Goal: Task Accomplishment & Management: Use online tool/utility

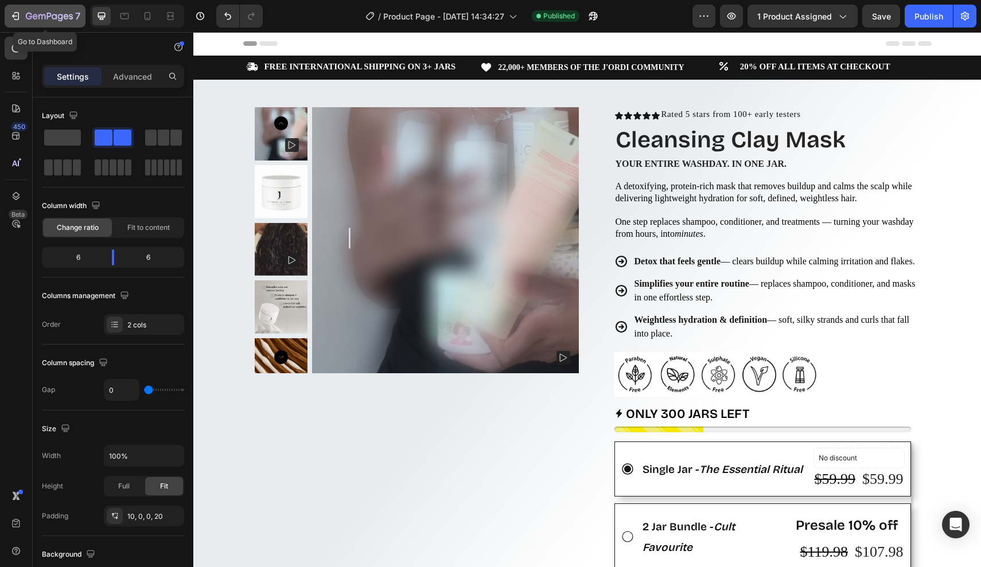
click at [59, 11] on div "7" at bounding box center [53, 16] width 54 height 14
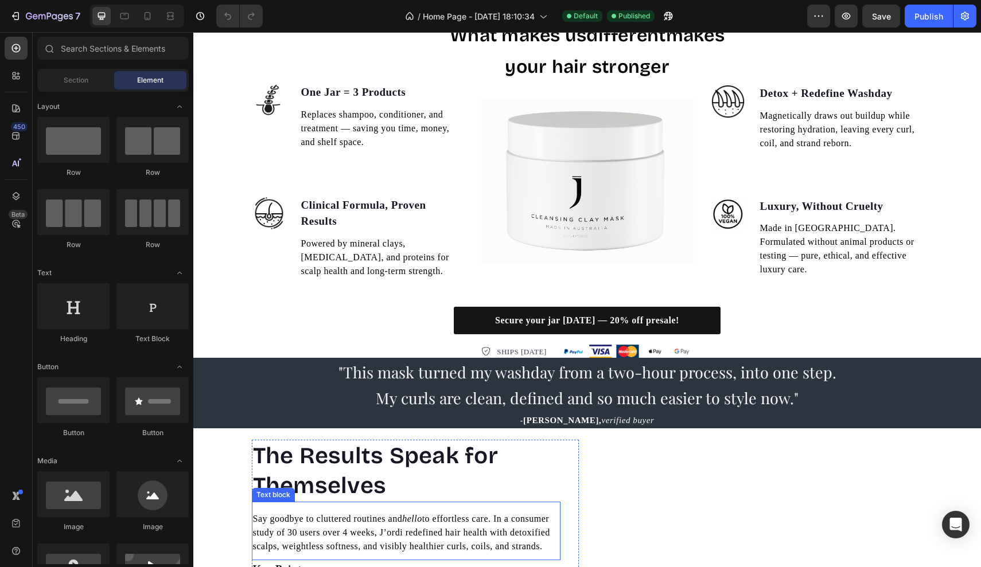
scroll to position [1133, 0]
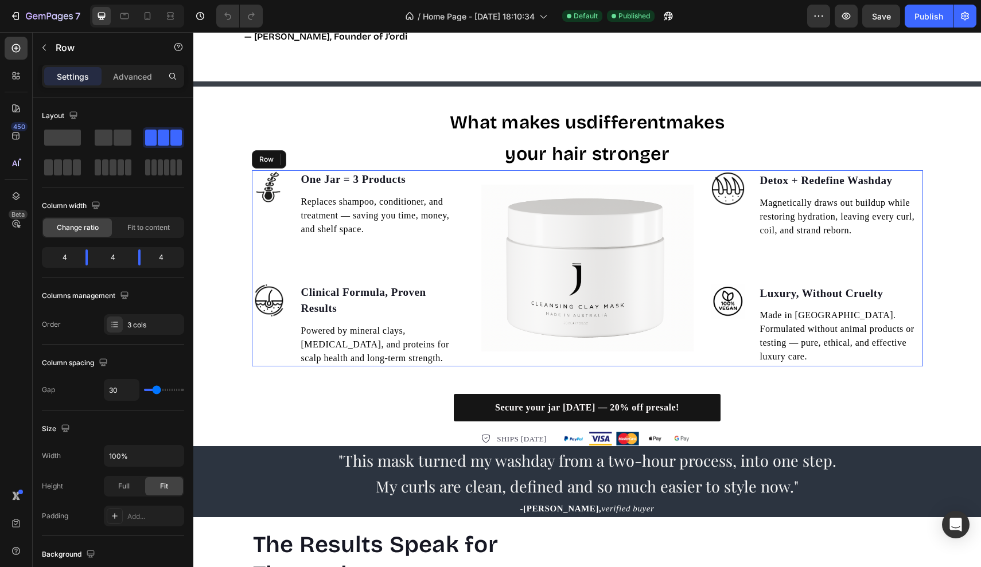
click at [537, 279] on div "Image" at bounding box center [587, 268] width 212 height 196
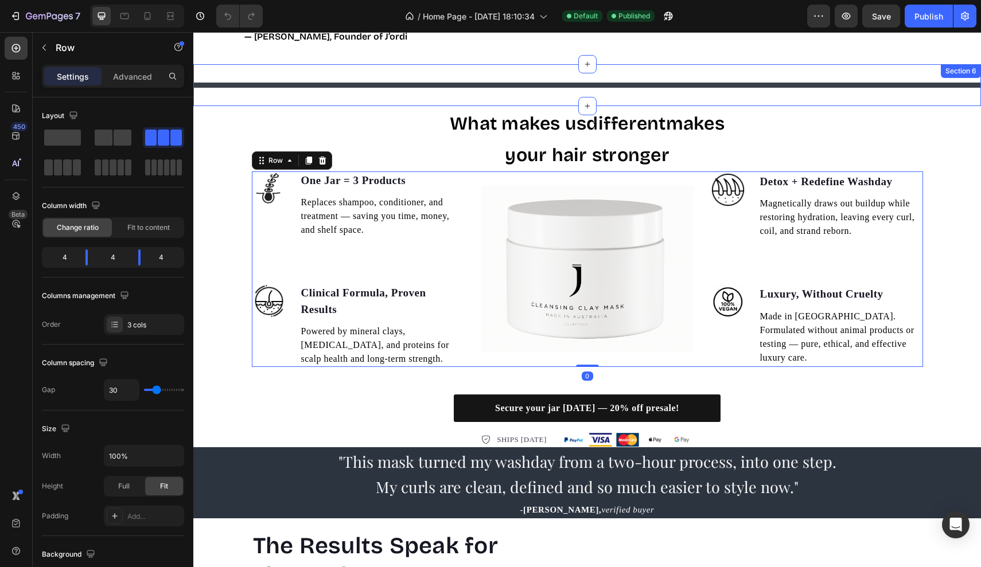
click at [376, 106] on div "What makes us different makes your hair stronger" at bounding box center [587, 138] width 671 height 65
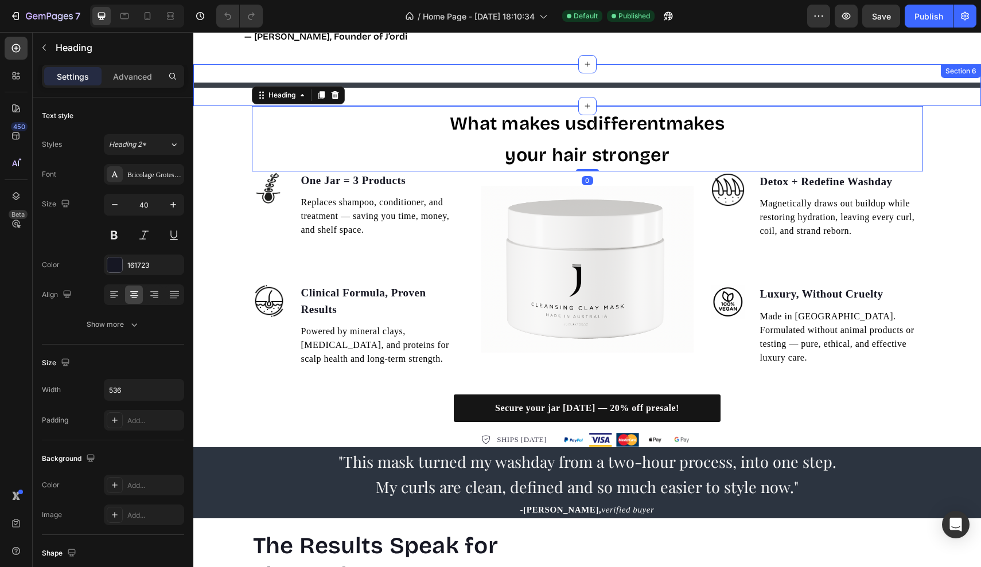
click at [365, 94] on div "Title Line Section 6" at bounding box center [587, 85] width 788 height 42
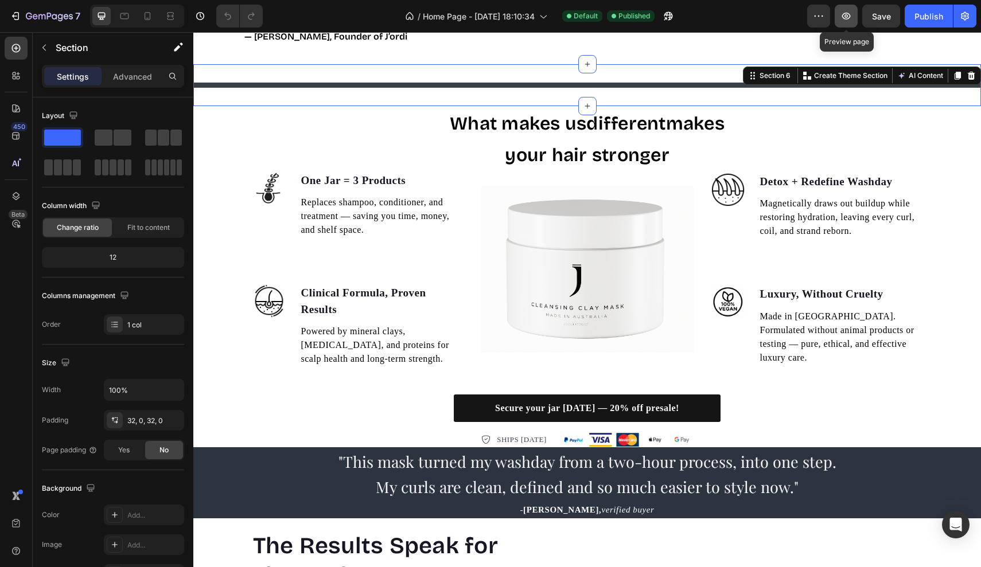
click at [855, 15] on button "button" at bounding box center [846, 16] width 23 height 23
click at [881, 18] on span "Save" at bounding box center [881, 16] width 19 height 10
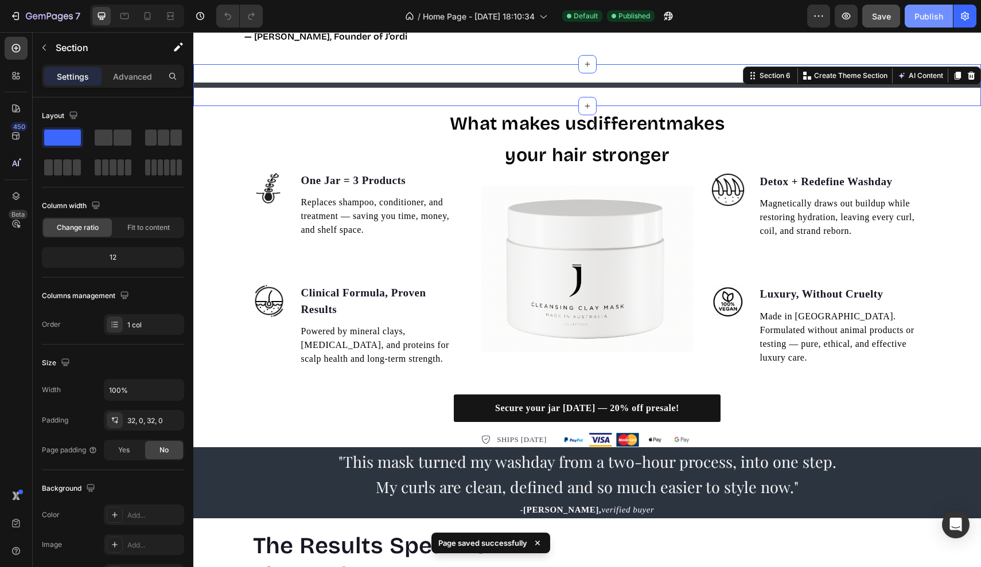
click at [912, 14] on button "Publish" at bounding box center [929, 16] width 48 height 23
click at [147, 17] on icon at bounding box center [147, 15] width 11 height 11
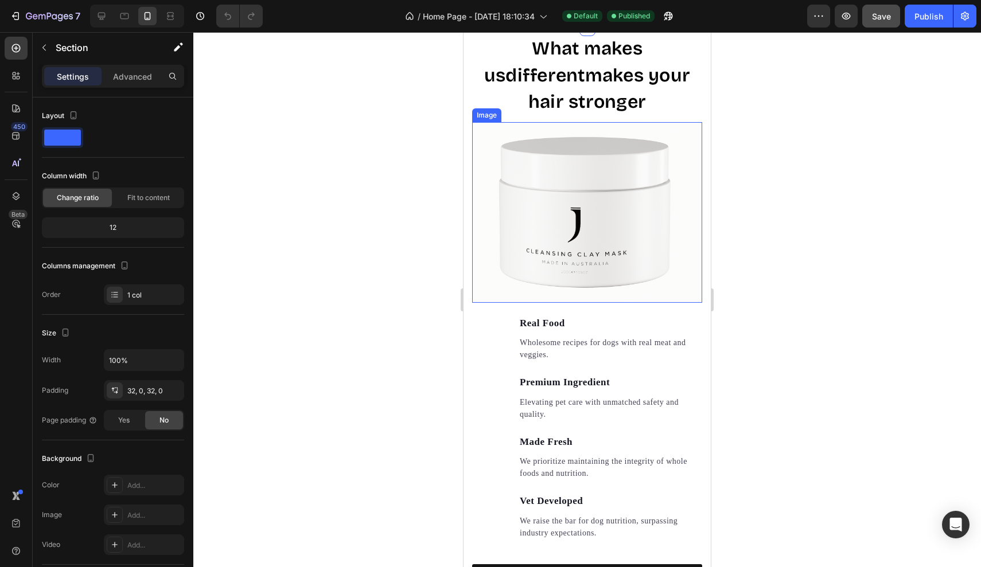
scroll to position [1366, 0]
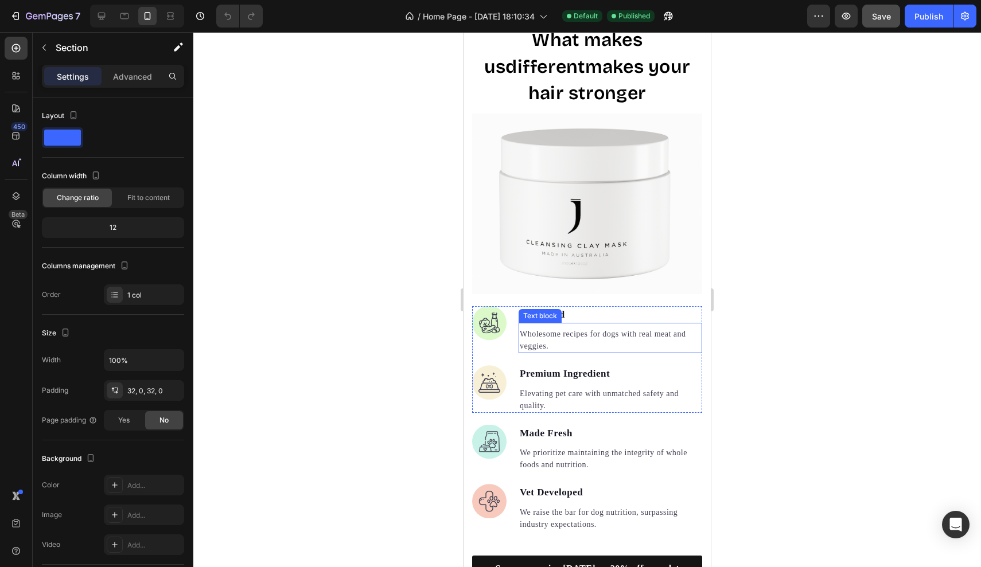
click at [547, 328] on p "Wholesome recipes for dogs with real meat and veggies." at bounding box center [610, 340] width 181 height 24
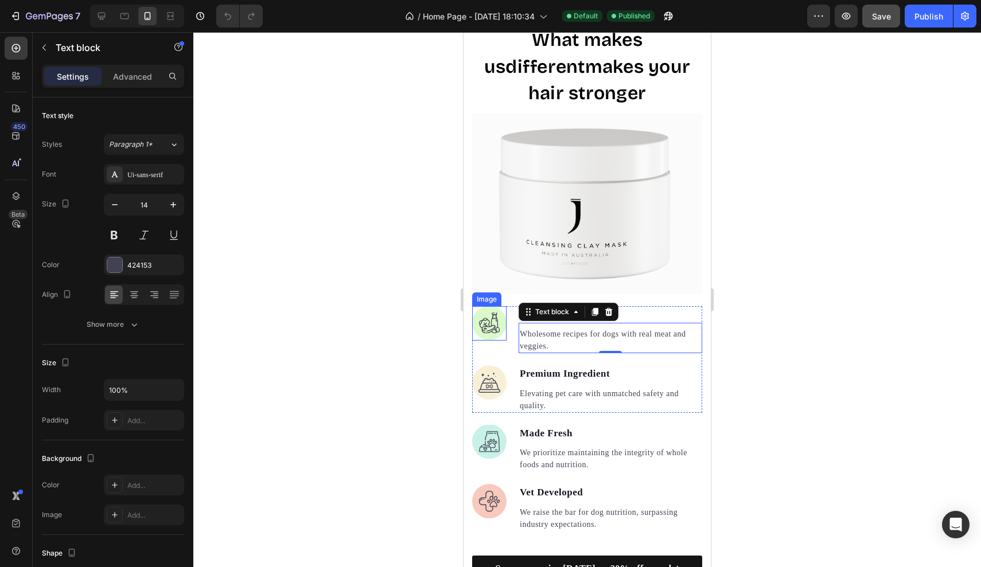
click at [499, 306] on img at bounding box center [489, 323] width 34 height 34
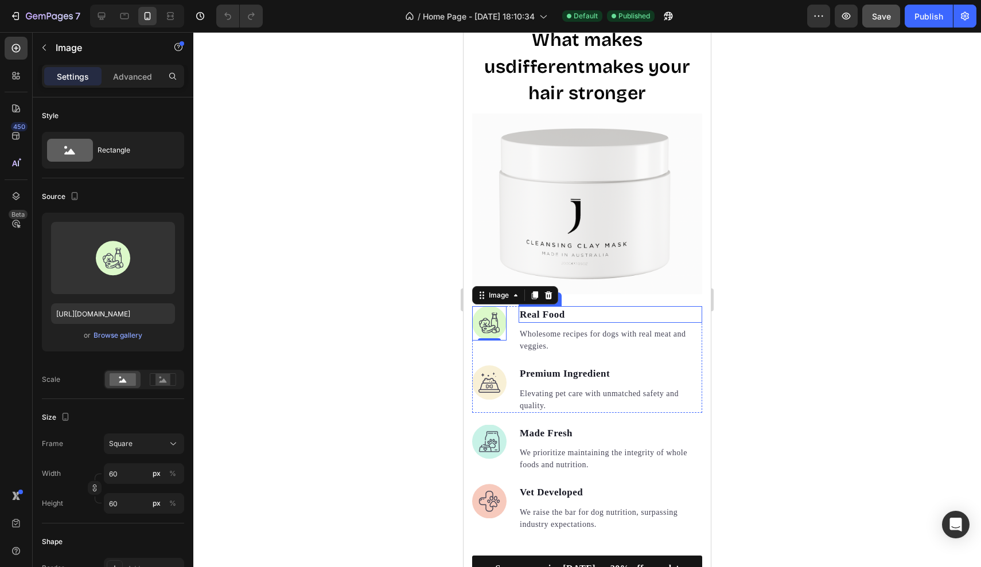
click at [561, 307] on p "Real Food" at bounding box center [610, 314] width 181 height 15
click at [490, 306] on img at bounding box center [489, 323] width 34 height 34
click at [100, 9] on div at bounding box center [101, 16] width 18 height 18
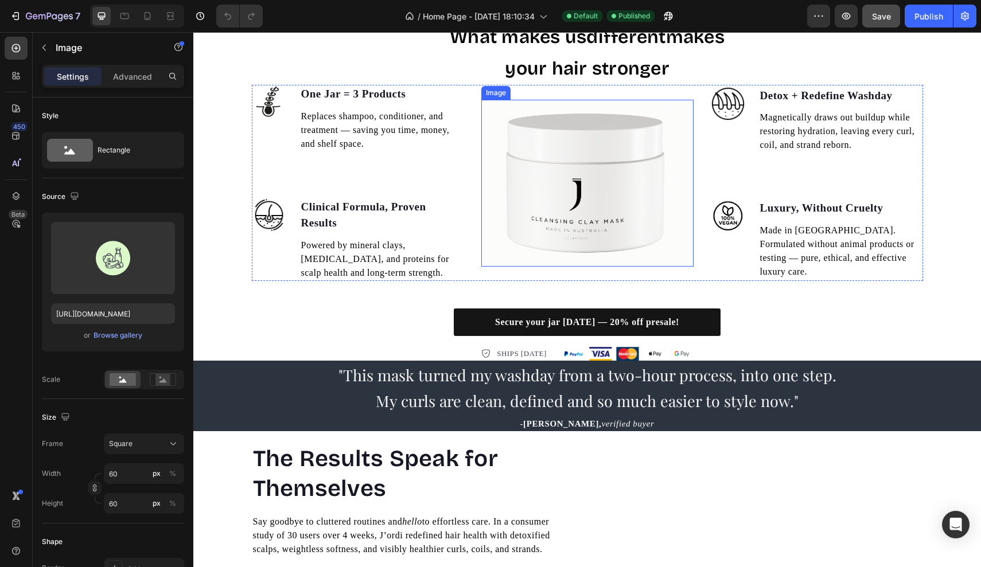
scroll to position [1326, 0]
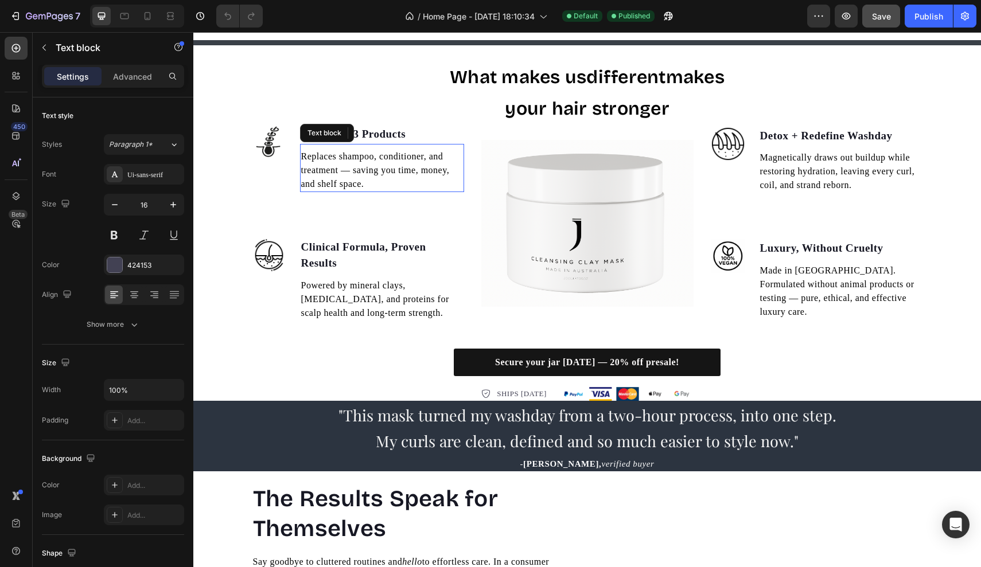
click at [383, 173] on span "Replaces shampoo, conditioner, and treatment — saving you time, money, and shel…" at bounding box center [375, 169] width 149 height 37
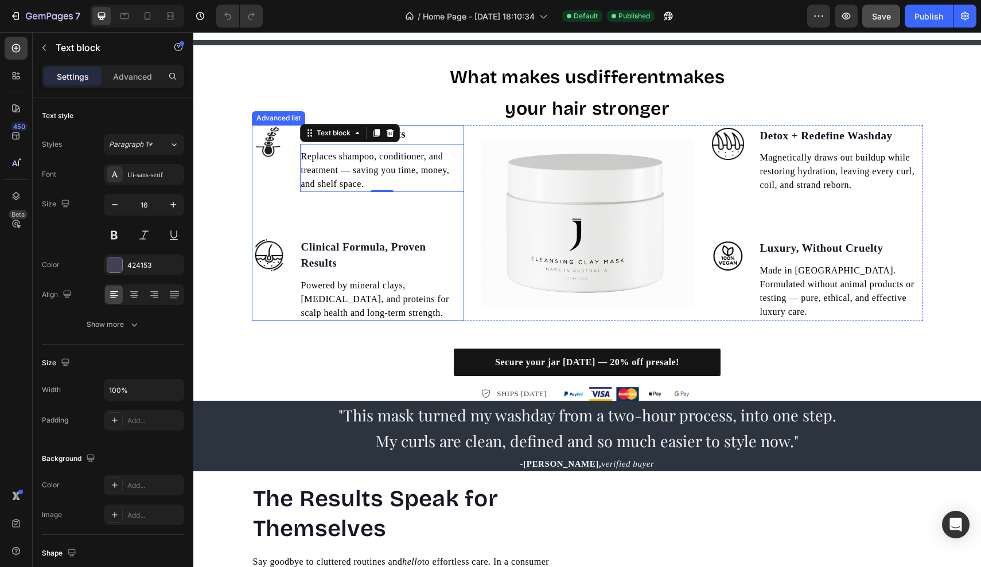
click at [297, 154] on li "Image One Jar = 3 Products Text block Replaces shampoo, conditioner, and treatm…" at bounding box center [358, 158] width 212 height 67
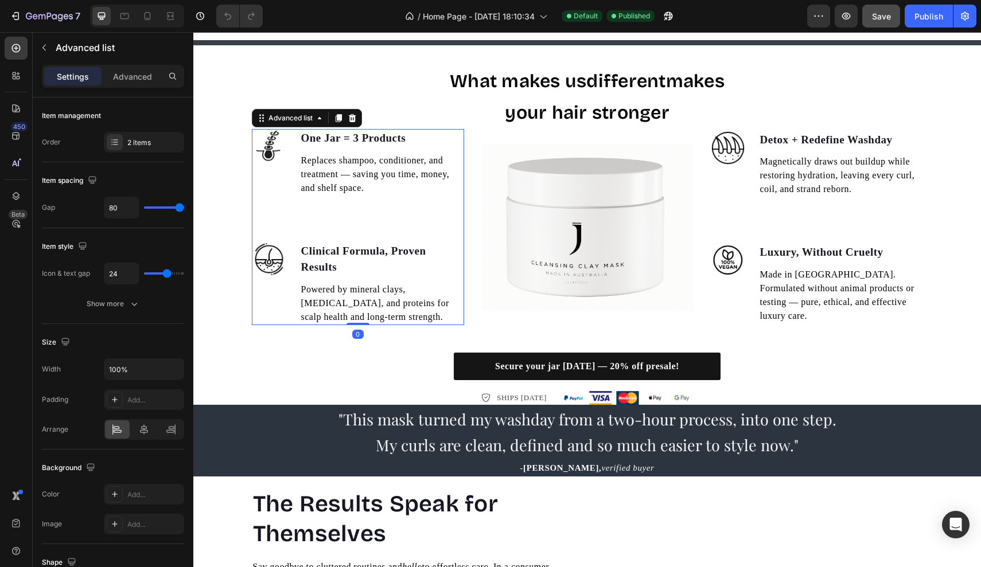
click at [294, 134] on li "Image One Jar = 3 Products Text block Replaces shampoo, conditioner, and treatm…" at bounding box center [358, 162] width 212 height 67
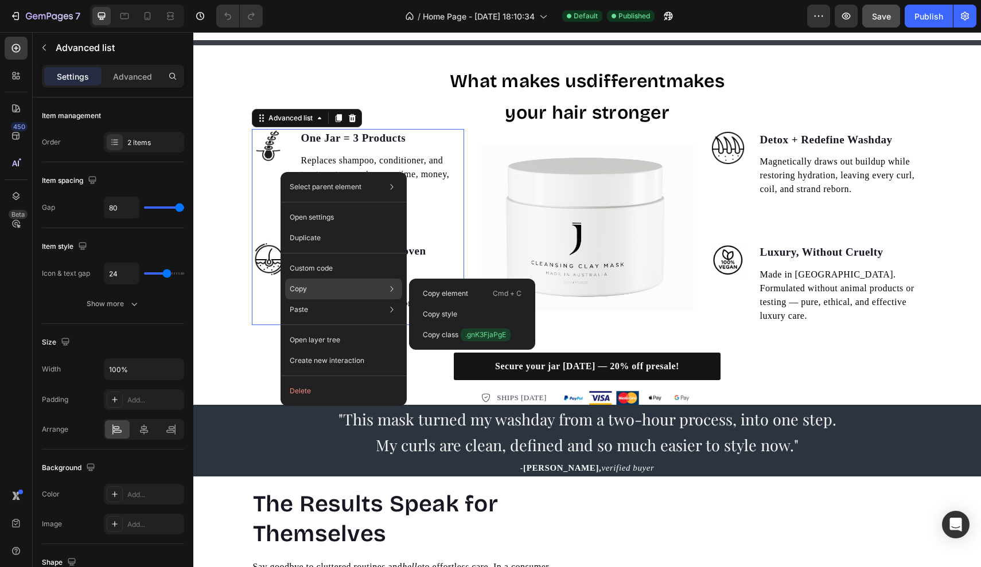
click at [308, 283] on div "Copy Copy element Cmd + C Copy style Copy class .gnK3FjaPgE" at bounding box center [343, 289] width 117 height 21
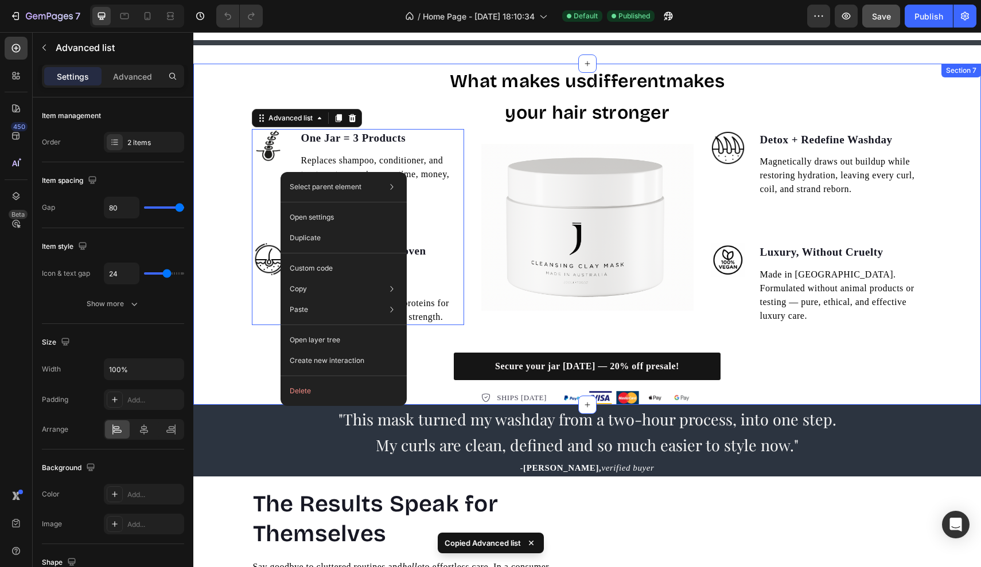
click at [228, 198] on div "What makes us different makes your hair stronger Heading Image One Jar = 3 Prod…" at bounding box center [587, 234] width 788 height 341
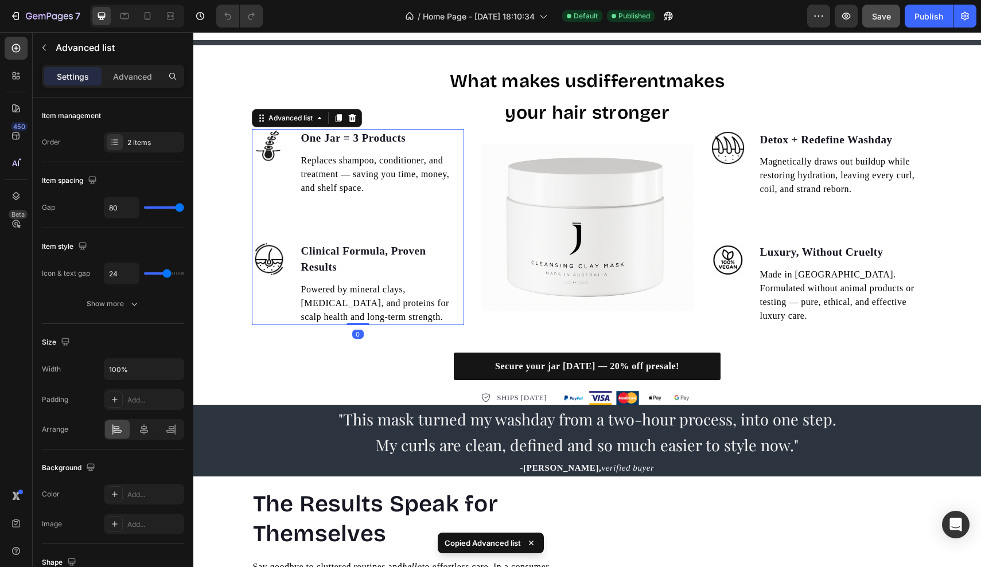
click at [260, 198] on ul "Image One Jar = 3 Products Text block Replaces shampoo, conditioner, and treatm…" at bounding box center [358, 227] width 212 height 196
click at [153, 20] on icon at bounding box center [147, 15] width 11 height 11
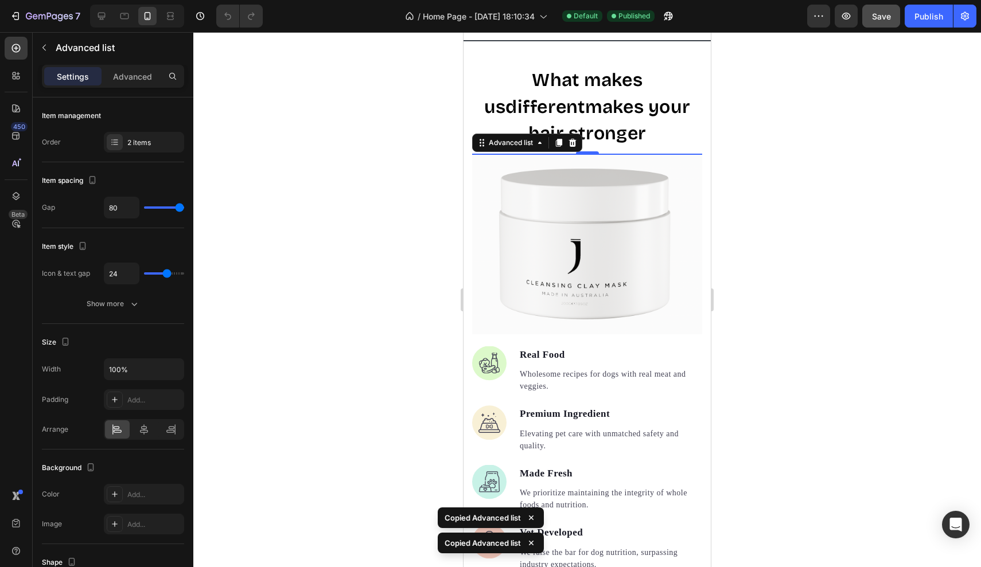
scroll to position [1380, 0]
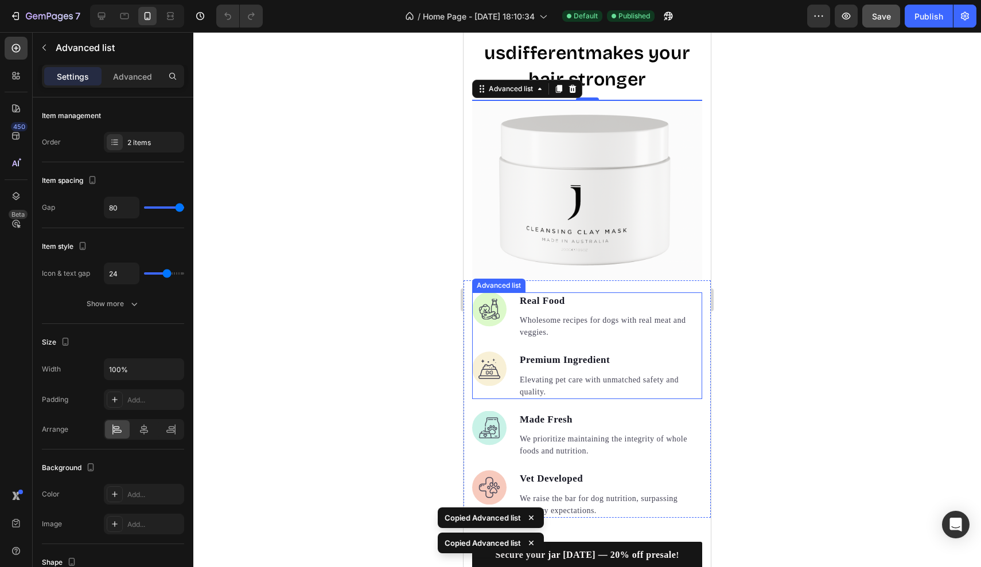
click at [517, 293] on li "Image Real Food Text block Wholesome recipes for dogs with real meat and veggie…" at bounding box center [587, 317] width 230 height 48
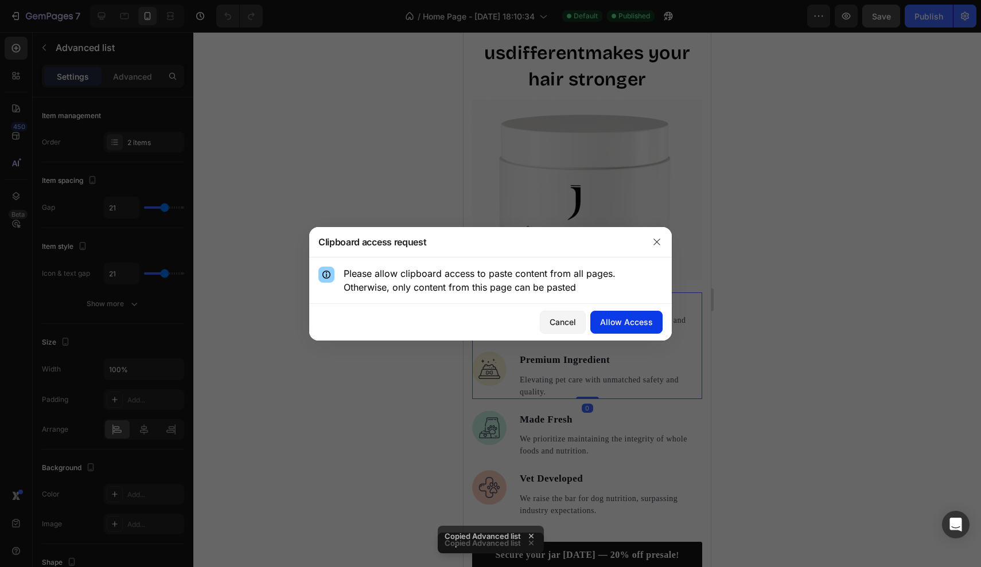
click at [609, 319] on div "Allow Access" at bounding box center [626, 322] width 53 height 12
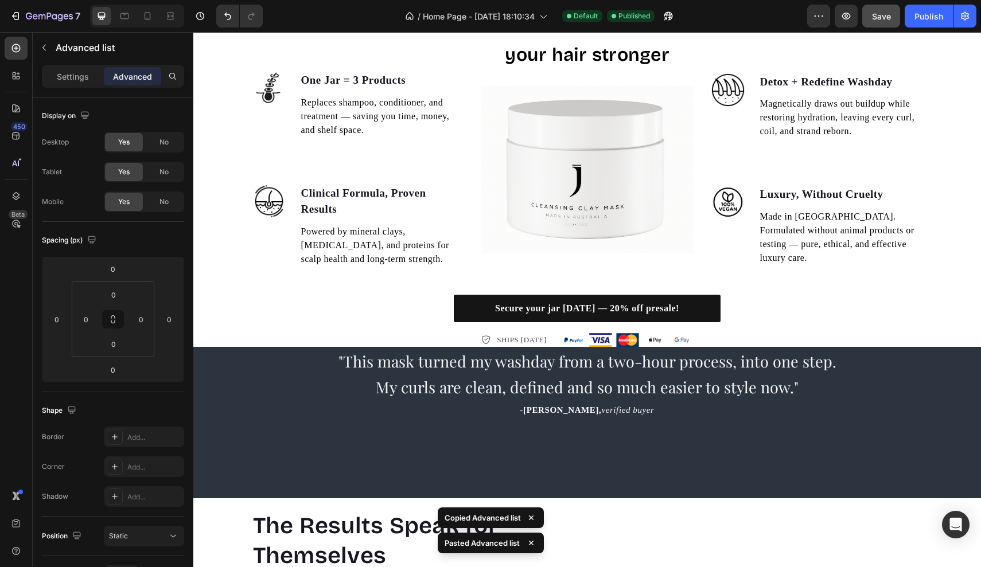
scroll to position [1340, 0]
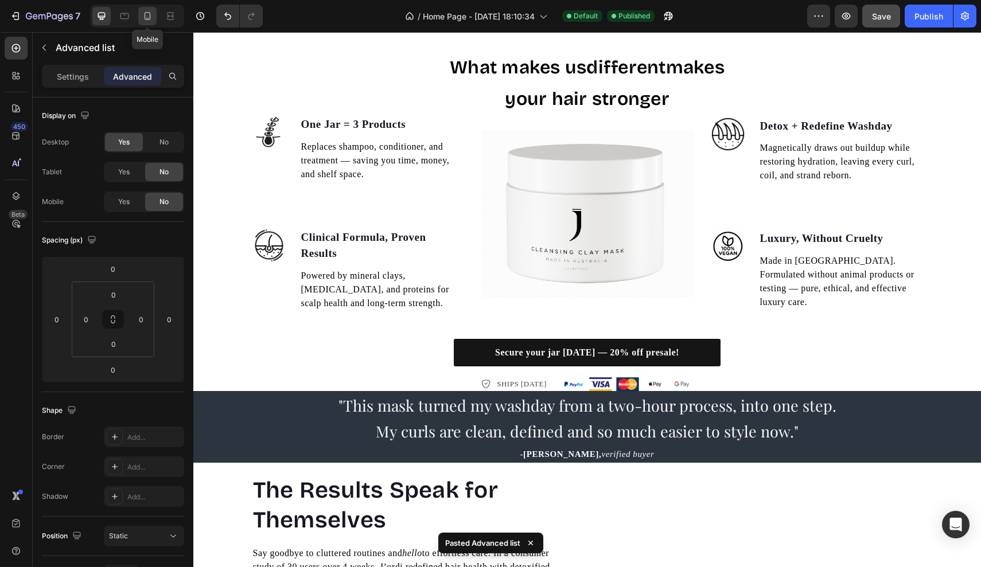
click at [146, 17] on icon at bounding box center [147, 15] width 11 height 11
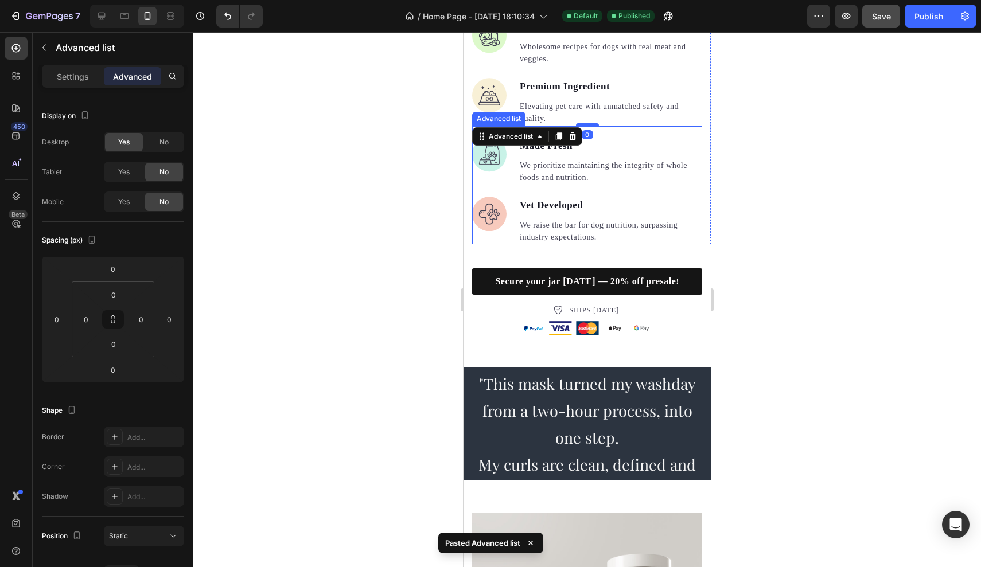
scroll to position [1651, 0]
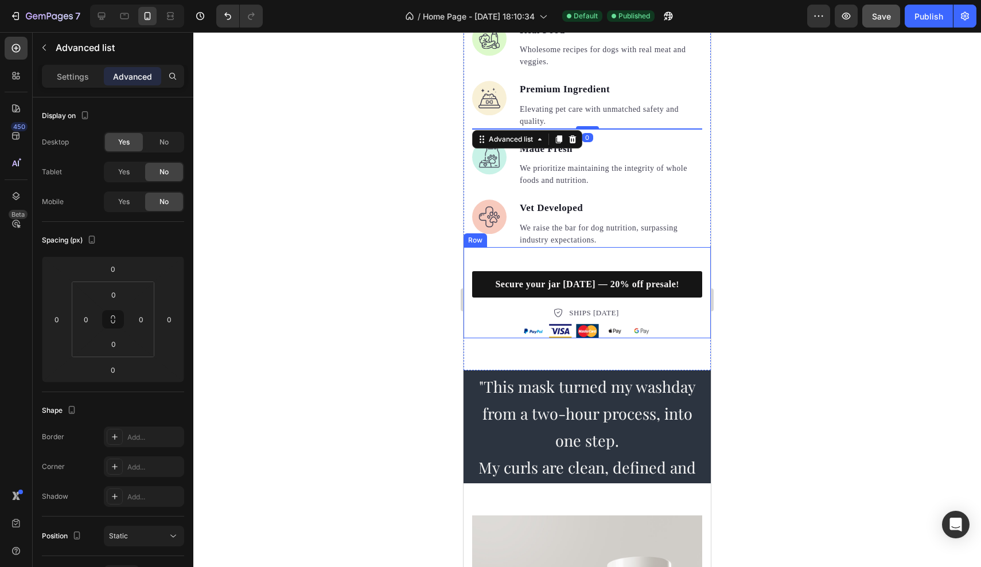
click at [519, 247] on div "Secure your jar [DATE] — 20% off presale ! Button SHIPS [DATE] Item list Image …" at bounding box center [586, 292] width 247 height 91
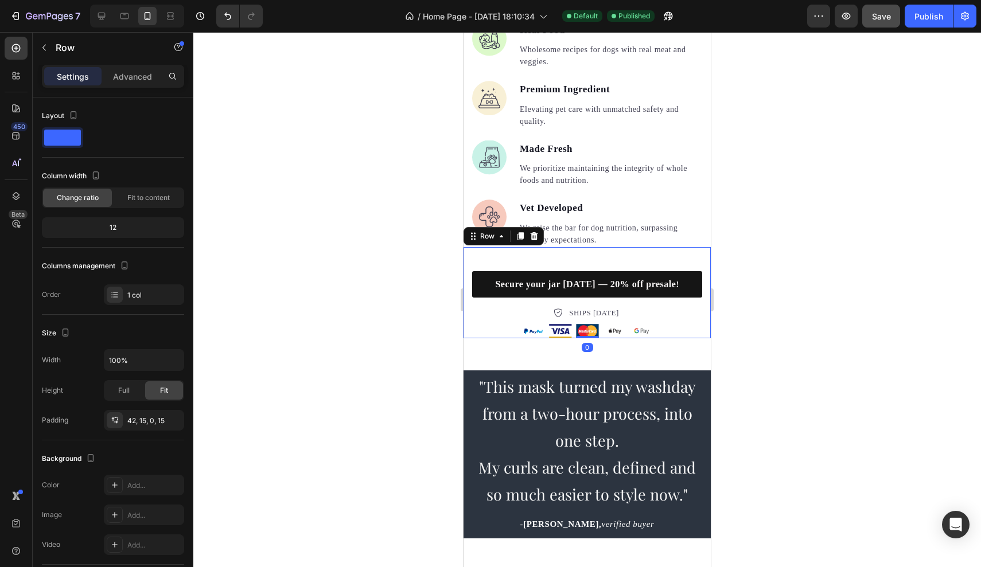
click at [521, 201] on p "Vet Developed" at bounding box center [610, 208] width 181 height 15
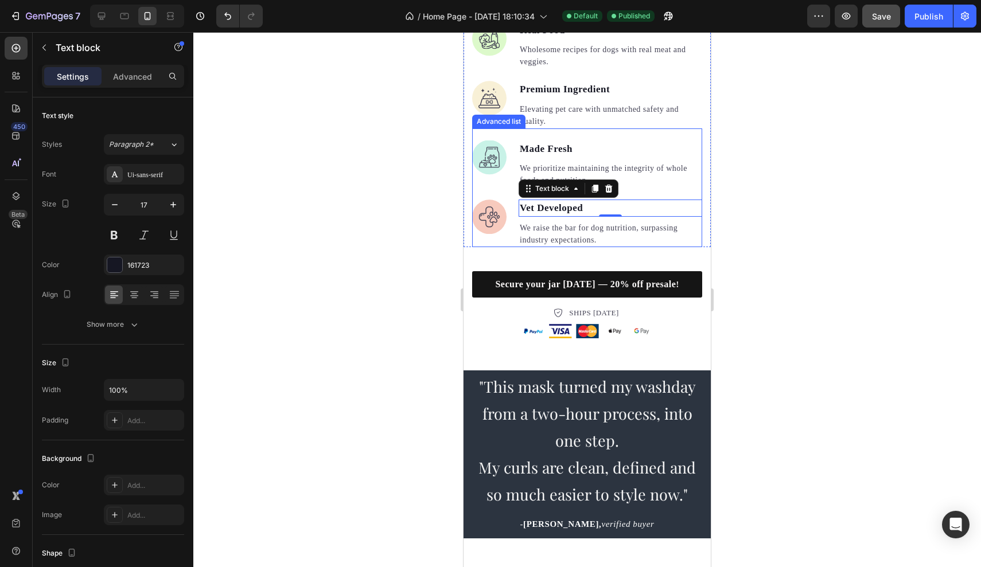
click at [500, 153] on li "Image Made Fresh Text block We prioritize maintaining the integrity of whole fo…" at bounding box center [587, 165] width 230 height 48
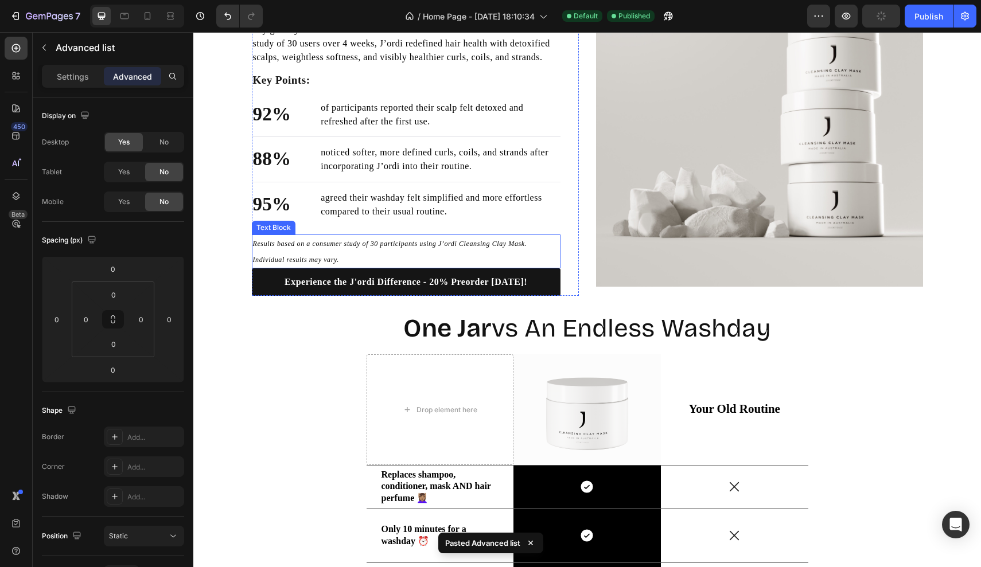
scroll to position [1286, 0]
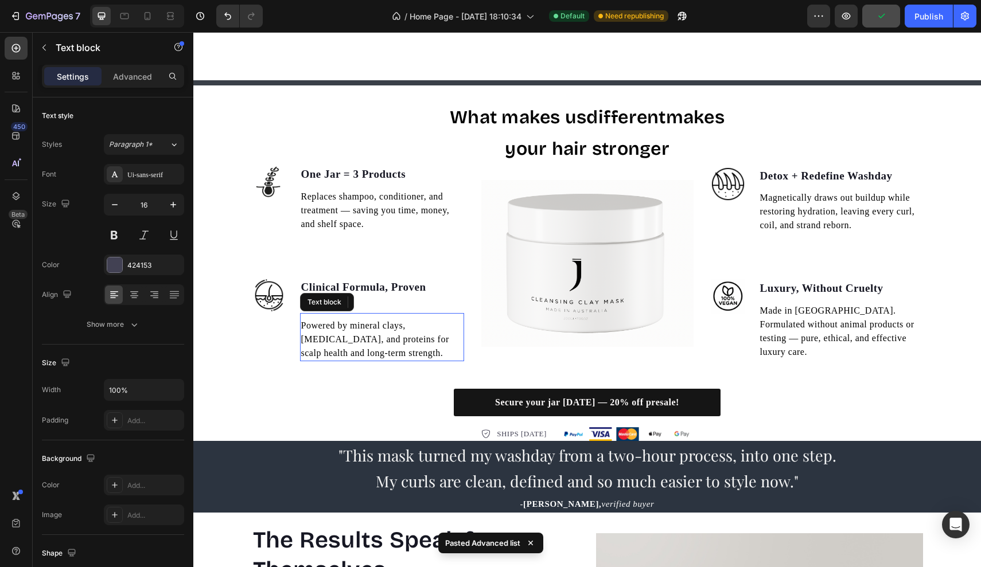
click at [406, 343] on span "Powered by mineral clays, [MEDICAL_DATA], and proteins for scalp health and lon…" at bounding box center [375, 339] width 148 height 37
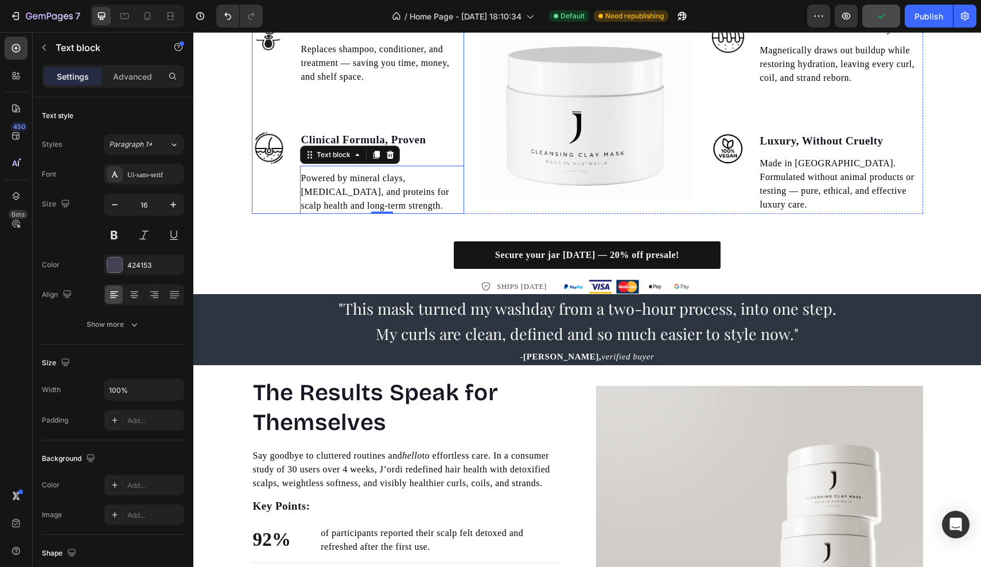
click at [276, 214] on li "Image Clinical Formula, Proven Results Text block Powered by mineral clays, [ME…" at bounding box center [358, 172] width 212 height 83
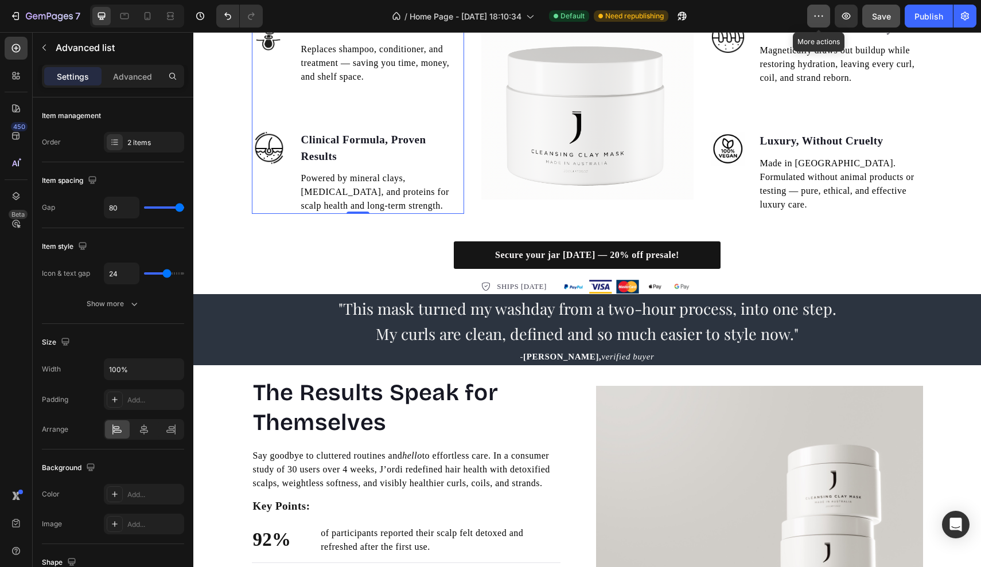
click at [818, 10] on icon "button" at bounding box center [818, 15] width 11 height 11
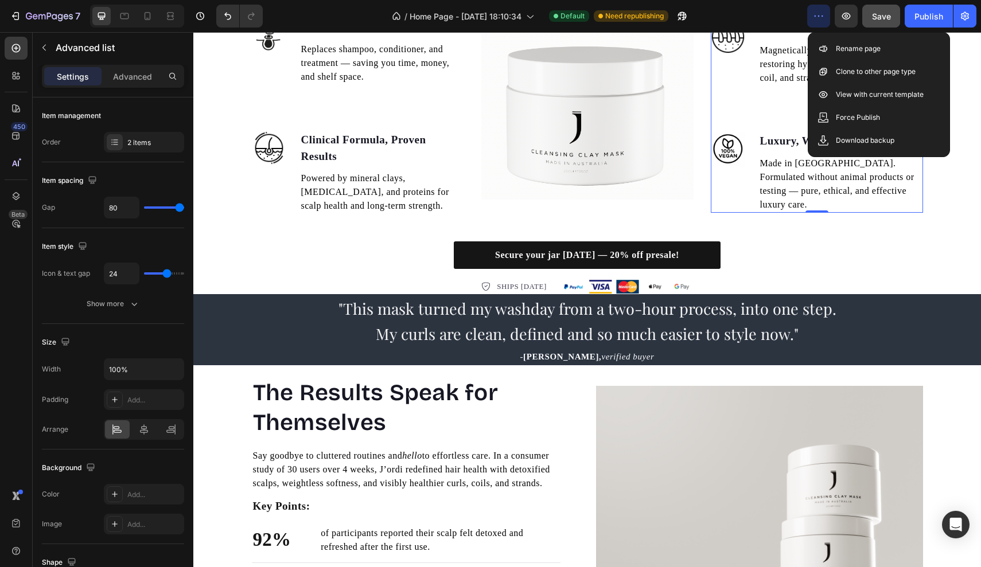
click at [726, 170] on ul "Image Detox + Redefine Washday Text block Magnetically draws out buildup while …" at bounding box center [817, 116] width 212 height 193
click at [370, 84] on p "Replaces shampoo, conditioner, and treatment — saving you time, money, and shel…" at bounding box center [382, 62] width 162 height 41
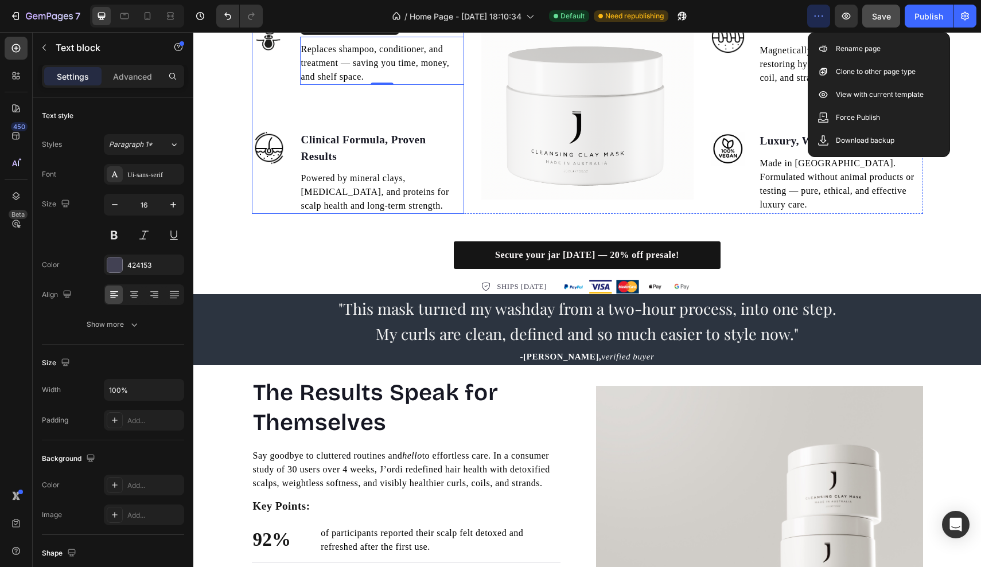
click at [305, 158] on ul "Image One Jar = 3 Products Text block Replaces shampoo, conditioner, and treatm…" at bounding box center [358, 116] width 212 height 196
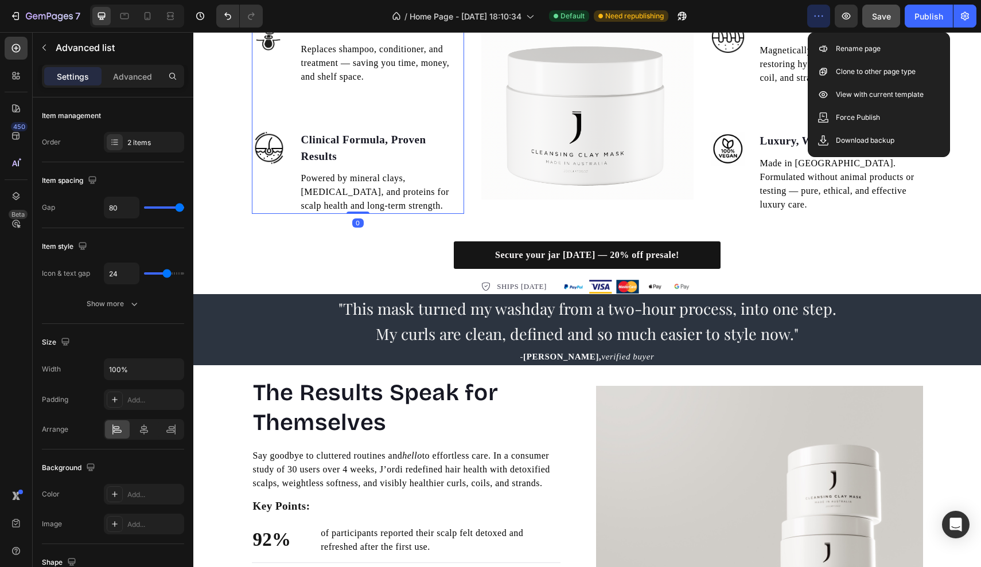
click at [272, 163] on ul "Image One Jar = 3 Products Text block Replaces shampoo, conditioner, and treatm…" at bounding box center [358, 116] width 212 height 196
click at [150, 17] on icon at bounding box center [148, 16] width 6 height 8
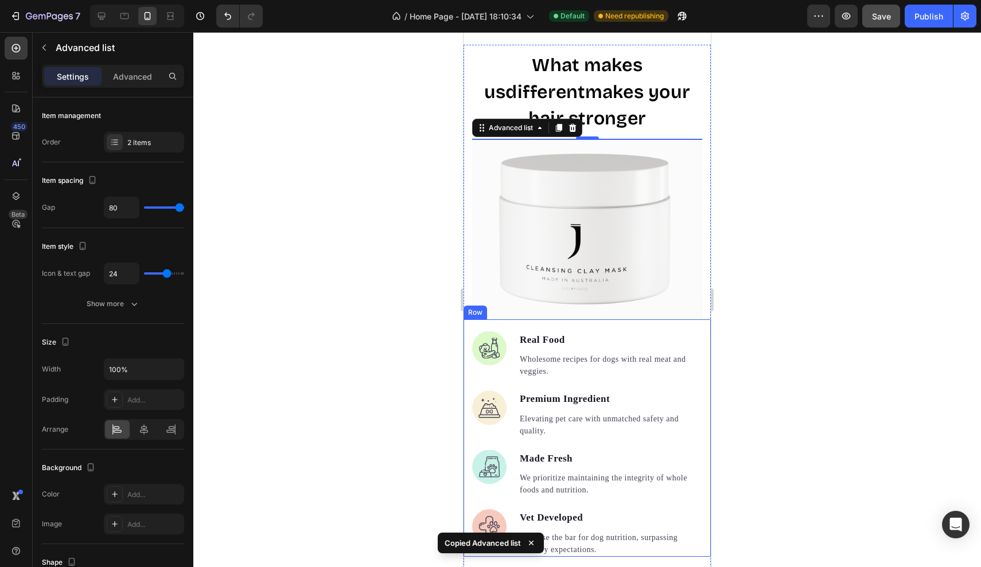
scroll to position [1325, 0]
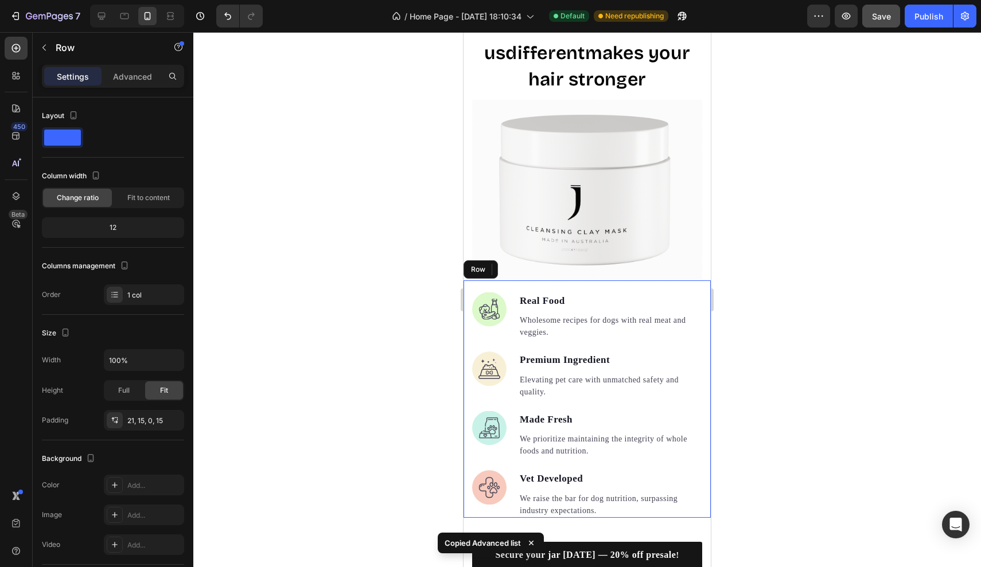
click at [588, 280] on div "Image Real Food Text block Wholesome recipes for dogs with real meat and veggie…" at bounding box center [586, 398] width 247 height 237
click at [528, 280] on div "Image Real Food Text block Wholesome recipes for dogs with real meat and veggie…" at bounding box center [586, 398] width 247 height 237
click at [509, 306] on li "Image Real Food Text block Wholesome recipes for dogs with real meat and veggie…" at bounding box center [587, 317] width 230 height 48
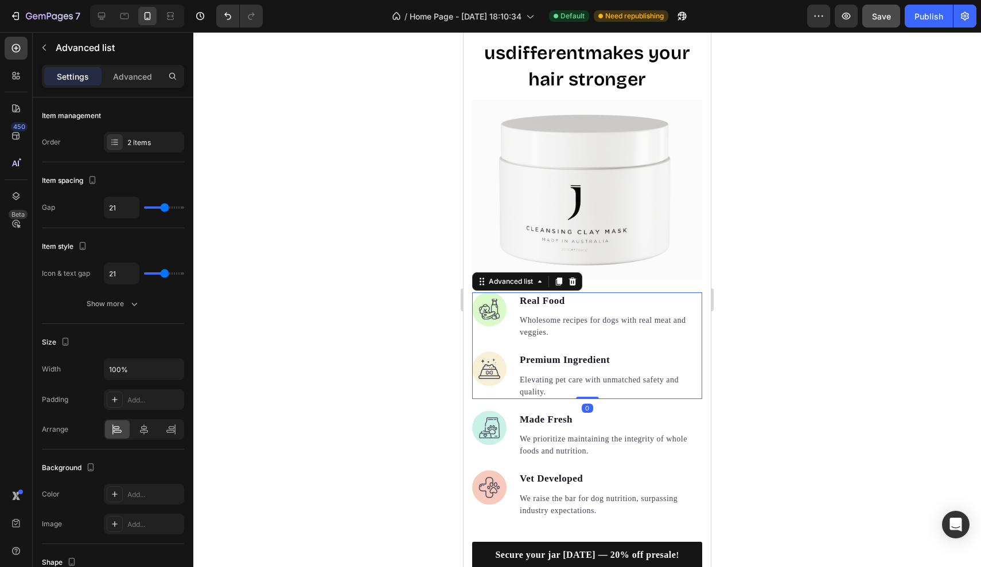
click at [509, 306] on li "Image Real Food Text block Wholesome recipes for dogs with real meat and veggie…" at bounding box center [587, 317] width 230 height 48
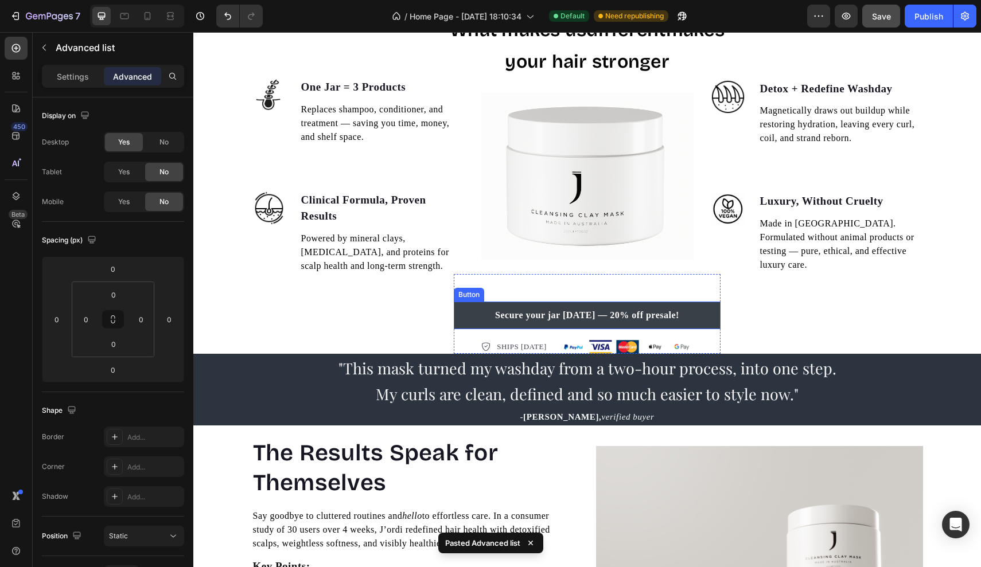
scroll to position [1287, 0]
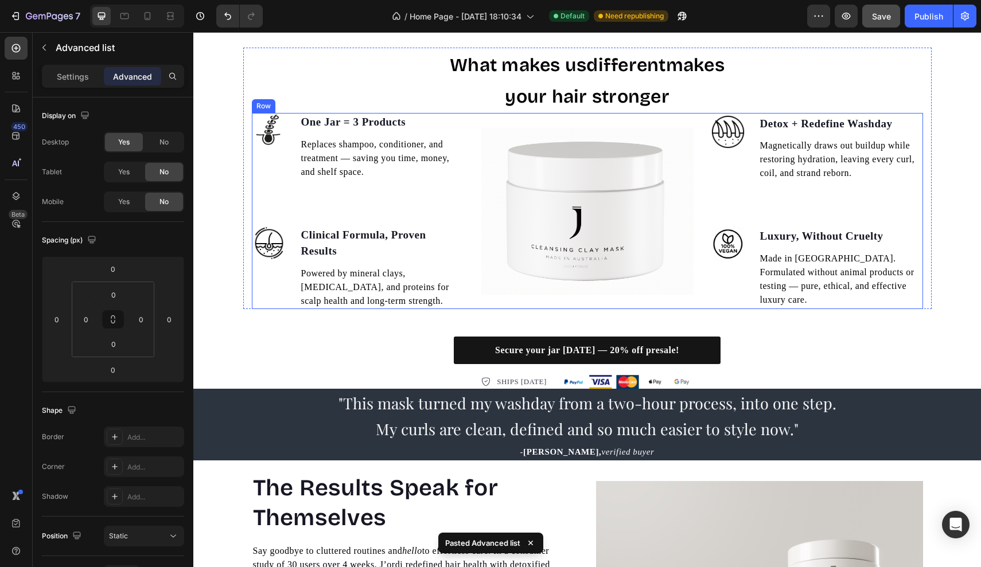
click at [469, 282] on div "Image One Jar = 3 Products Text block Replaces shampoo, conditioner, and treatm…" at bounding box center [587, 211] width 671 height 196
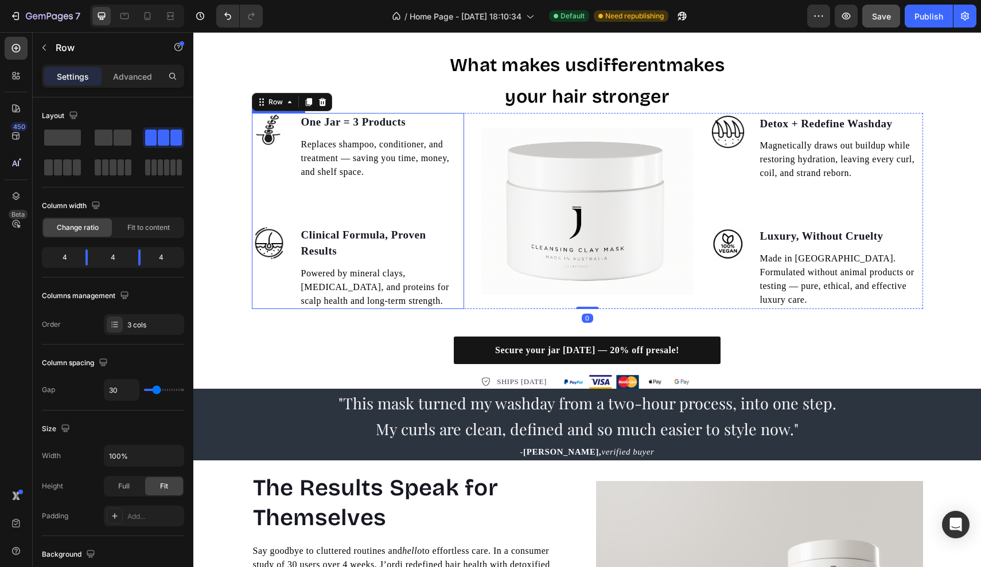
click at [431, 176] on p "Replaces shampoo, conditioner, and treatment — saving you time, money, and shel…" at bounding box center [382, 158] width 162 height 41
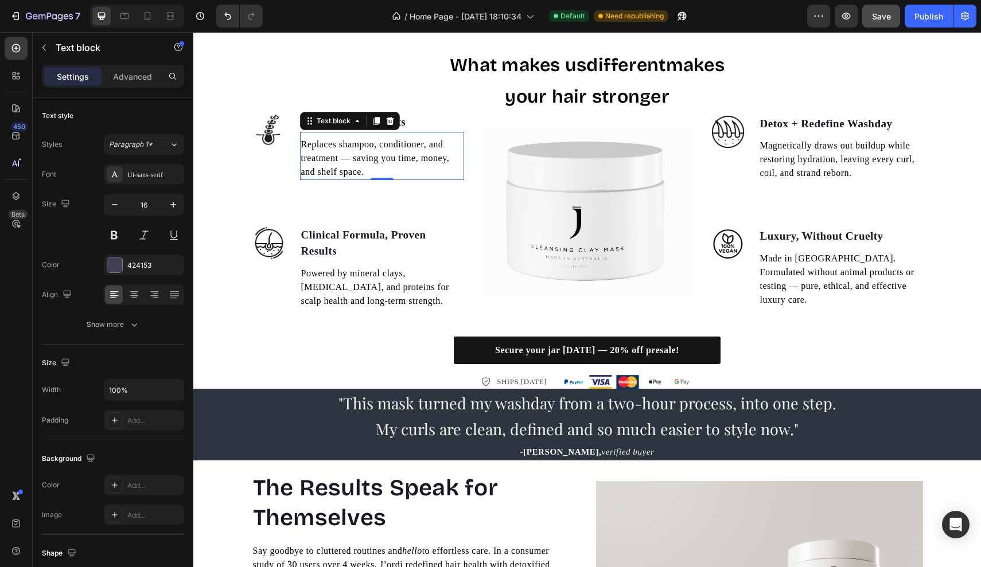
click at [421, 176] on p "Replaces shampoo, conditioner, and treatment — saving you time, money, and shel…" at bounding box center [382, 158] width 162 height 41
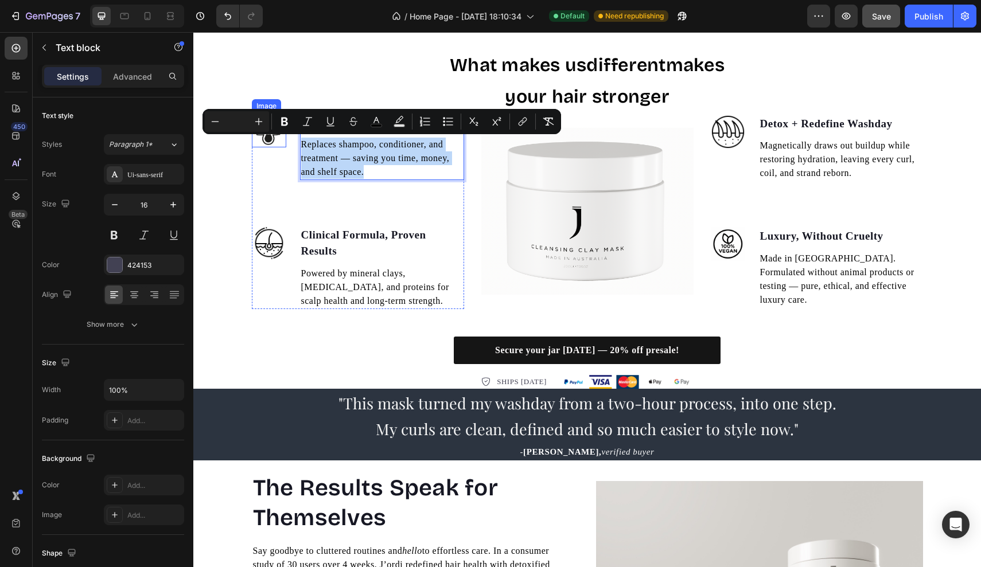
drag, startPoint x: 415, startPoint y: 175, endPoint x: 279, endPoint y: 141, distance: 139.5
click at [279, 141] on li "Image One Jar = 3 Products Text block Replaces shampoo, conditioner, and treatm…" at bounding box center [358, 146] width 212 height 67
copy span "Replaces shampoo, conditioner, and treatment — saving you time, money, and shel…"
click at [151, 18] on icon at bounding box center [147, 15] width 11 height 11
type input "14"
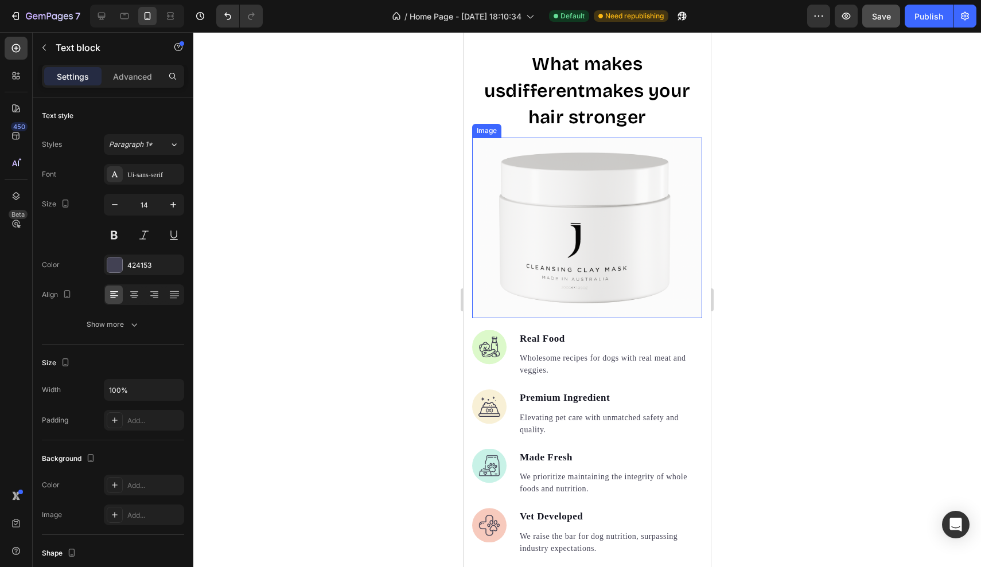
scroll to position [1247, 0]
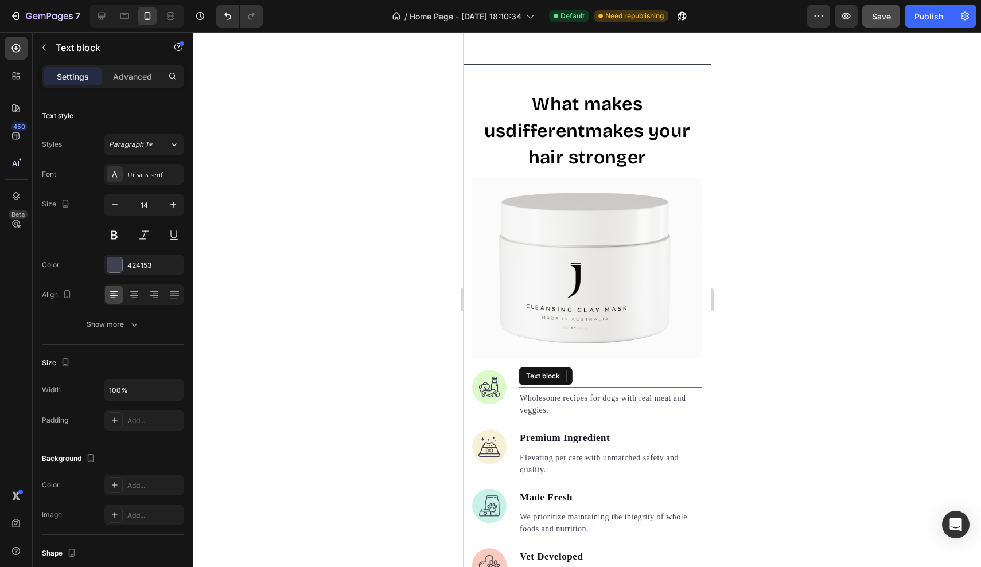
drag, startPoint x: 535, startPoint y: 360, endPoint x: 544, endPoint y: 362, distance: 9.1
click at [535, 387] on div "Wholesome recipes for dogs with real meat and veggies. Text block" at bounding box center [611, 402] width 184 height 30
click at [572, 392] on p "Wholesome recipes for dogs with real meat and veggies." at bounding box center [610, 404] width 181 height 24
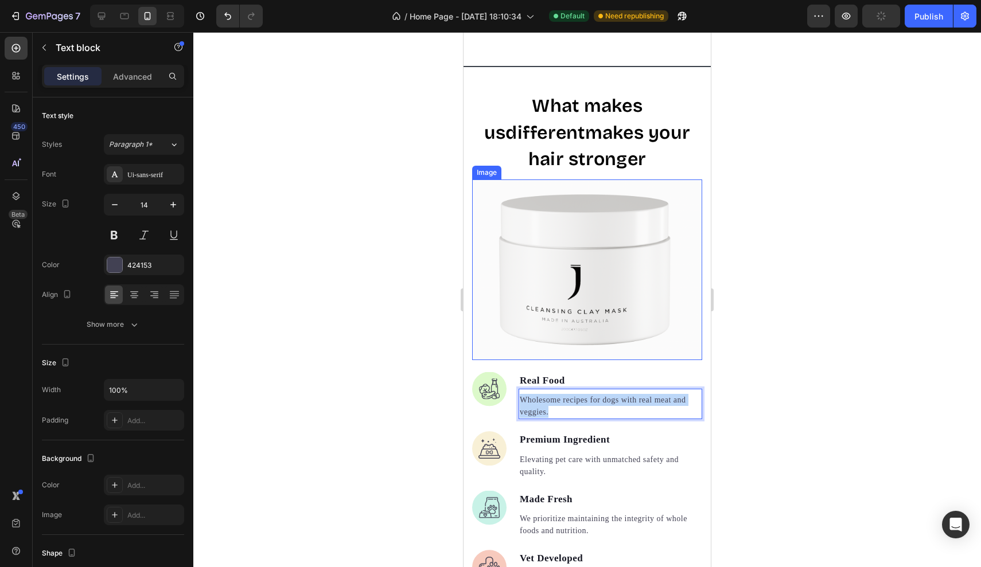
drag, startPoint x: 572, startPoint y: 378, endPoint x: 499, endPoint y: 356, distance: 76.0
click at [499, 356] on div "What makes us different makes your hair stronger Heading Image One Jar = 3 Prod…" at bounding box center [586, 389] width 247 height 597
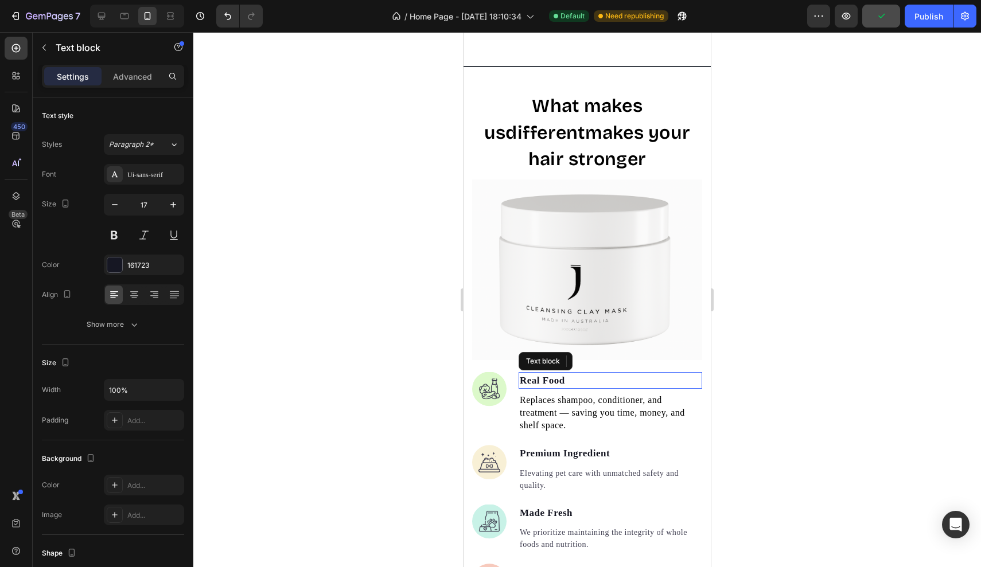
click at [560, 388] on p "Real Food" at bounding box center [610, 380] width 181 height 15
click at [566, 388] on p "Real Food" at bounding box center [610, 380] width 181 height 15
drag, startPoint x: 566, startPoint y: 408, endPoint x: 478, endPoint y: 402, distance: 87.9
click at [478, 402] on li "Image Real Food Text block 0 Replaces shampoo, conditioner, and treatment — sav…" at bounding box center [587, 402] width 230 height 61
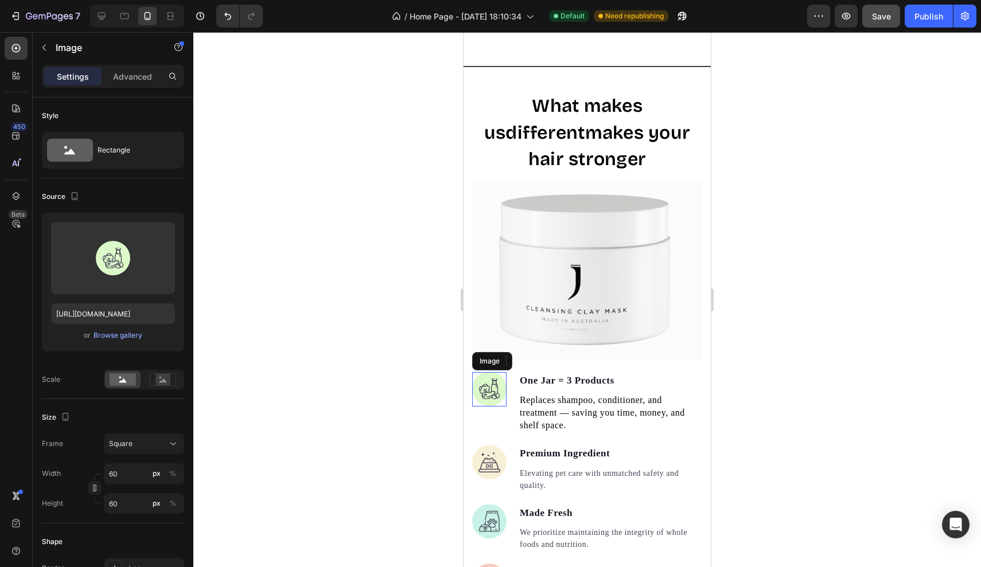
click at [489, 407] on img at bounding box center [489, 389] width 34 height 34
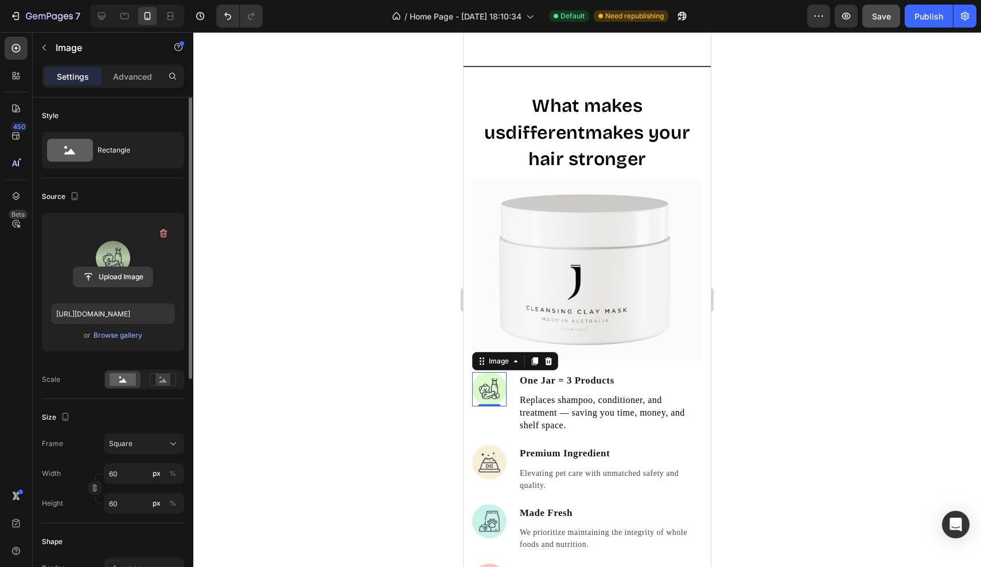
click at [109, 278] on input "file" at bounding box center [112, 277] width 79 height 20
click at [115, 340] on div "Browse gallery" at bounding box center [117, 335] width 49 height 10
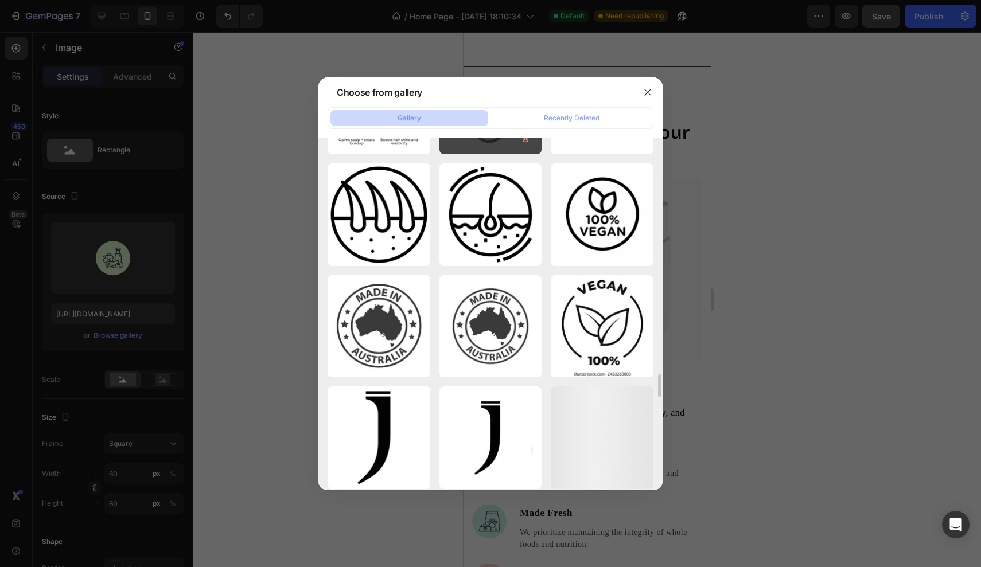
scroll to position [4800, 0]
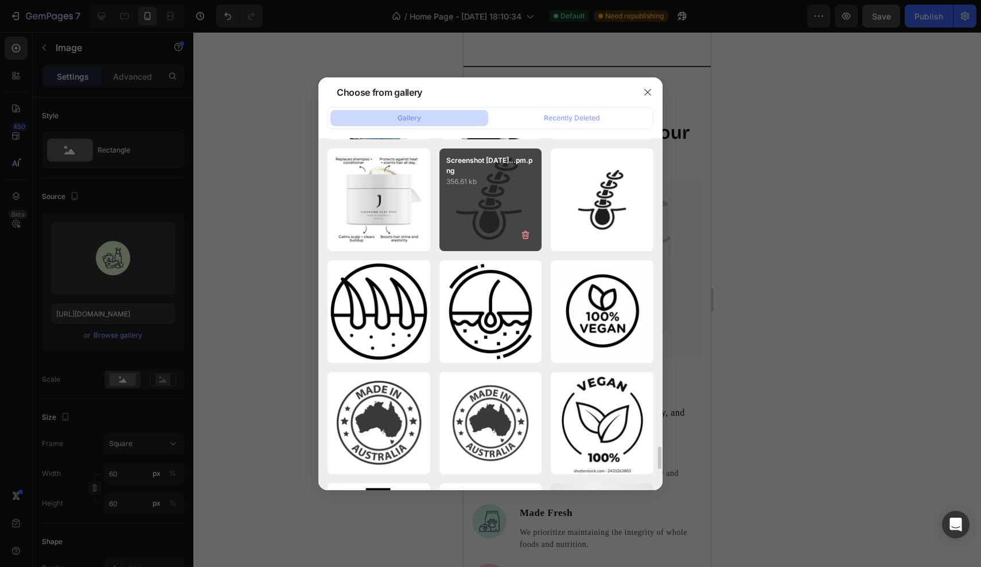
click at [504, 198] on div "Screenshot [DATE]...pm.png 356.61 kb" at bounding box center [490, 200] width 103 height 103
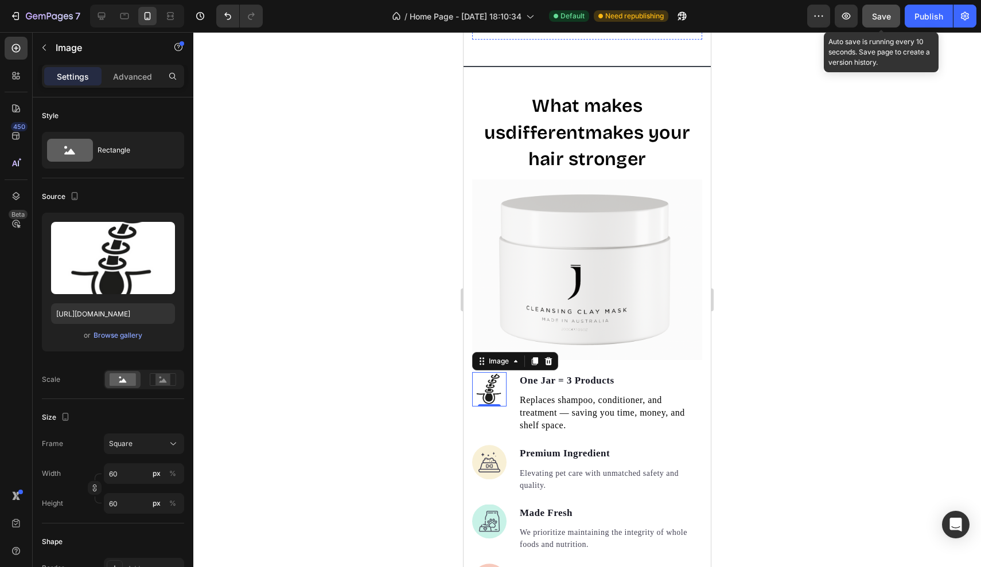
click at [880, 13] on span "Save" at bounding box center [881, 16] width 19 height 10
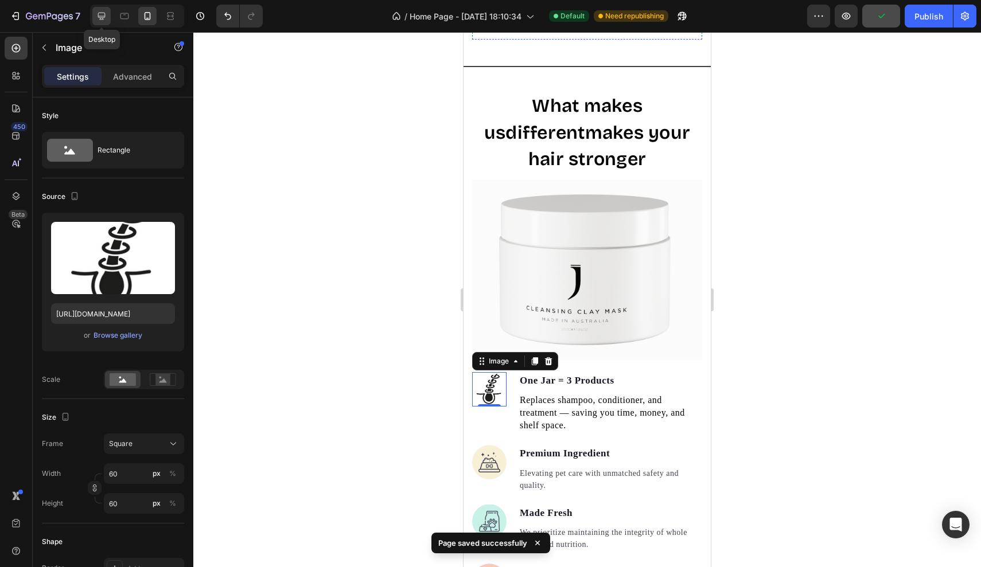
click at [106, 16] on icon at bounding box center [101, 15] width 11 height 11
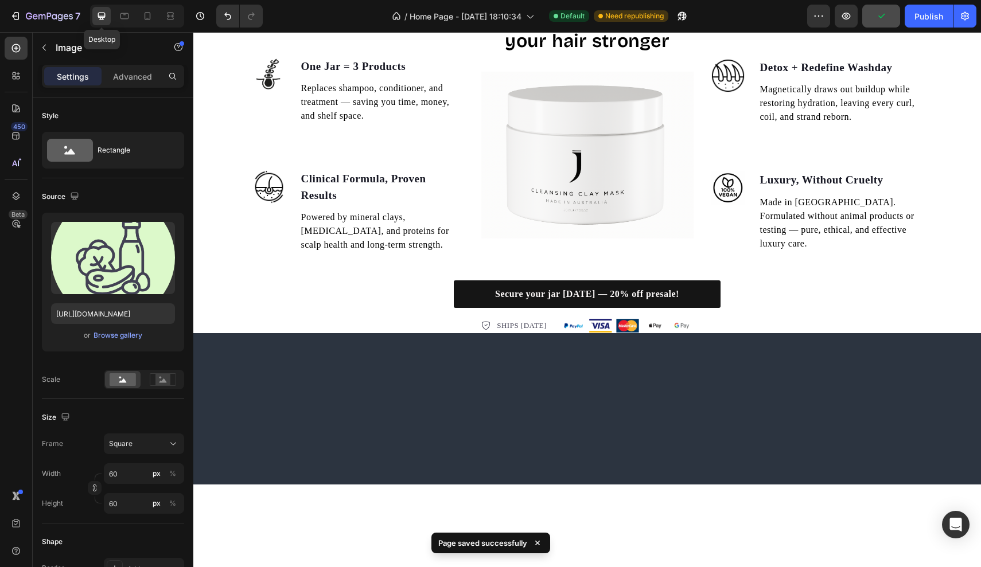
type input "[URL][DOMAIN_NAME]"
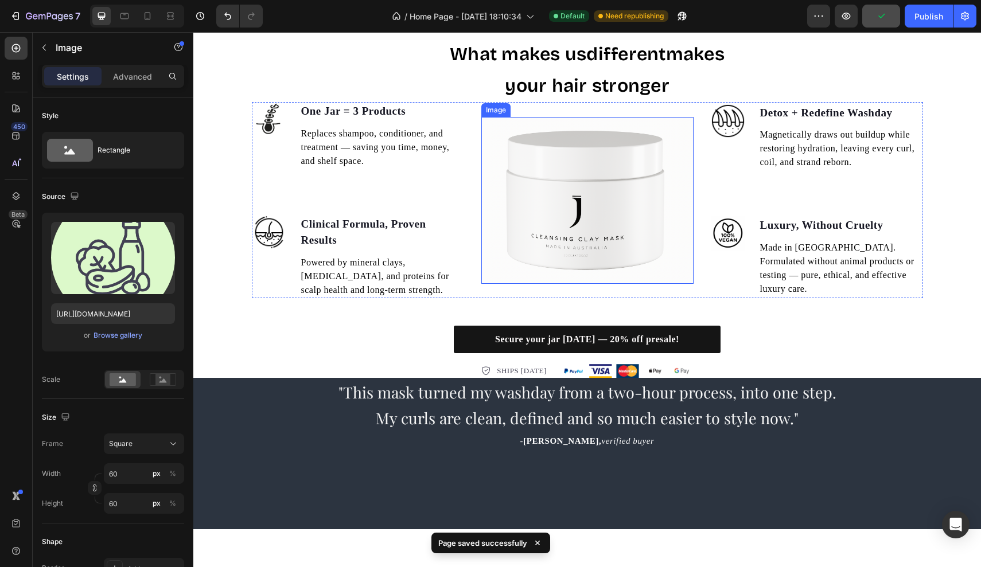
scroll to position [1207, 0]
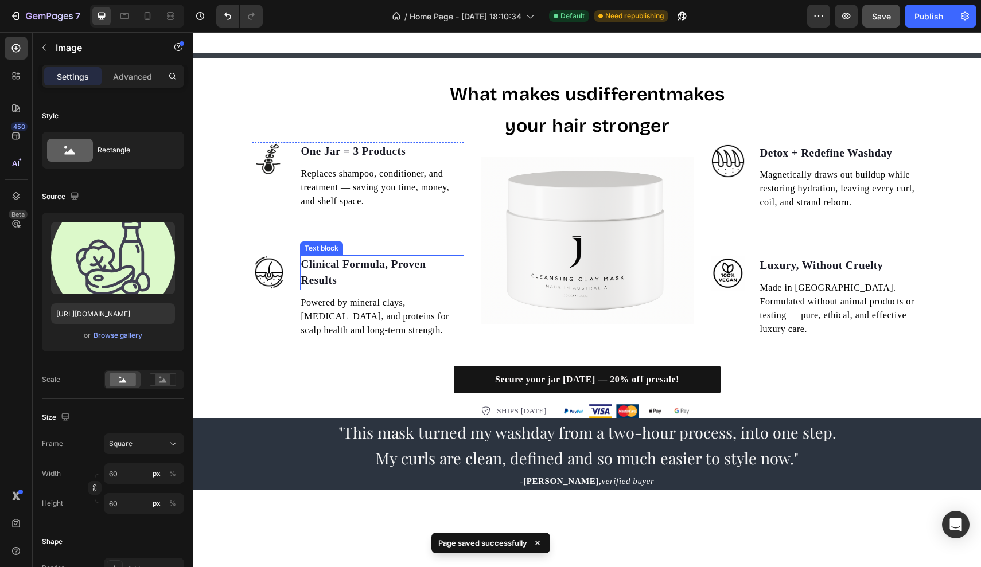
click at [374, 288] on div "Clinical Formula, Proven Results Text block" at bounding box center [382, 272] width 164 height 35
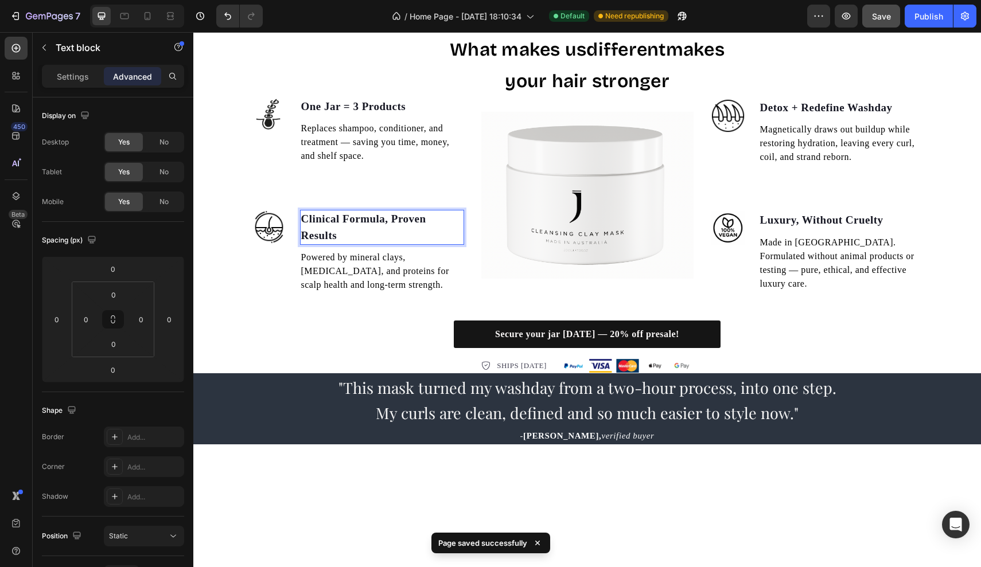
click at [374, 244] on p "Clinical Formula, Proven Results" at bounding box center [382, 227] width 162 height 33
click at [385, 290] on span "Powered by mineral clays, [MEDICAL_DATA], and proteins for scalp health and lon…" at bounding box center [375, 270] width 148 height 37
click at [425, 290] on span "Powered by mineral clays, [MEDICAL_DATA], and proteins for scalp health and lon…" at bounding box center [375, 270] width 148 height 37
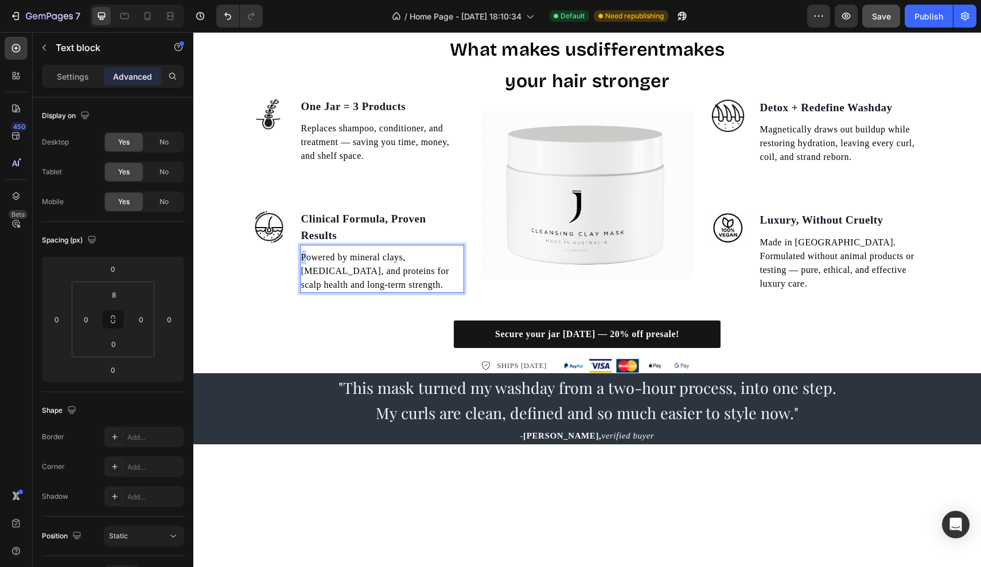
drag, startPoint x: 438, startPoint y: 356, endPoint x: 305, endPoint y: 328, distance: 136.6
click at [305, 290] on span "Powered by mineral clays, [MEDICAL_DATA], and proteins for scalp health and lon…" at bounding box center [375, 270] width 148 height 37
drag, startPoint x: 439, startPoint y: 356, endPoint x: 302, endPoint y: 328, distance: 140.5
click at [302, 292] on p "Powered by mineral clays, [MEDICAL_DATA], and proteins for scalp health and lon…" at bounding box center [382, 271] width 162 height 41
copy span "Powered by mineral clays, [MEDICAL_DATA], and proteins for scalp health and lon…"
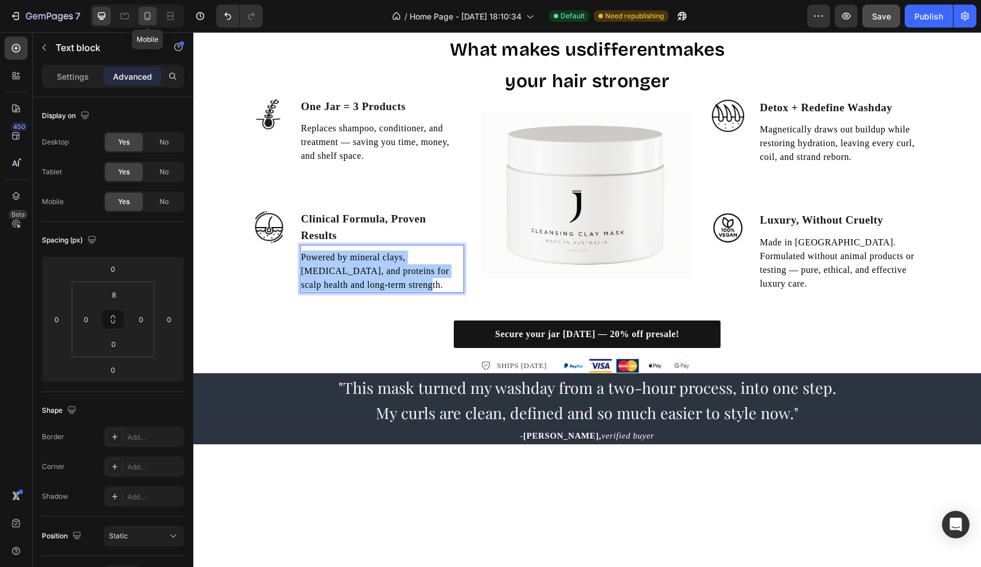
click at [152, 11] on icon at bounding box center [147, 15] width 11 height 11
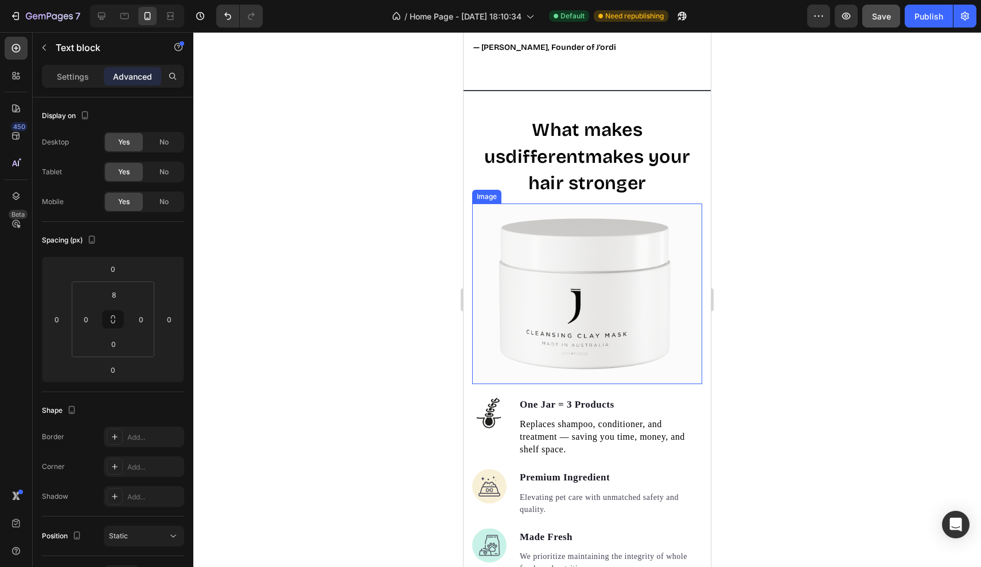
scroll to position [1359, 0]
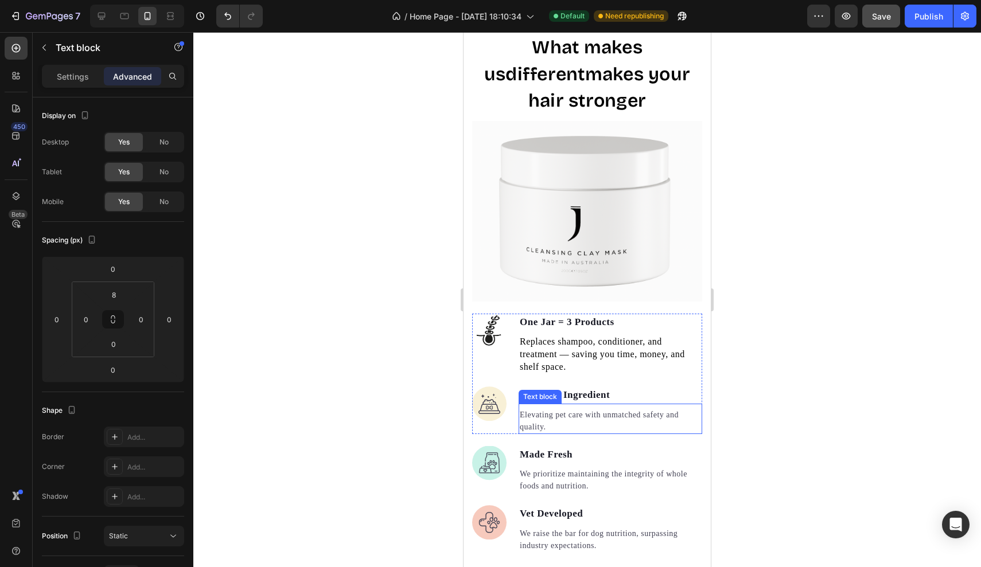
click at [541, 409] on p "Elevating pet care with unmatched safety and quality." at bounding box center [610, 421] width 181 height 24
click at [561, 409] on p "Elevating pet care with unmatched safety and quality." at bounding box center [610, 421] width 181 height 24
drag, startPoint x: 561, startPoint y: 394, endPoint x: 514, endPoint y: 381, distance: 48.3
click at [514, 387] on li "Image Premium Ingredient Text block Elevating pet care with unmatched safety an…" at bounding box center [587, 411] width 230 height 48
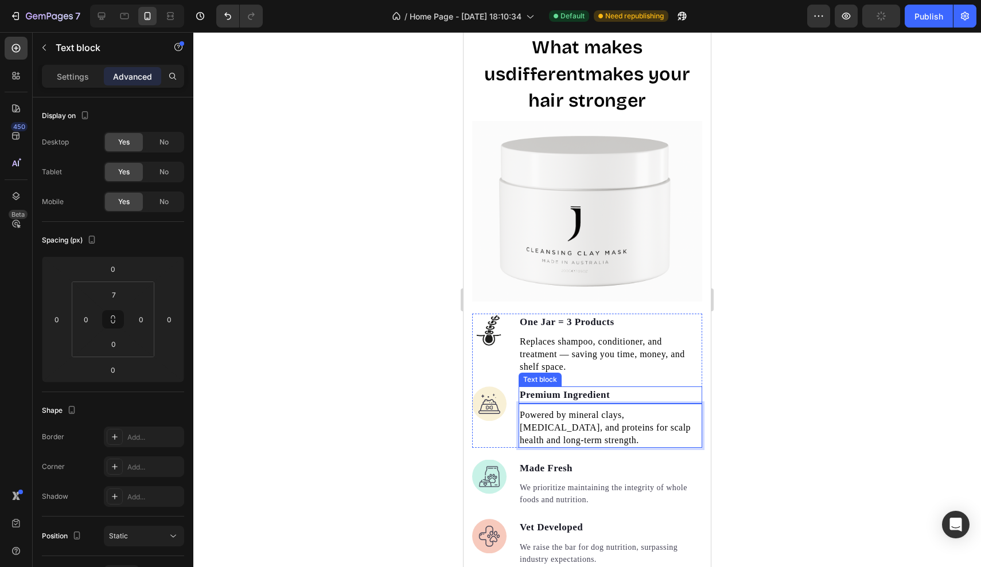
click at [560, 388] on p "Premium Ingredient" at bounding box center [610, 395] width 181 height 15
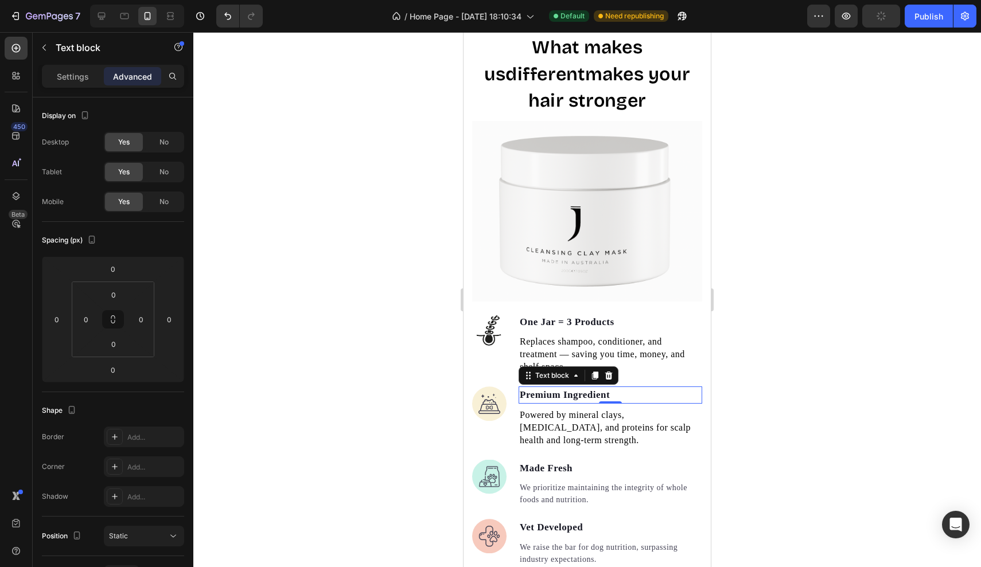
click at [618, 388] on p "Premium Ingredient" at bounding box center [610, 395] width 181 height 15
drag, startPoint x: 618, startPoint y: 364, endPoint x: 501, endPoint y: 364, distance: 116.4
click at [501, 387] on li "Image Premium Ingredient Text block 0 Powered by mineral clays, [MEDICAL_DATA],…" at bounding box center [587, 417] width 230 height 61
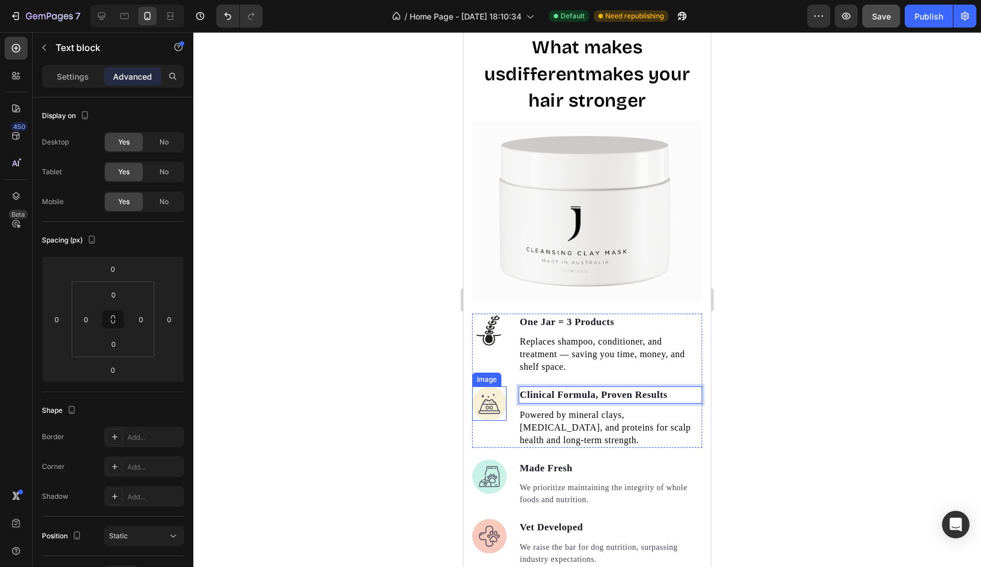
click at [489, 387] on img at bounding box center [489, 404] width 34 height 34
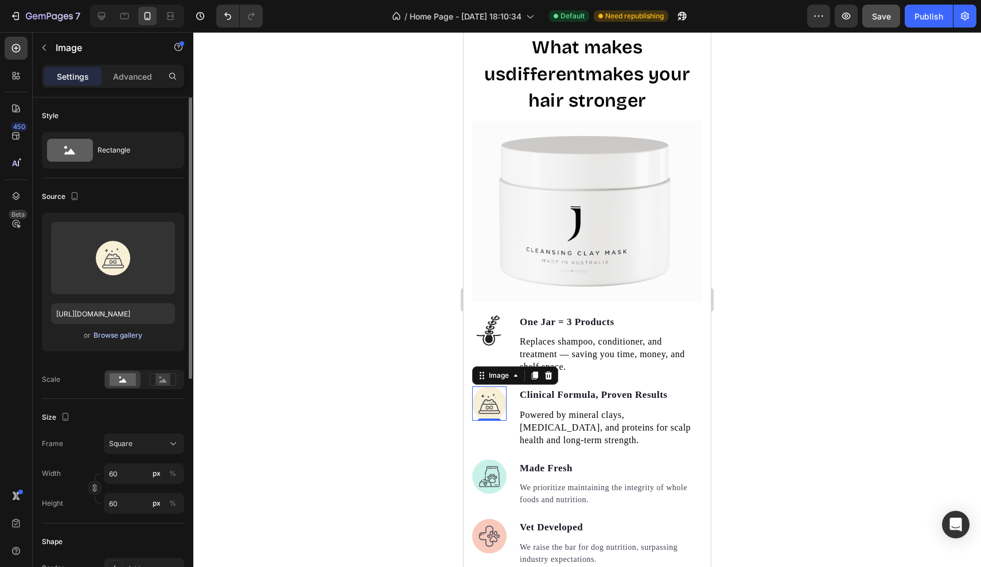
click at [130, 337] on div "Browse gallery" at bounding box center [117, 335] width 49 height 10
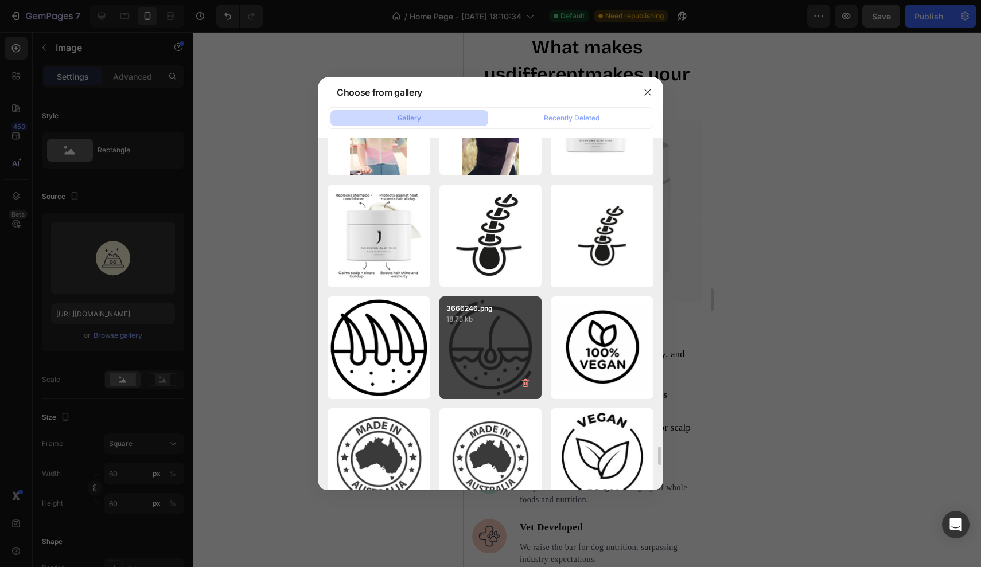
scroll to position [4840, 0]
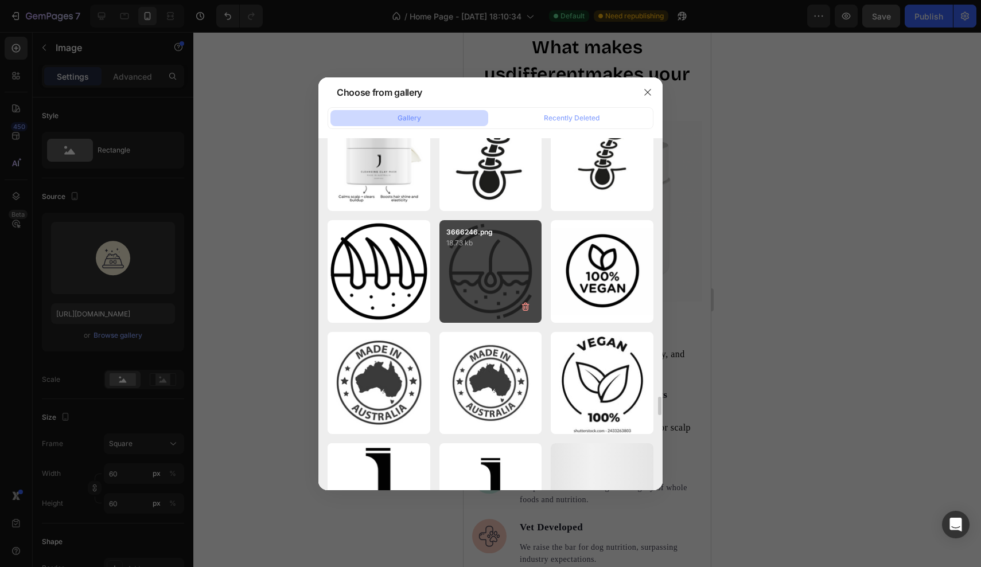
click at [467, 295] on div "3666246.png 18.73 kb" at bounding box center [490, 271] width 103 height 103
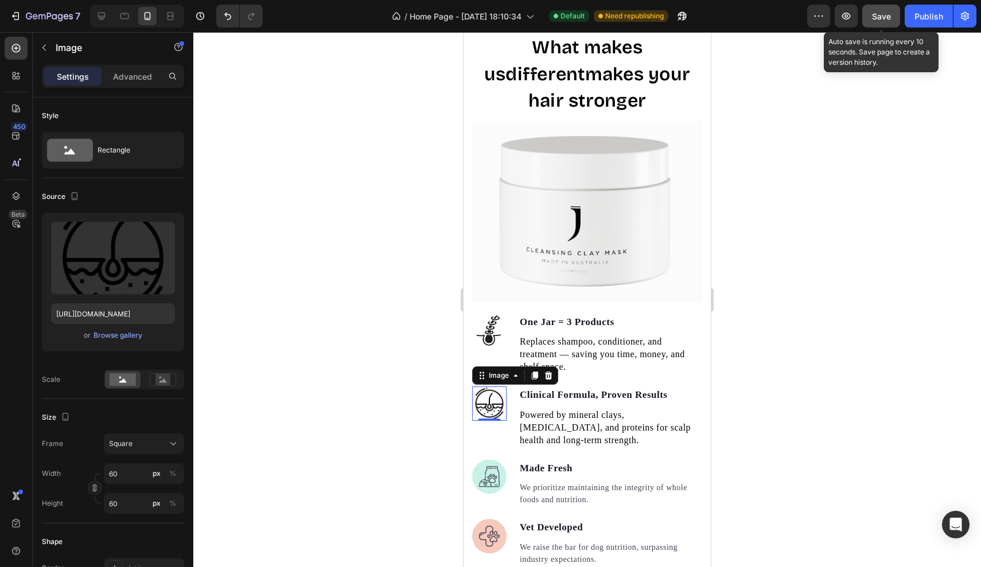
click at [867, 14] on button "Save" at bounding box center [881, 16] width 38 height 23
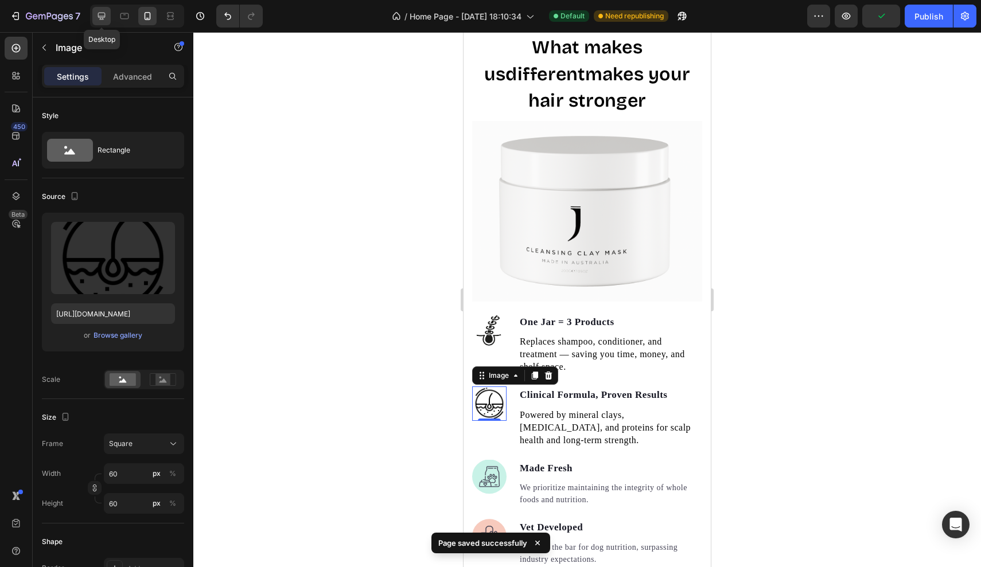
click at [108, 15] on div at bounding box center [101, 16] width 18 height 18
type input "[URL][DOMAIN_NAME]"
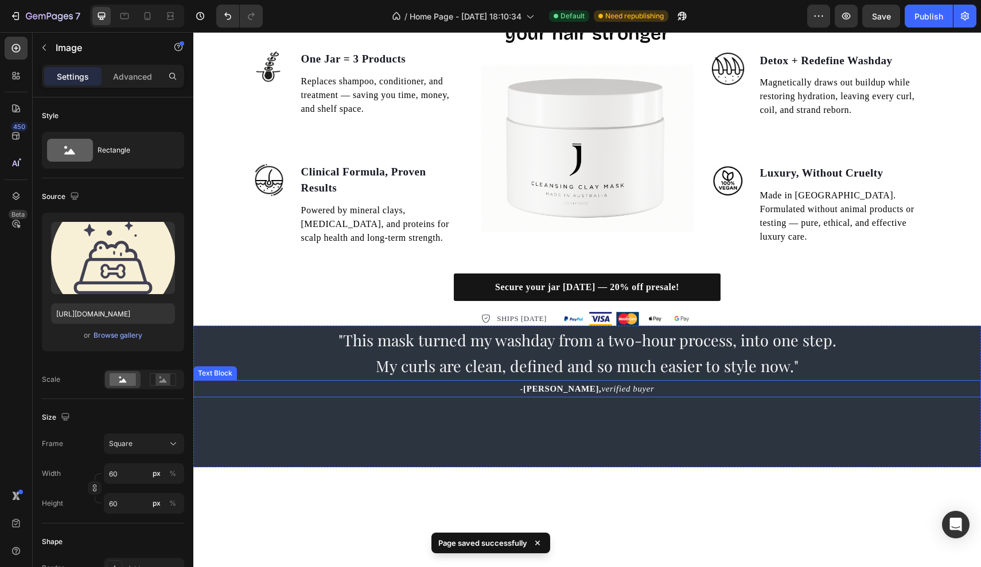
scroll to position [1295, 0]
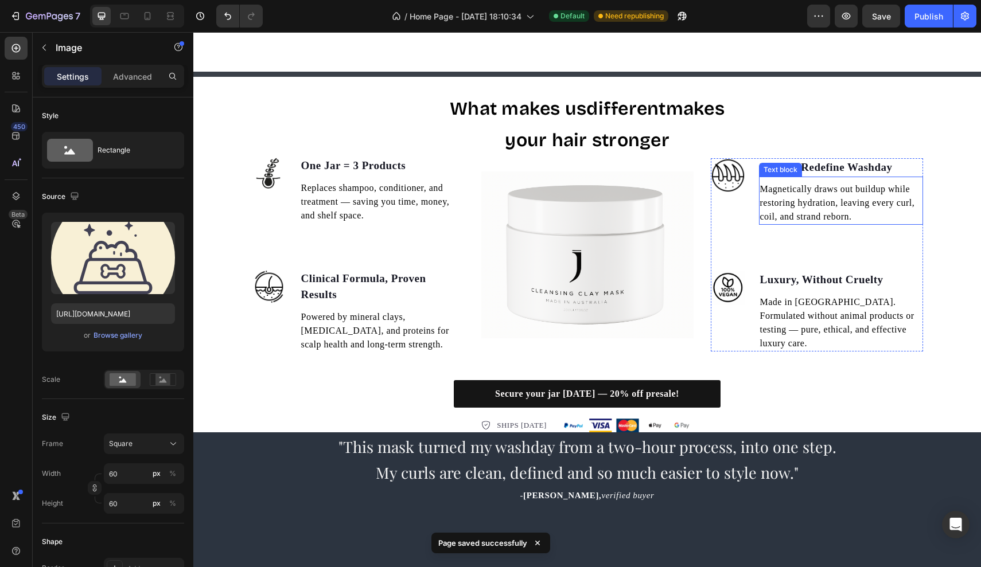
click at [902, 184] on p "Magnetically draws out buildup while restoring hydration, leaving every curl, c…" at bounding box center [841, 202] width 162 height 41
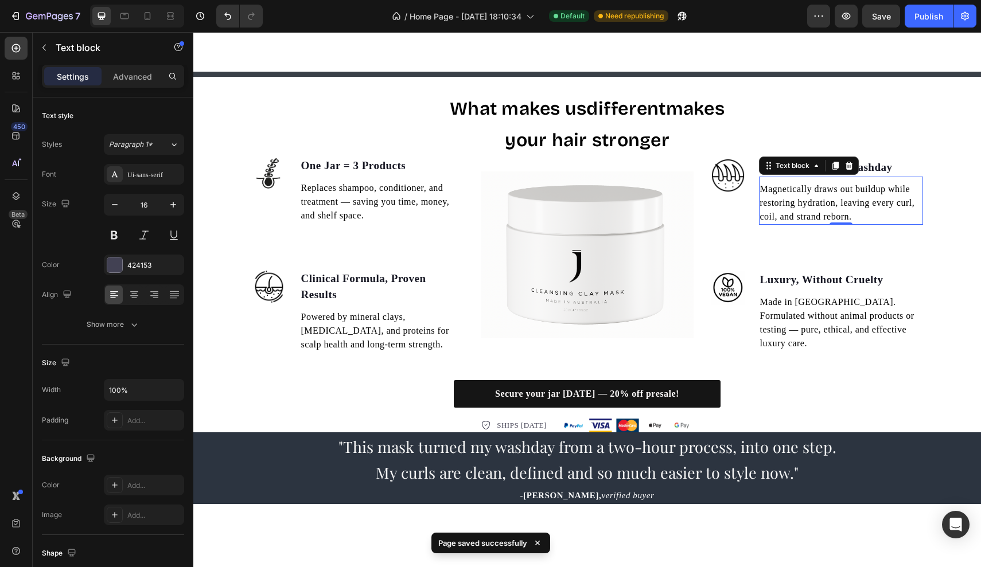
click at [854, 216] on span "Magnetically draws out buildup while restoring hydration, leaving every curl, c…" at bounding box center [837, 202] width 155 height 37
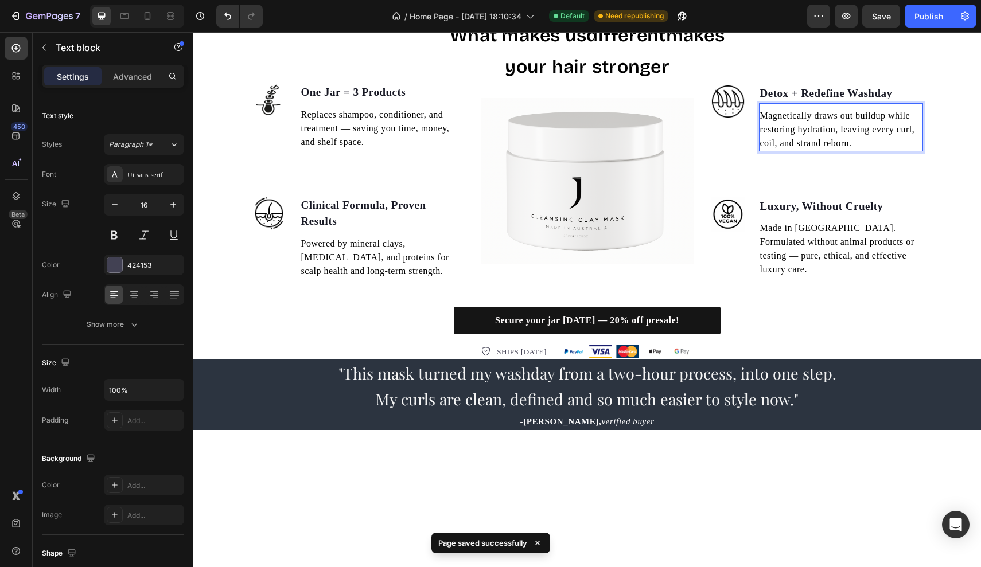
click at [853, 131] on span "Magnetically draws out buildup while restoring hydration, leaving every curl, c…" at bounding box center [837, 129] width 155 height 37
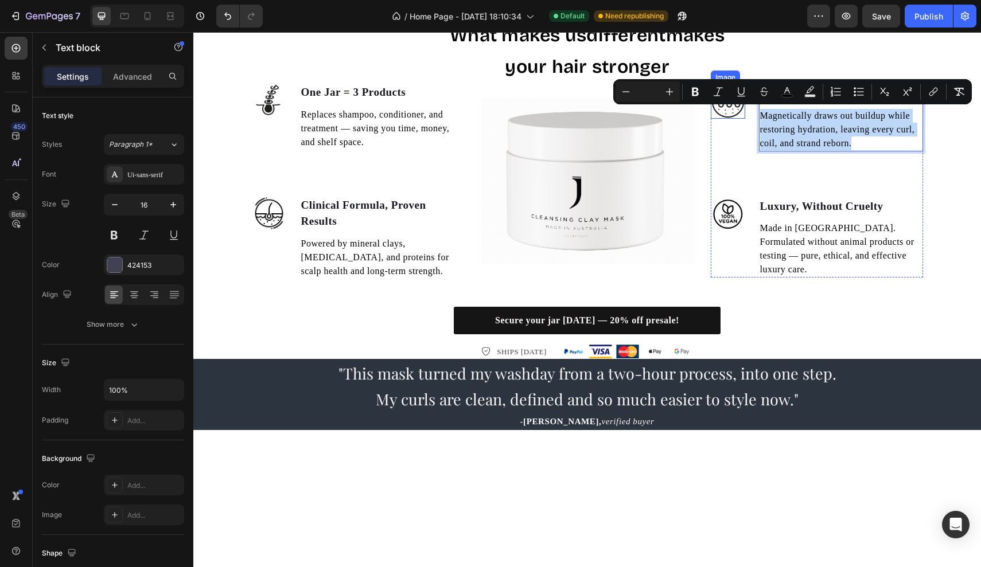
drag, startPoint x: 914, startPoint y: 141, endPoint x: 732, endPoint y: 91, distance: 188.7
click at [732, 91] on li "Image Detox + Redefine Washday Text block Magnetically draws out buildup while …" at bounding box center [817, 117] width 212 height 67
copy span "Magnetically draws out buildup while restoring hydration, leaving every curl, c…"
click at [153, 18] on icon at bounding box center [147, 15] width 11 height 11
type input "14"
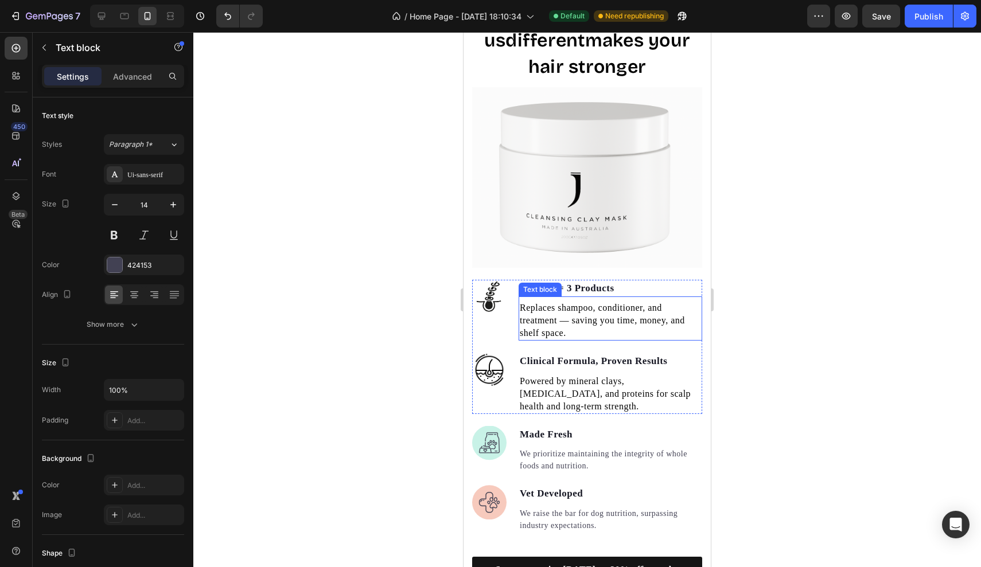
scroll to position [1383, 0]
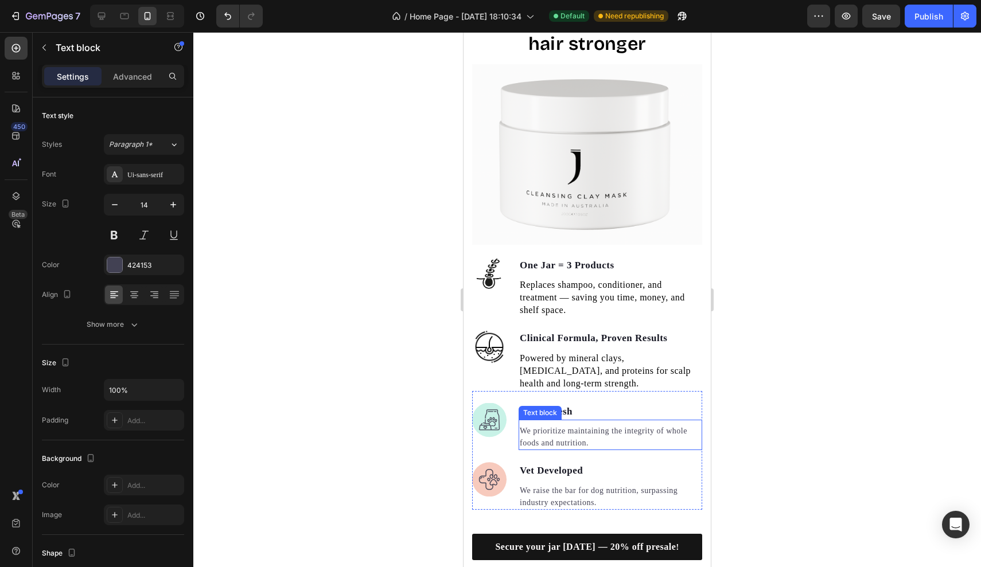
click at [583, 425] on p "We prioritize maintaining the integrity of whole foods and nutrition." at bounding box center [610, 437] width 181 height 24
click at [631, 425] on p "We prioritize maintaining the integrity of whole foods and nutrition." at bounding box center [610, 437] width 181 height 24
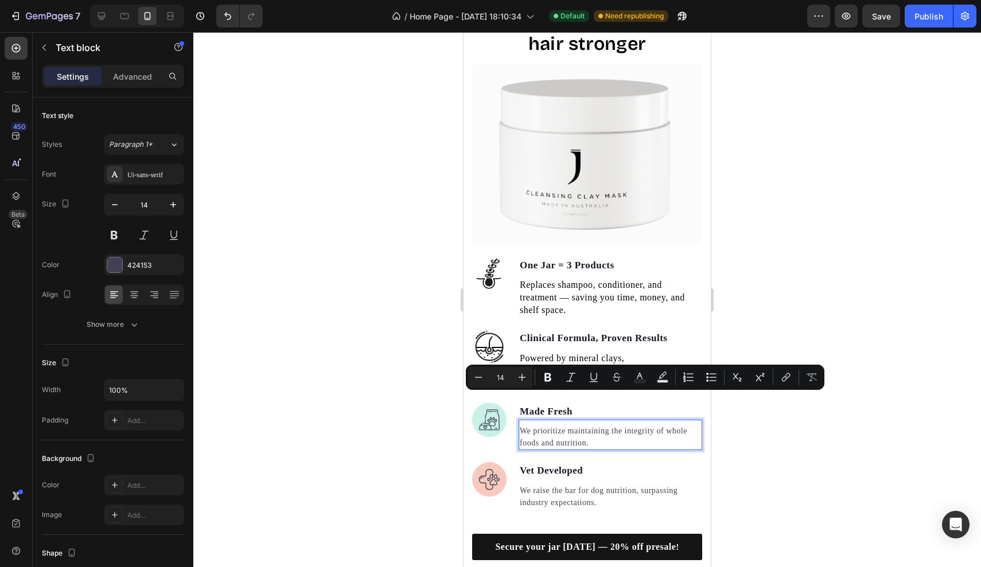
click at [628, 425] on p "We prioritize maintaining the integrity of whole foods and nutrition." at bounding box center [610, 437] width 181 height 24
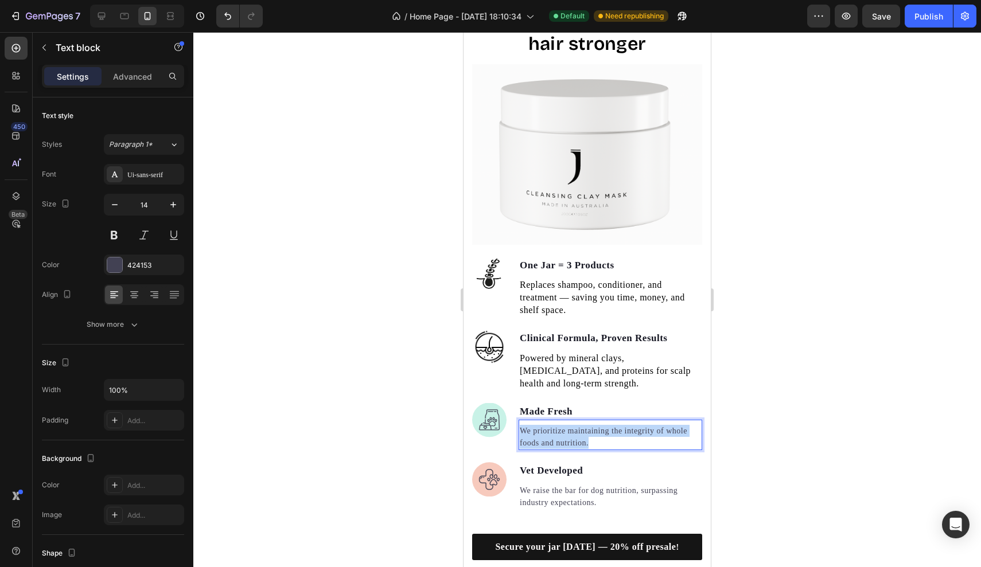
drag, startPoint x: 628, startPoint y: 410, endPoint x: 465, endPoint y: 380, distance: 165.6
click at [465, 380] on div "Image One Jar = 3 Products Text block Replaces shampoo, conditioner, and treatm…" at bounding box center [586, 377] width 247 height 265
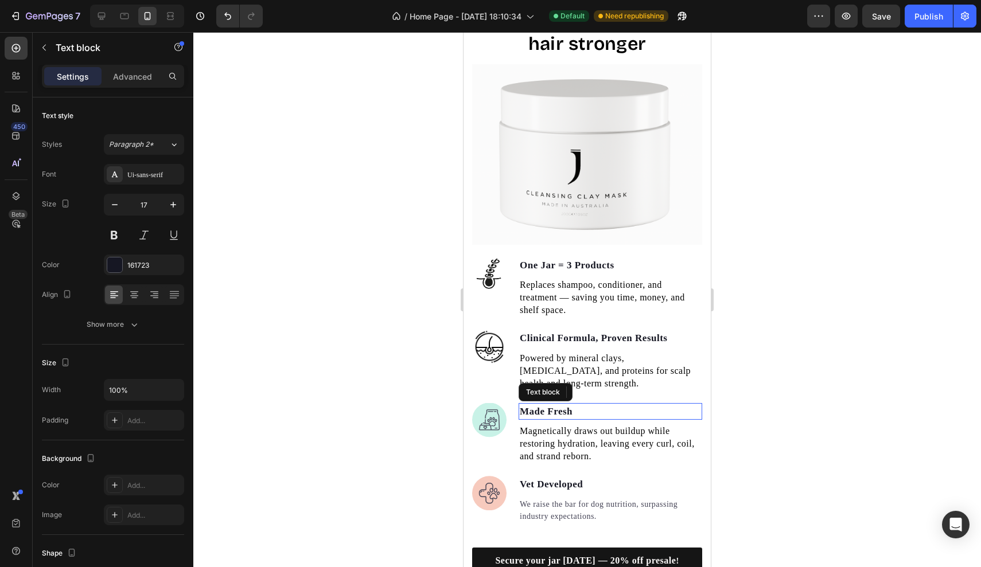
click at [544, 404] on p "Made Fresh" at bounding box center [610, 411] width 181 height 15
click at [578, 404] on p "Made Fresh" at bounding box center [610, 411] width 181 height 15
drag, startPoint x: 578, startPoint y: 378, endPoint x: 463, endPoint y: 378, distance: 115.3
click at [101, 20] on icon at bounding box center [101, 16] width 7 height 7
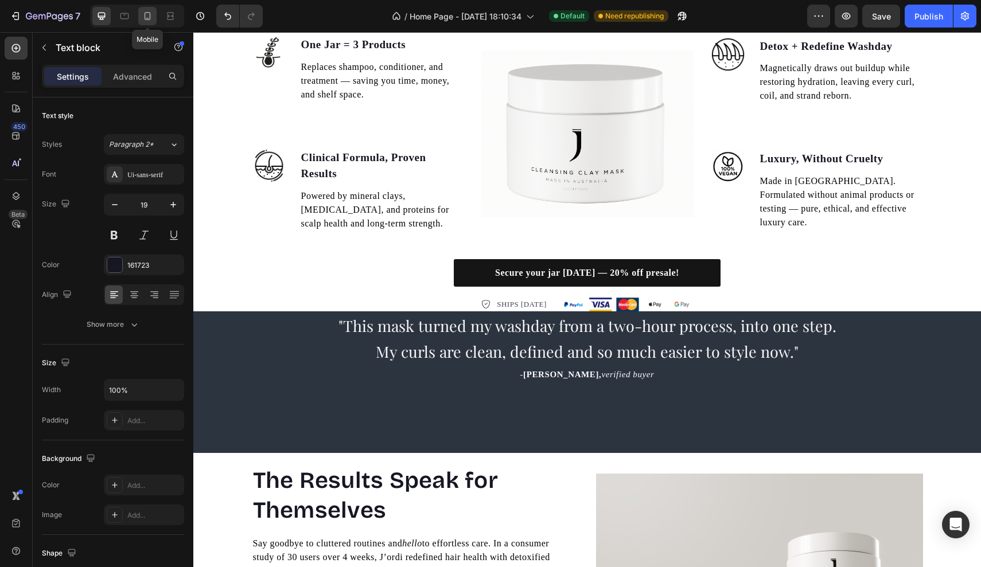
scroll to position [1343, 0]
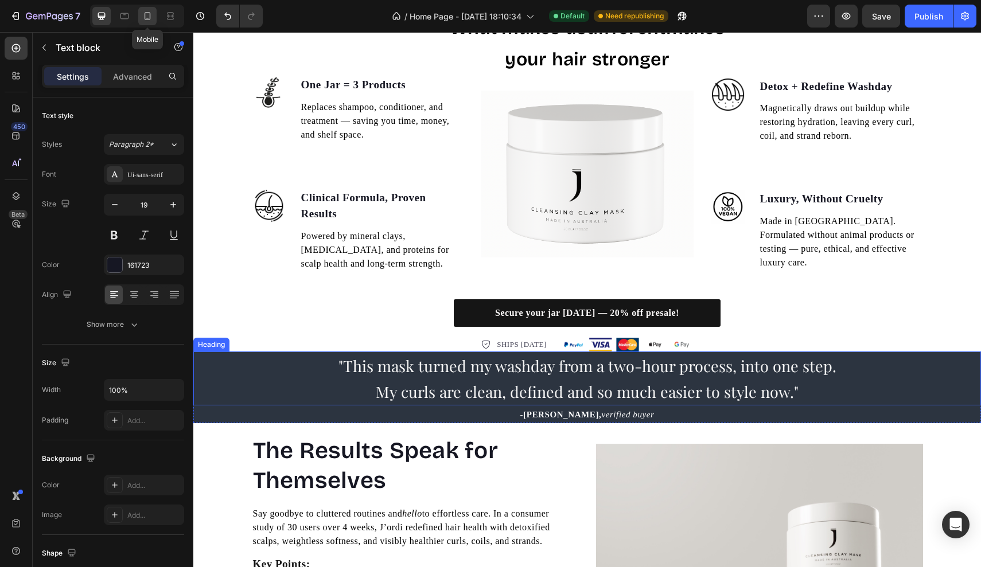
click at [152, 18] on icon at bounding box center [147, 15] width 11 height 11
type input "17"
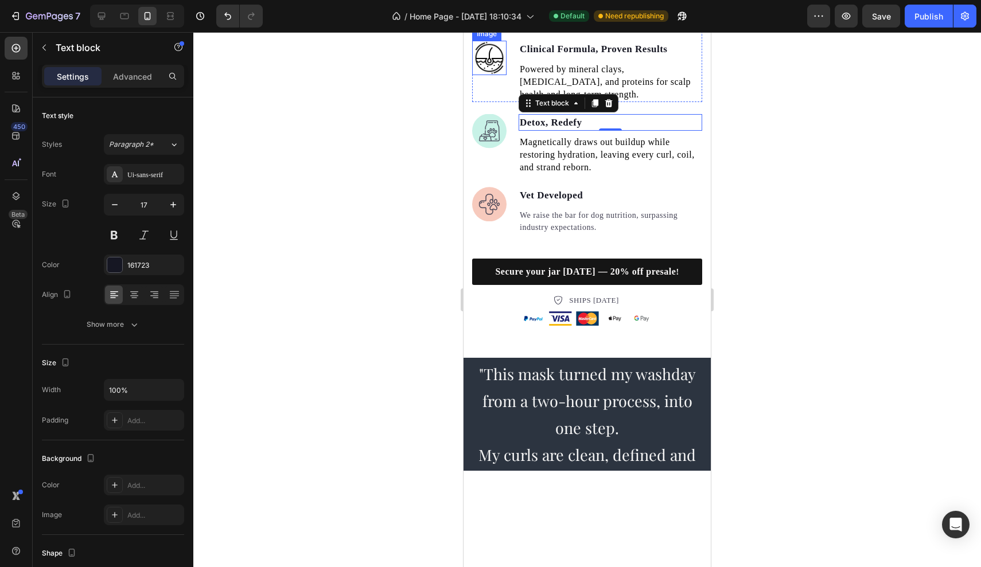
scroll to position [1683, 0]
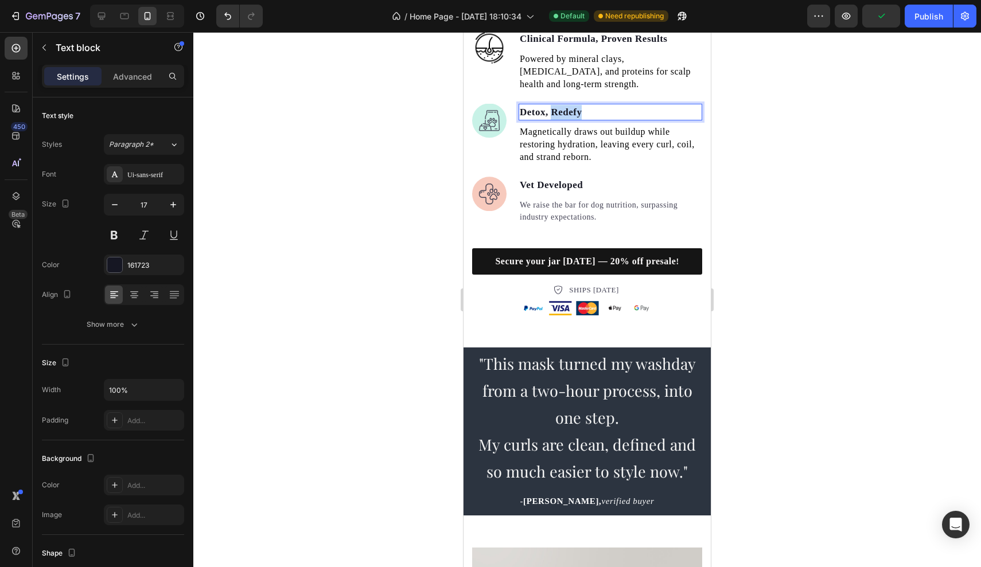
drag, startPoint x: 587, startPoint y: 83, endPoint x: 553, endPoint y: 83, distance: 33.3
click at [553, 105] on p "Detox, Redefy" at bounding box center [610, 112] width 181 height 15
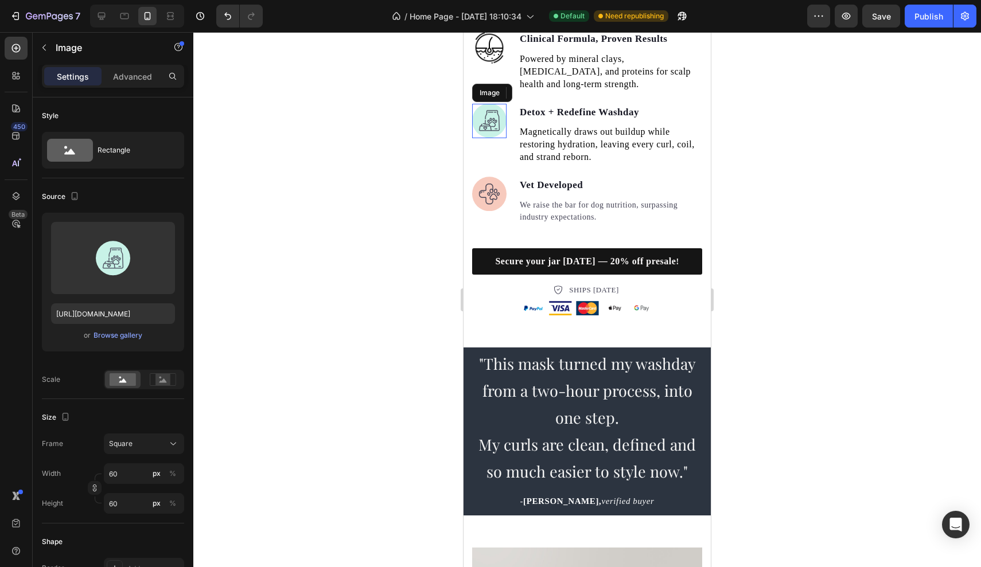
click at [486, 104] on img at bounding box center [489, 121] width 34 height 34
click at [118, 338] on div "Browse gallery" at bounding box center [117, 335] width 49 height 10
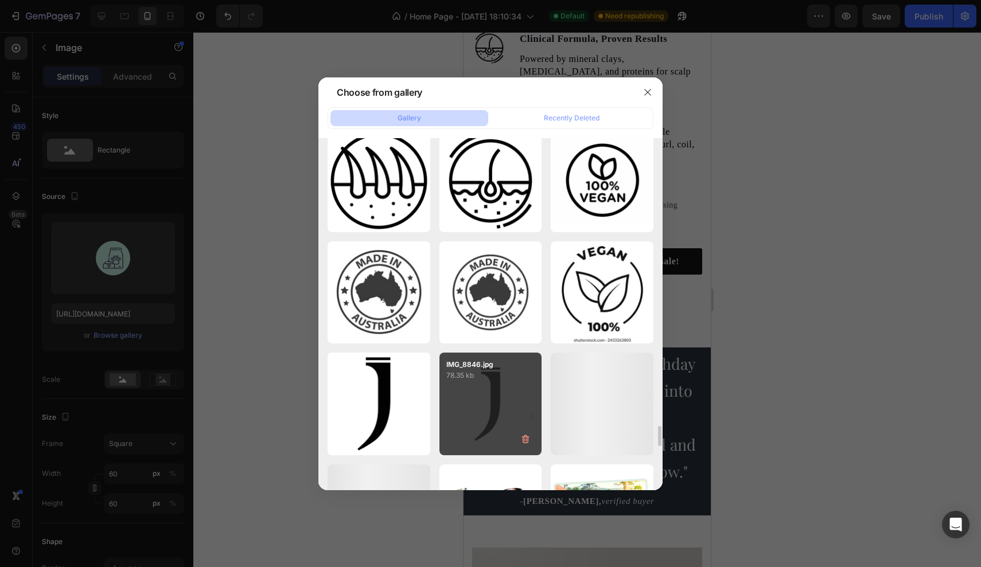
scroll to position [4917, 0]
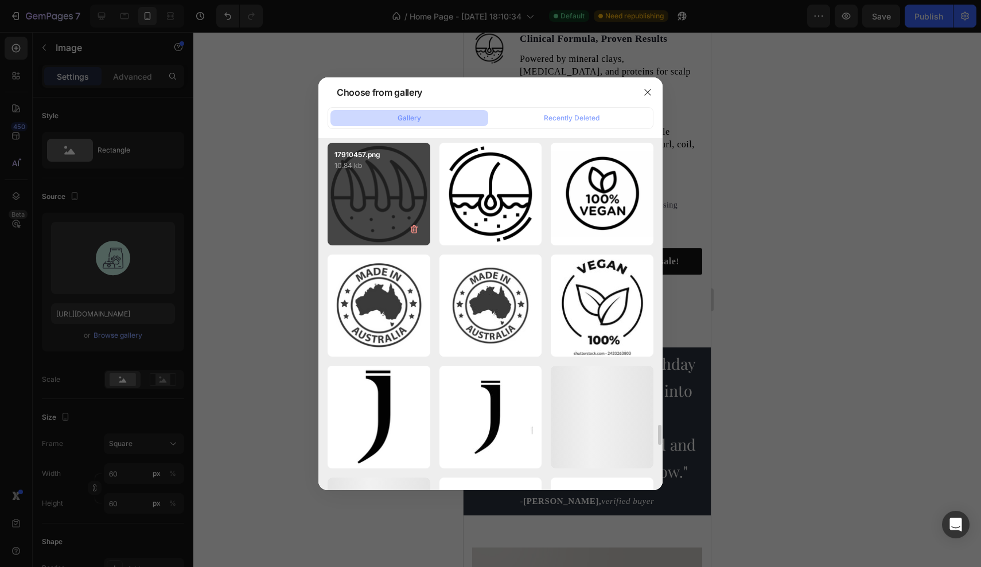
click at [384, 228] on div "17910457.png 10.84 kb" at bounding box center [379, 194] width 103 height 103
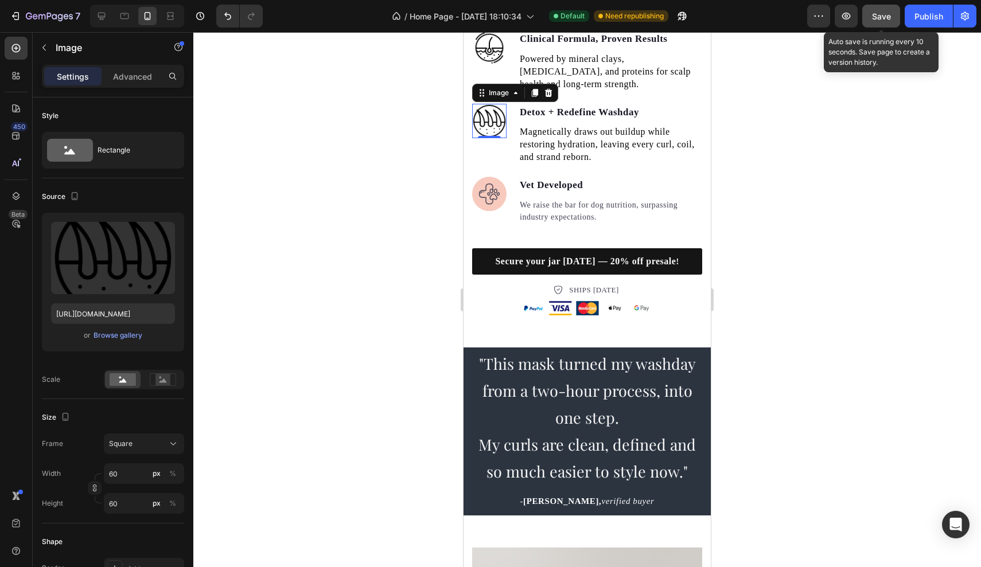
click at [883, 15] on span "Save" at bounding box center [881, 16] width 19 height 10
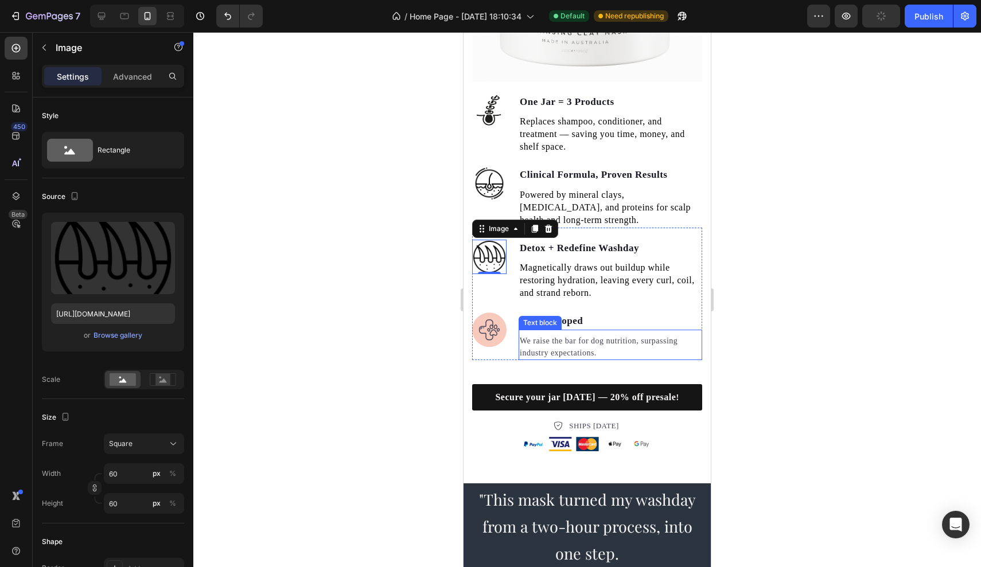
scroll to position [1523, 0]
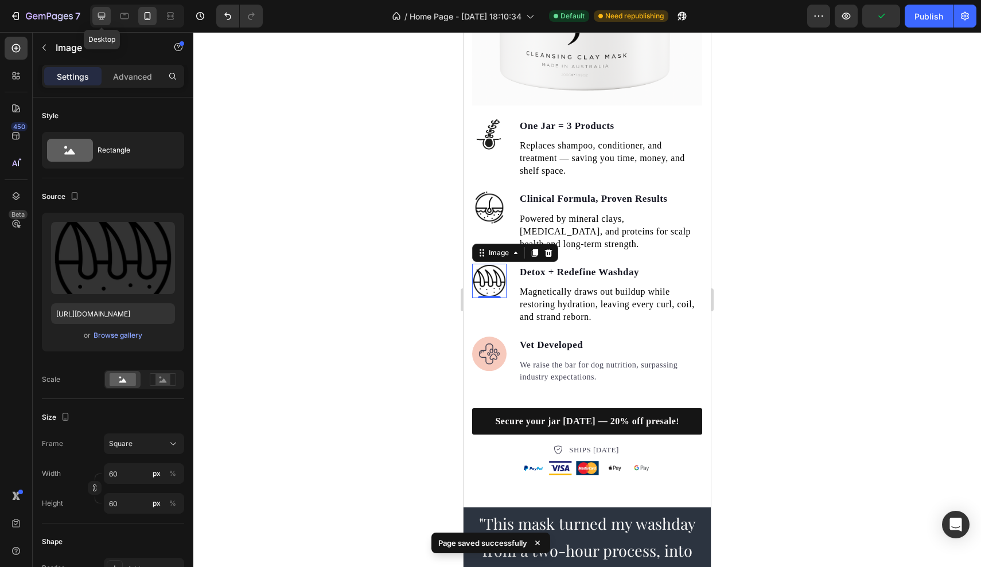
click at [99, 14] on icon at bounding box center [101, 16] width 7 height 7
type input "[URL][DOMAIN_NAME]"
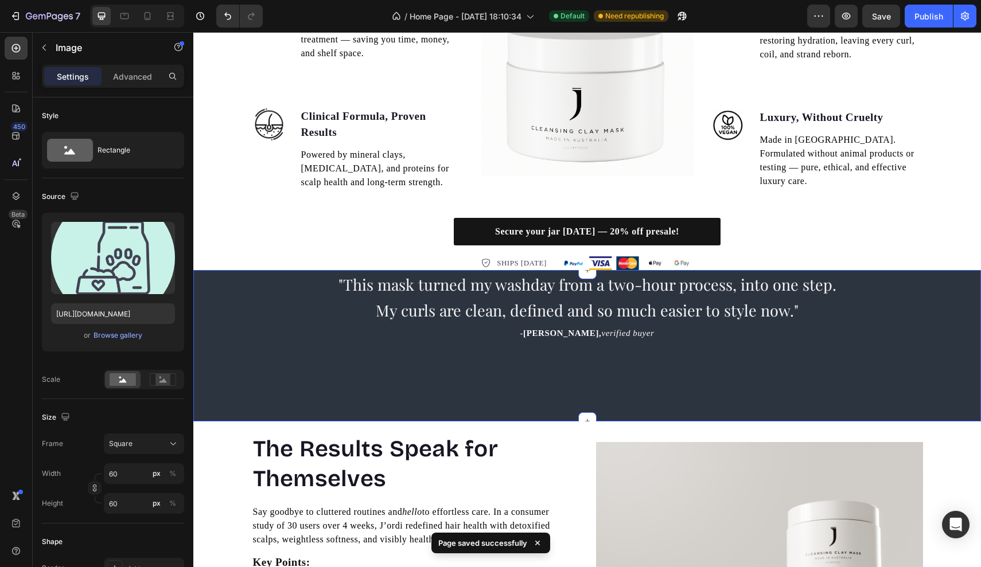
scroll to position [1379, 0]
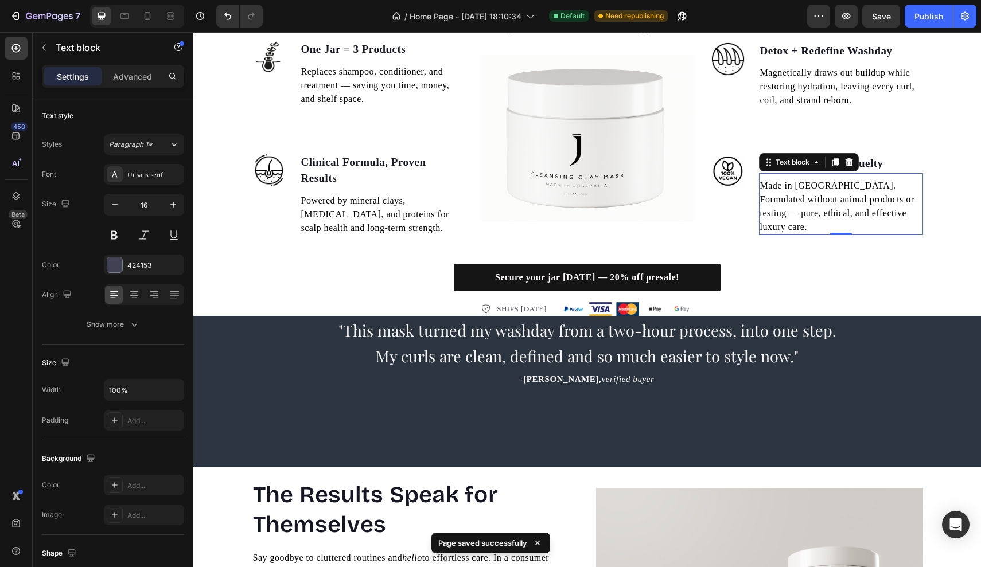
click at [804, 200] on span "Made in [GEOGRAPHIC_DATA]. Formulated without animal products or testing — pure…" at bounding box center [837, 206] width 154 height 51
click at [802, 221] on p "Made in [GEOGRAPHIC_DATA]. Formulated without animal products or testing — pure…" at bounding box center [841, 206] width 162 height 55
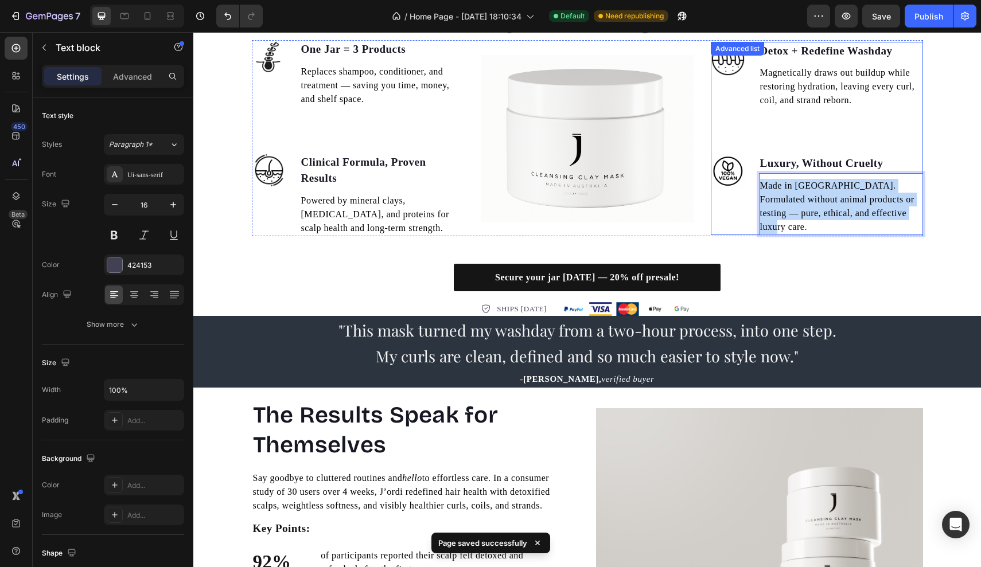
drag, startPoint x: 794, startPoint y: 225, endPoint x: 746, endPoint y: 173, distance: 71.0
click at [746, 173] on li "Image Luxury, Without Cruelty Text block Made in [GEOGRAPHIC_DATA]. Formulated …" at bounding box center [817, 194] width 212 height 81
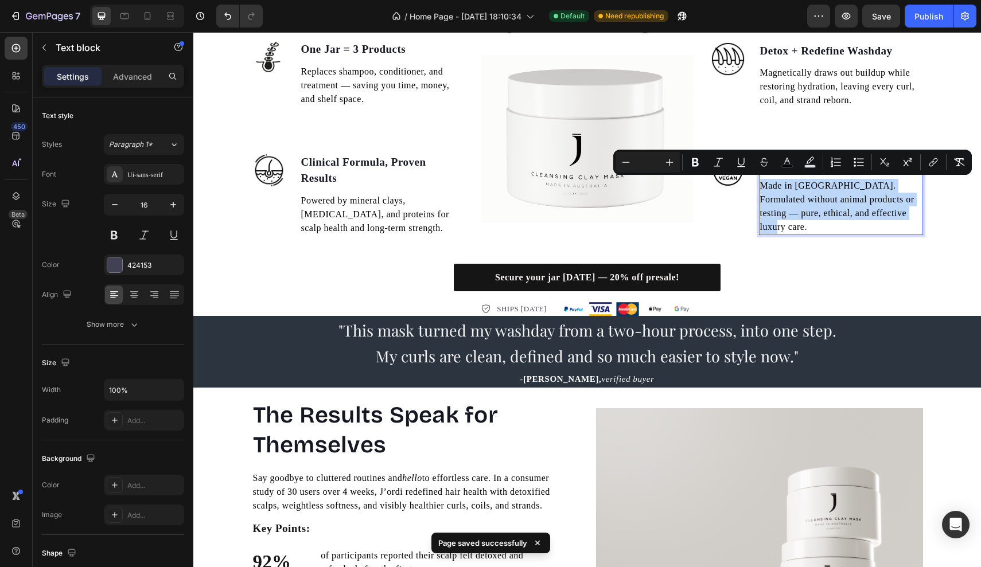
copy span "Made in [GEOGRAPHIC_DATA]. Formulated without animal products or testing — pure…"
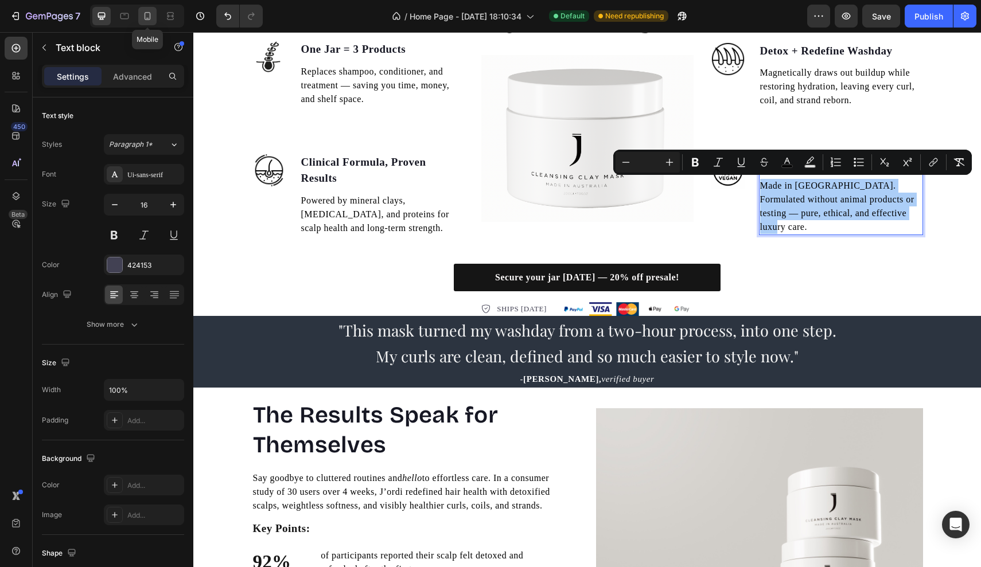
click at [151, 17] on icon at bounding box center [147, 15] width 11 height 11
type input "14"
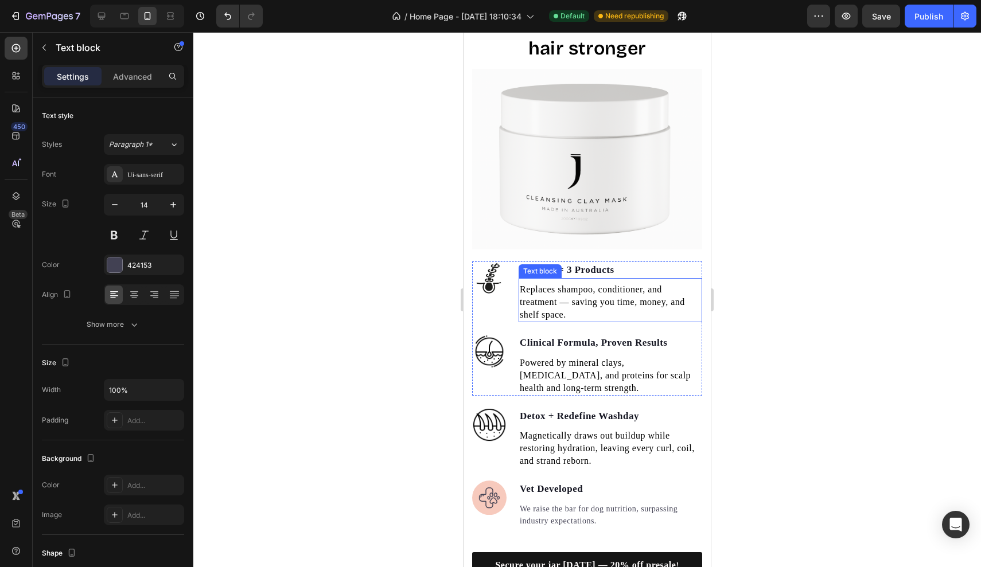
scroll to position [1339, 0]
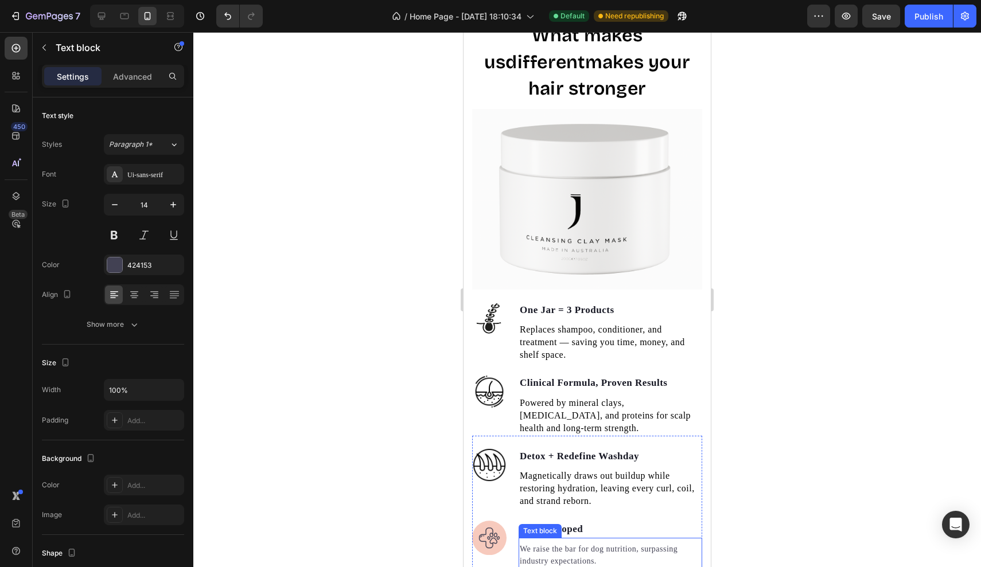
click at [573, 543] on p "We raise the bar for dog nutrition, surpassing industry expectations." at bounding box center [610, 555] width 181 height 24
click at [607, 543] on p "We raise the bar for dog nutrition, surpassing industry expectations." at bounding box center [610, 555] width 181 height 24
click at [613, 543] on p "We raise the bar for dog nutrition, surpassing industry expectations." at bounding box center [610, 555] width 181 height 24
drag, startPoint x: 613, startPoint y: 525, endPoint x: 528, endPoint y: 514, distance: 86.2
click at [528, 543] on p "We raise the bar for dog nutrition, surpassing industry expectations." at bounding box center [610, 555] width 181 height 24
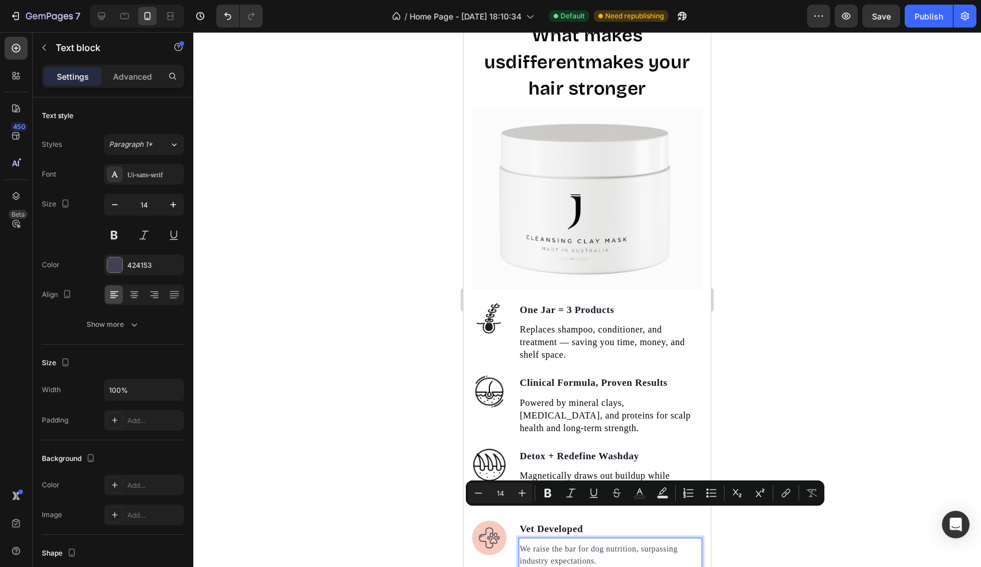
click at [520, 543] on p "We raise the bar for dog nutrition, surpassing industry expectations." at bounding box center [610, 555] width 181 height 24
drag, startPoint x: 520, startPoint y: 513, endPoint x: 625, endPoint y: 527, distance: 105.9
click at [625, 543] on p "We raise the bar for dog nutrition, surpassing industry expectations." at bounding box center [610, 555] width 181 height 24
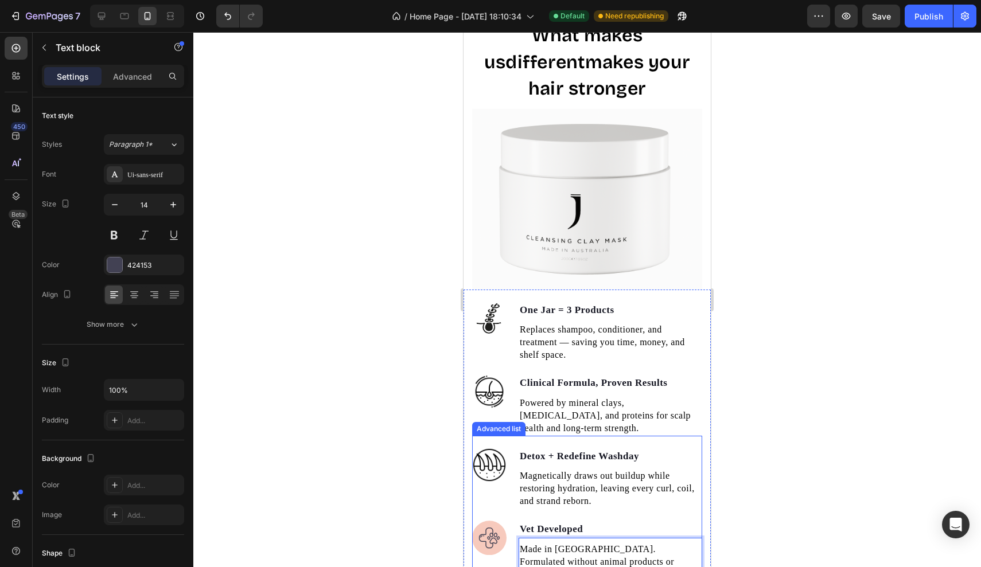
click at [544, 522] on p "Vet Developed" at bounding box center [610, 529] width 181 height 15
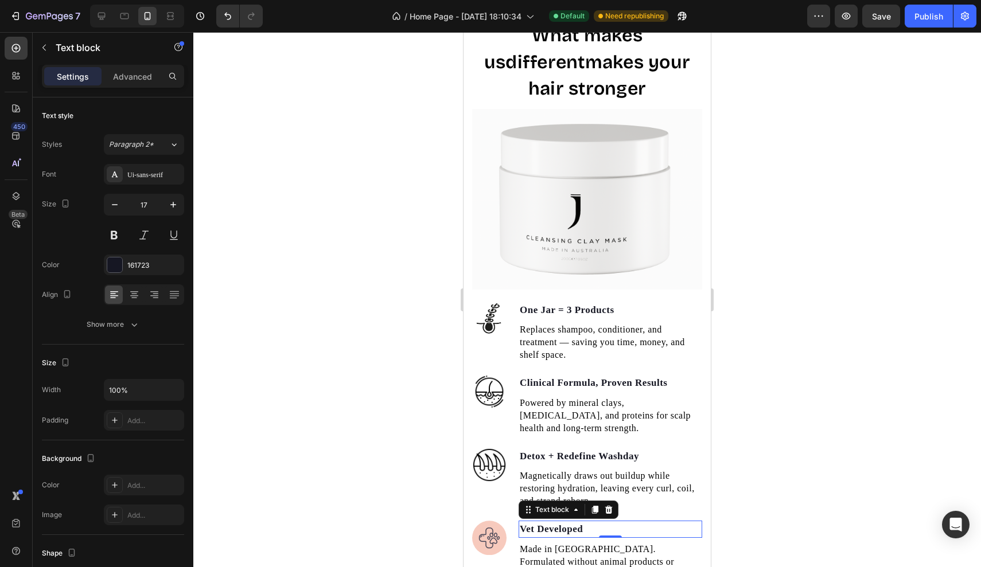
click at [579, 522] on p "Vet Developed" at bounding box center [610, 529] width 181 height 15
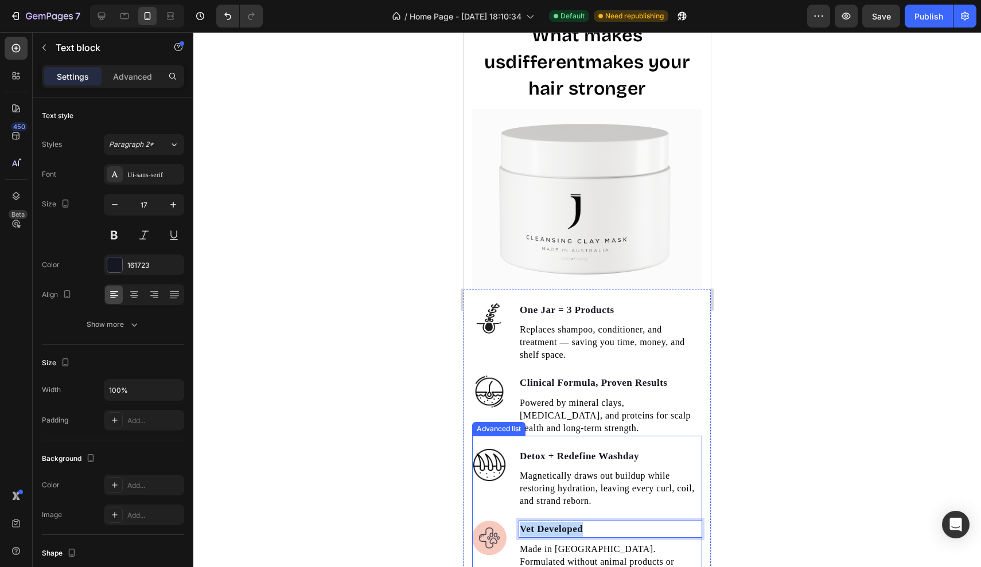
drag, startPoint x: 595, startPoint y: 494, endPoint x: 430, endPoint y: 489, distance: 165.8
click at [490, 521] on img at bounding box center [489, 538] width 34 height 34
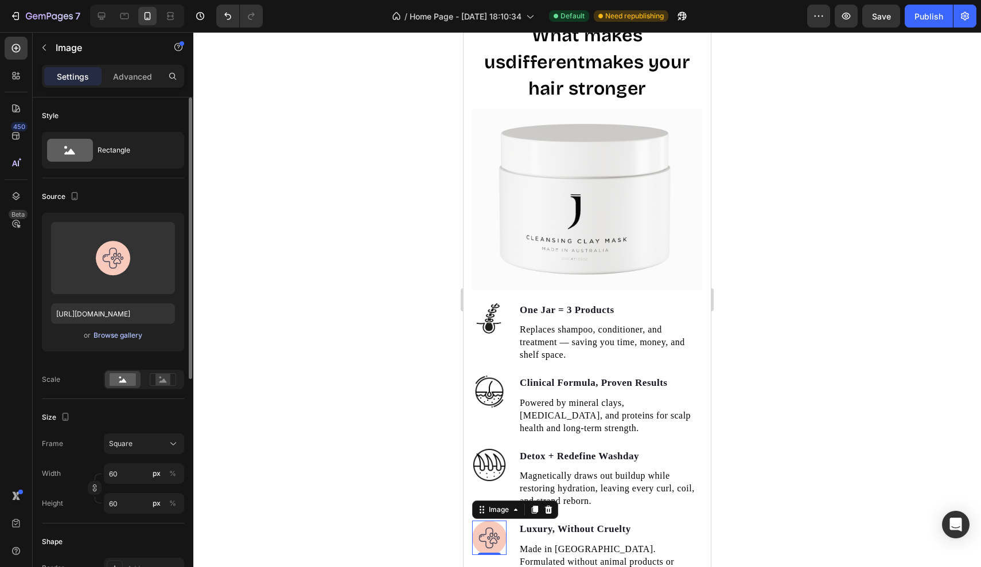
click at [118, 333] on div "Browse gallery" at bounding box center [117, 335] width 49 height 10
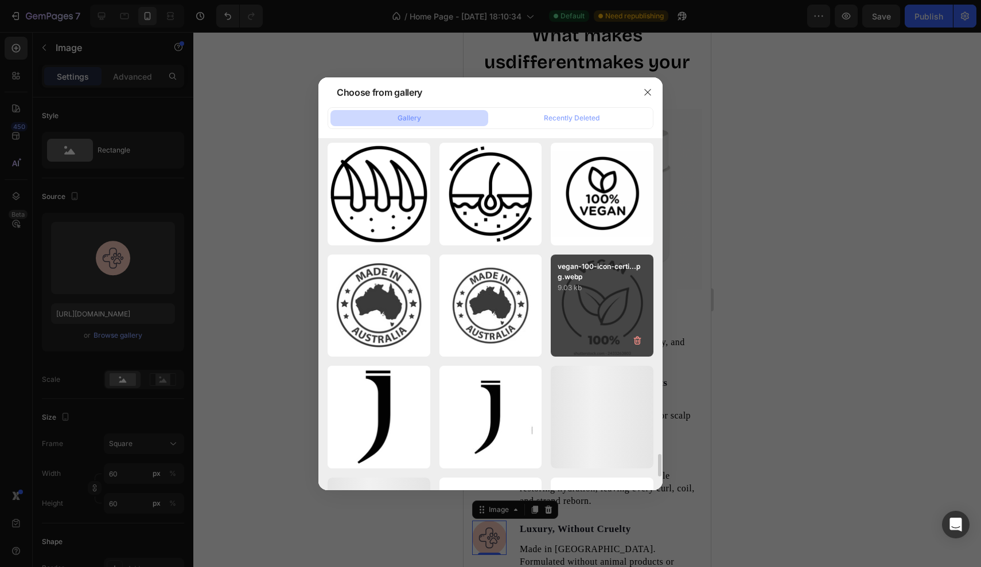
scroll to position [4910, 0]
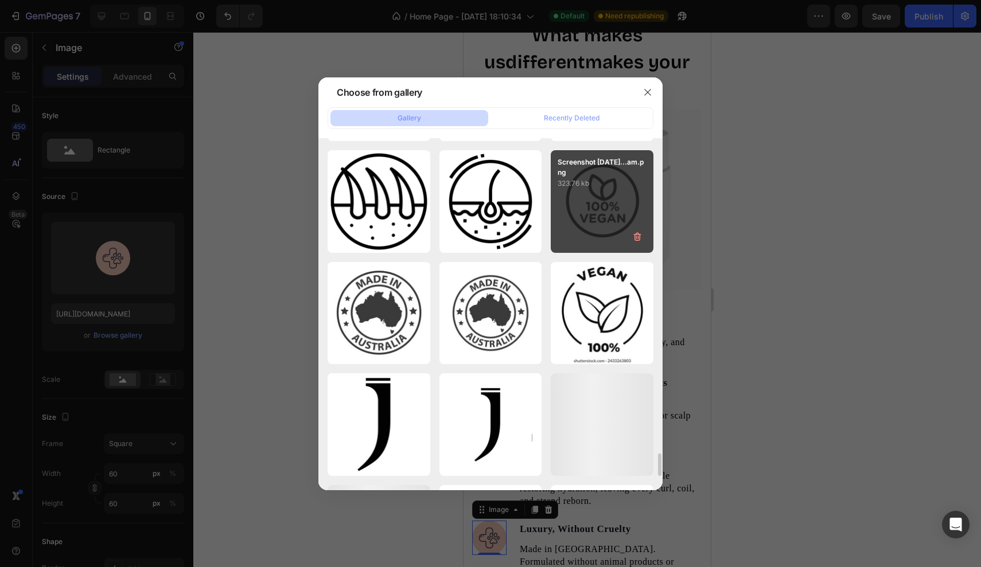
click at [599, 200] on div "Screenshot [DATE]...am.png 323.76 kb" at bounding box center [602, 201] width 103 height 103
type input "[URL][DOMAIN_NAME]"
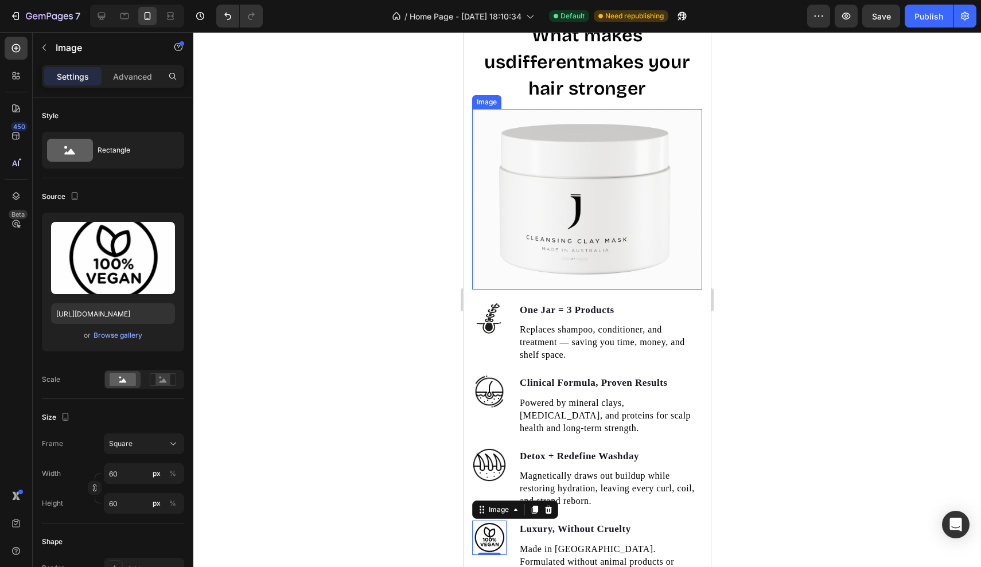
click at [391, 213] on div at bounding box center [587, 299] width 788 height 535
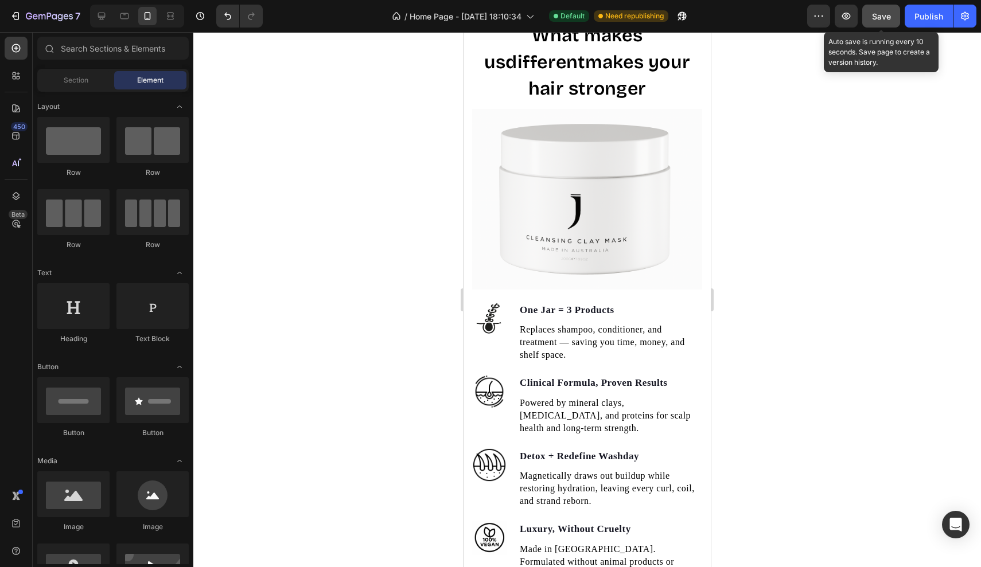
click at [878, 24] on button "Save" at bounding box center [881, 16] width 38 height 23
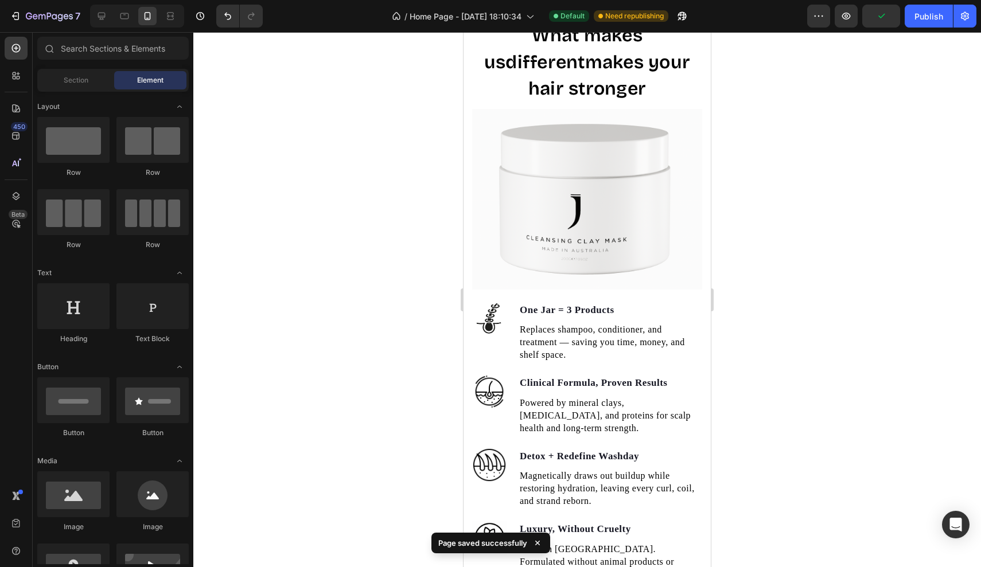
click at [88, 20] on div at bounding box center [134, 16] width 99 height 23
click at [102, 20] on icon at bounding box center [101, 16] width 7 height 7
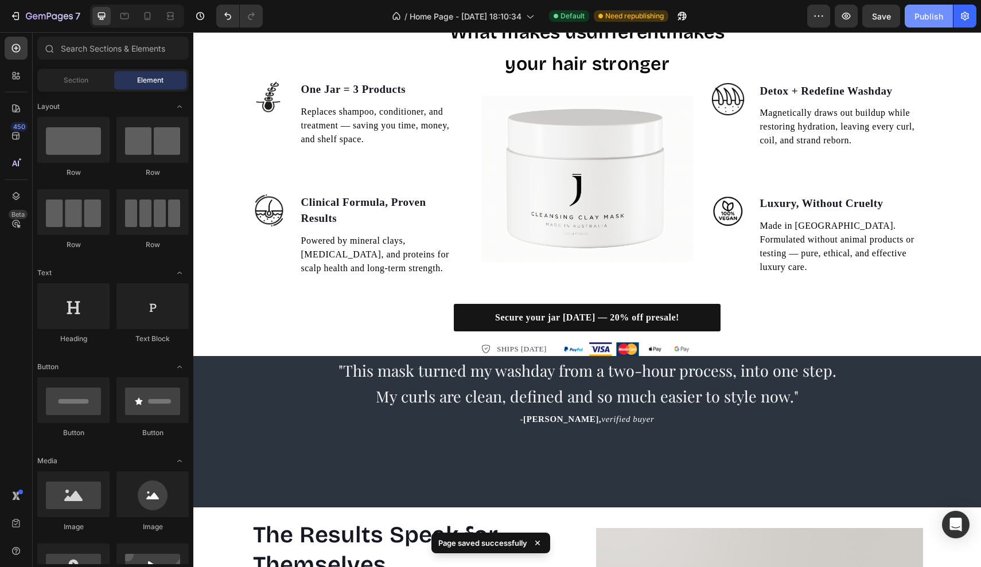
click at [923, 20] on div "Publish" at bounding box center [928, 16] width 29 height 12
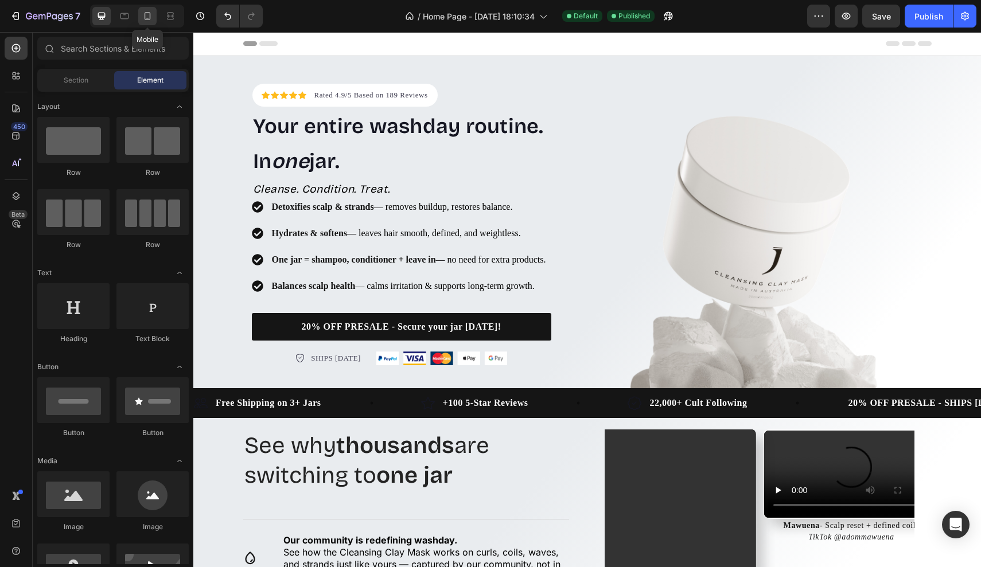
click at [151, 20] on icon at bounding box center [147, 15] width 11 height 11
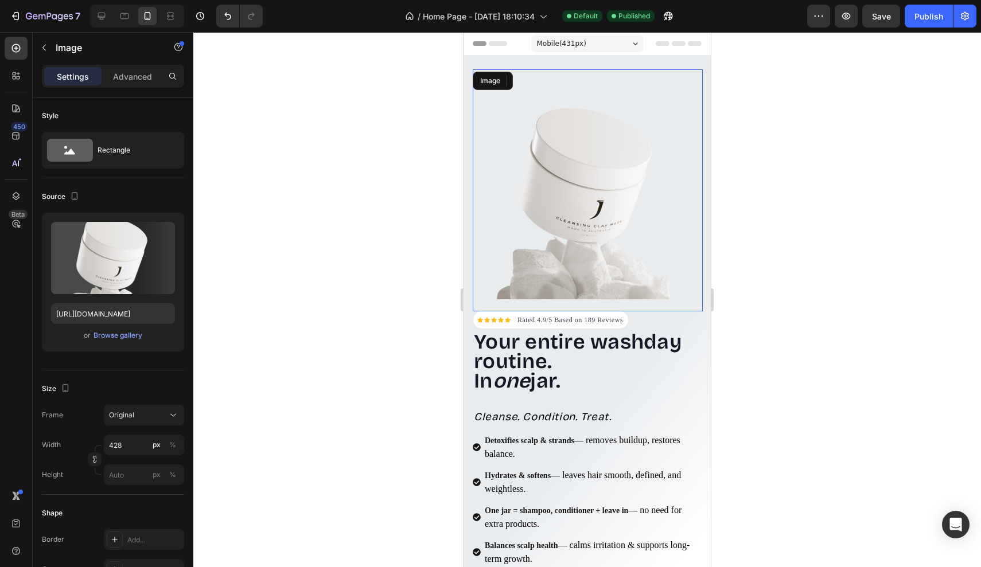
click at [622, 302] on div "Image" at bounding box center [588, 190] width 230 height 242
drag, startPoint x: 594, startPoint y: 310, endPoint x: 594, endPoint y: 303, distance: 6.9
click at [594, 303] on div "Image 0" at bounding box center [588, 190] width 230 height 242
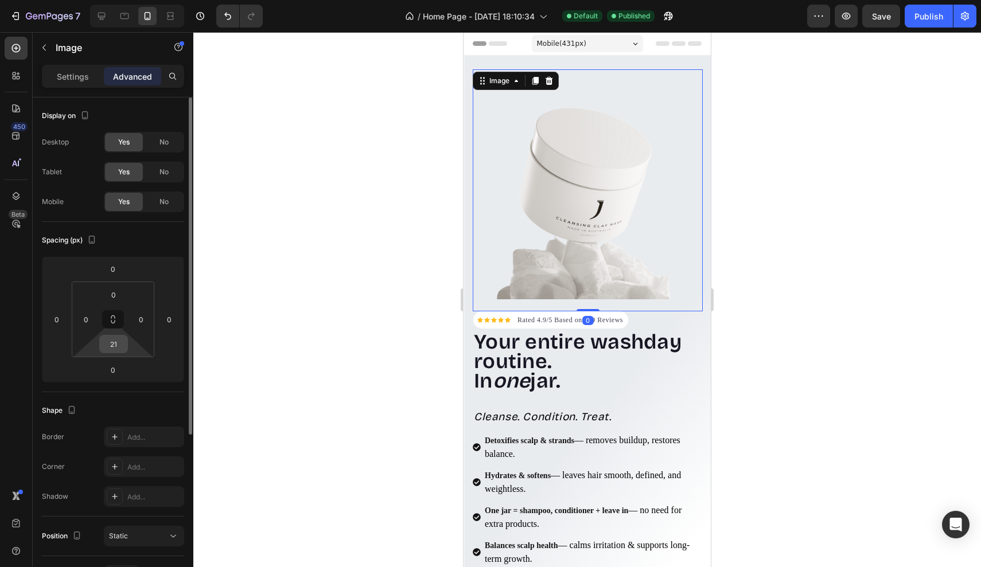
click at [120, 344] on input "21" at bounding box center [113, 344] width 23 height 17
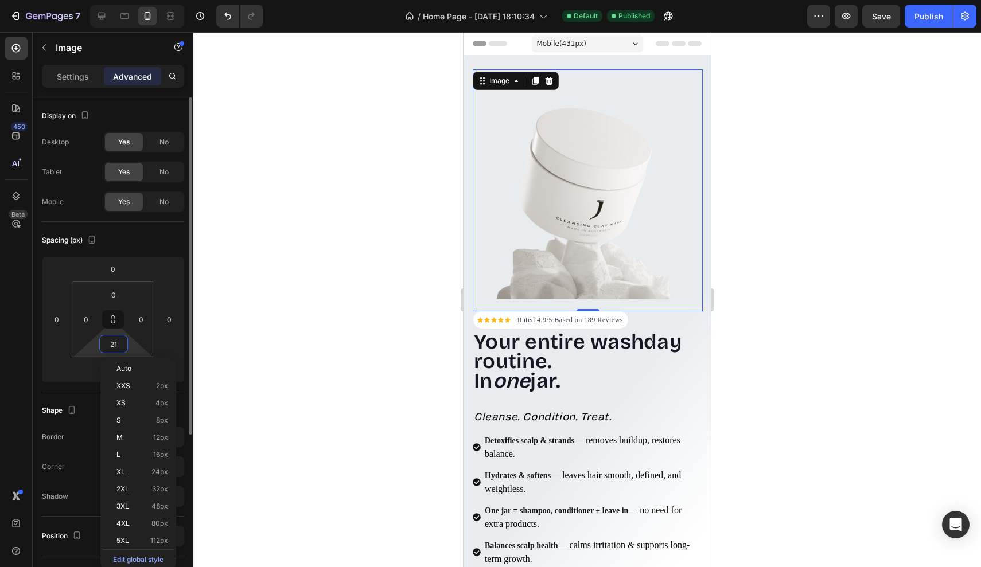
type input "0"
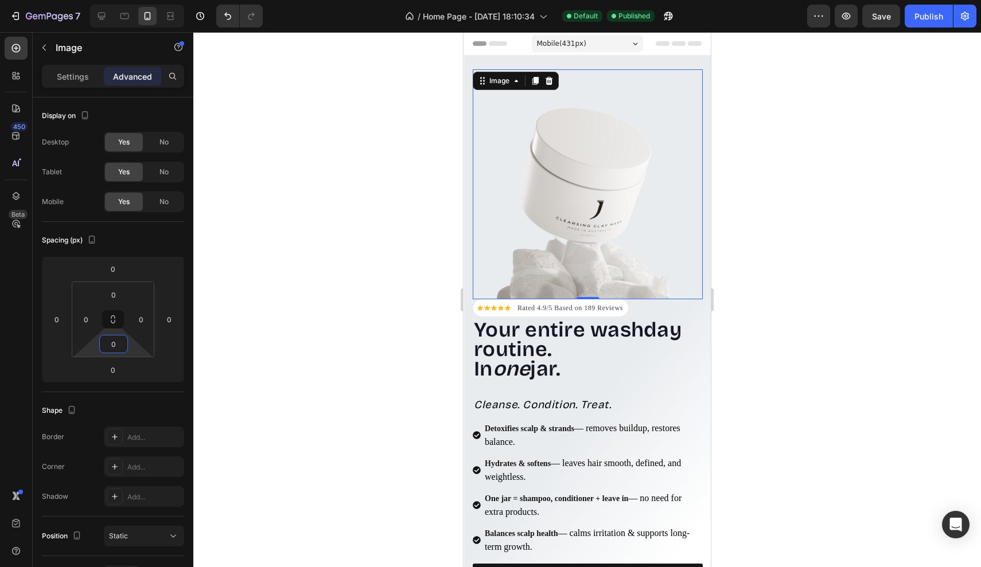
click at [755, 349] on div at bounding box center [587, 299] width 788 height 535
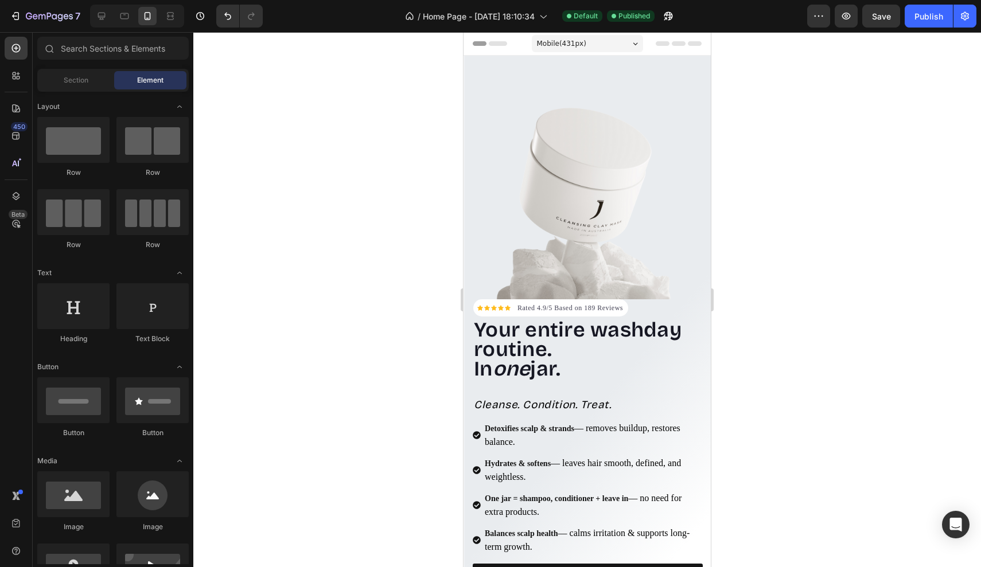
click at [890, 17] on span "Save" at bounding box center [881, 16] width 19 height 10
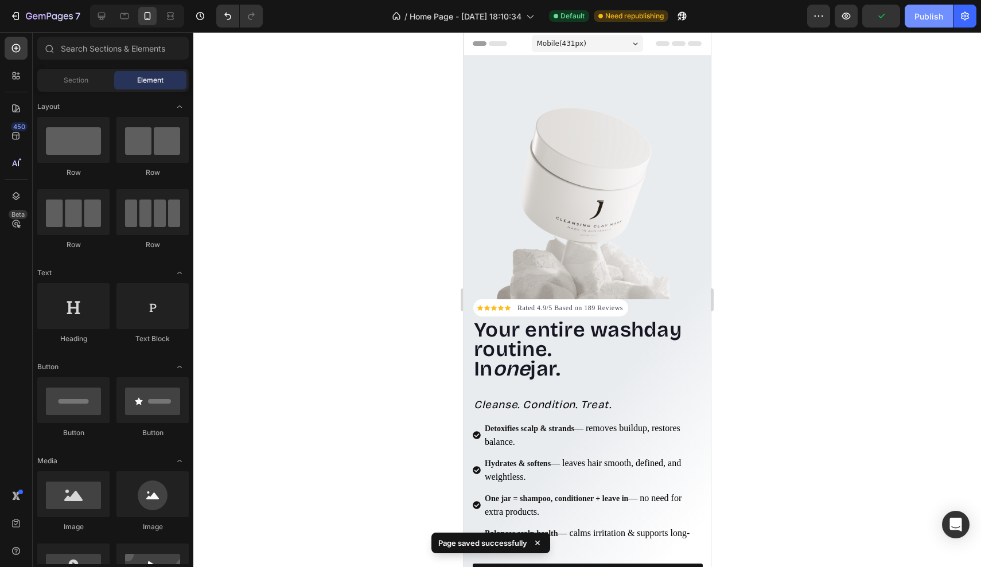
click at [914, 18] on button "Publish" at bounding box center [929, 16] width 48 height 23
click at [623, 310] on p "Rated 4.9/5 Based on 189 Reviews" at bounding box center [570, 308] width 106 height 10
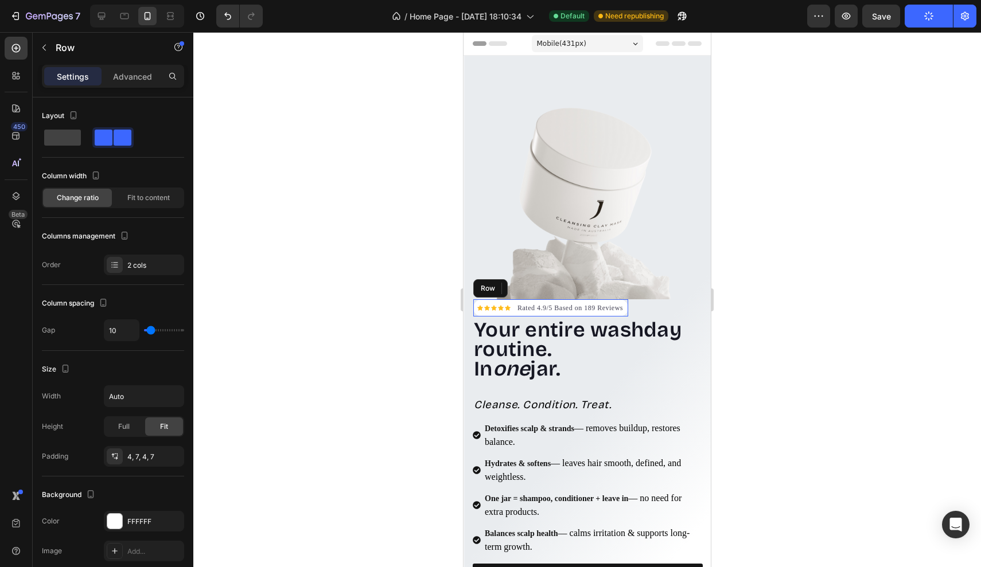
click at [620, 315] on div "Icon Icon Icon Icon Icon Icon List Hoz Rated 4.9/5 Based on 189 Reviews Text bl…" at bounding box center [550, 307] width 155 height 17
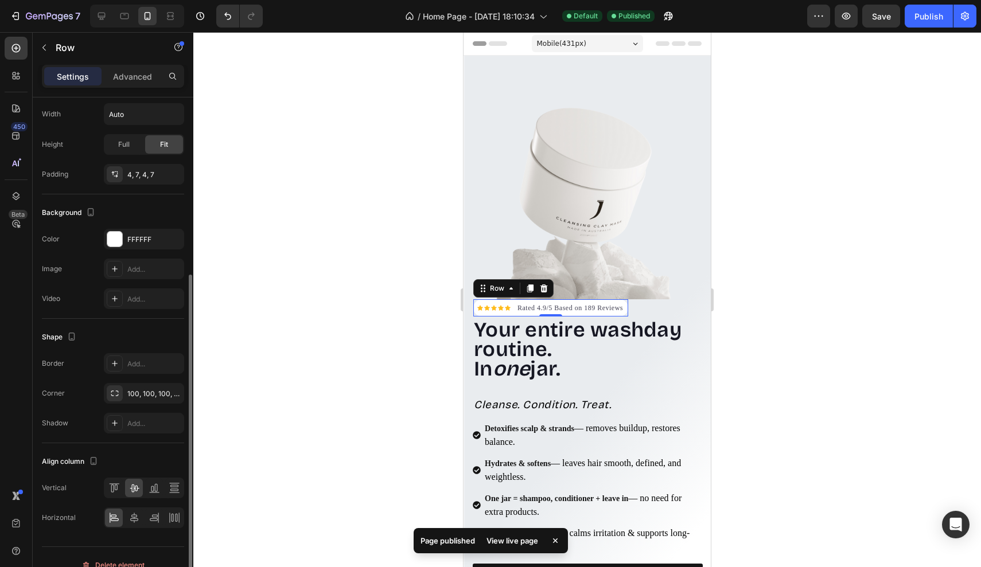
scroll to position [282, 0]
click at [137, 517] on icon at bounding box center [134, 518] width 8 height 10
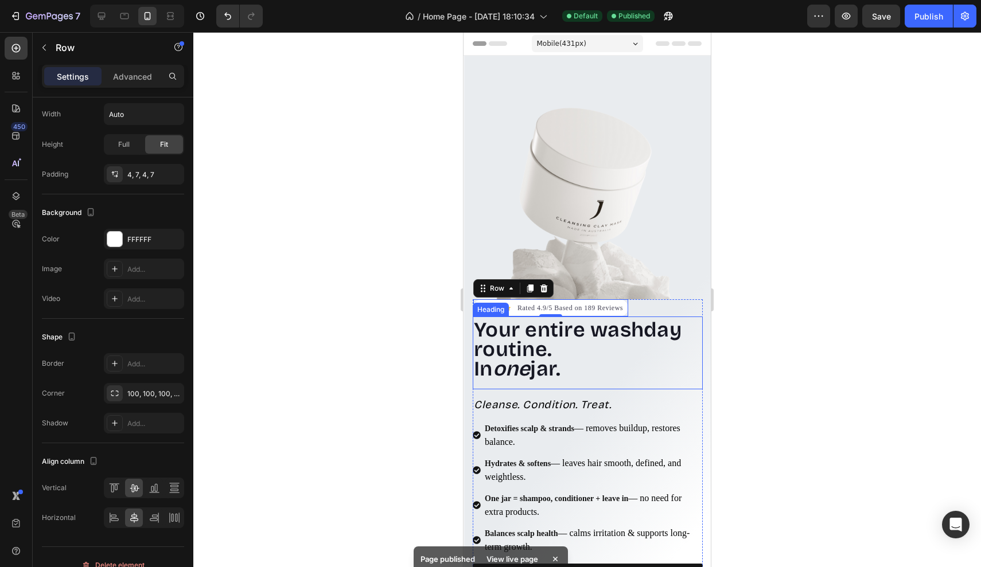
click at [578, 342] on span "Your entire washday routine." at bounding box center [578, 340] width 208 height 44
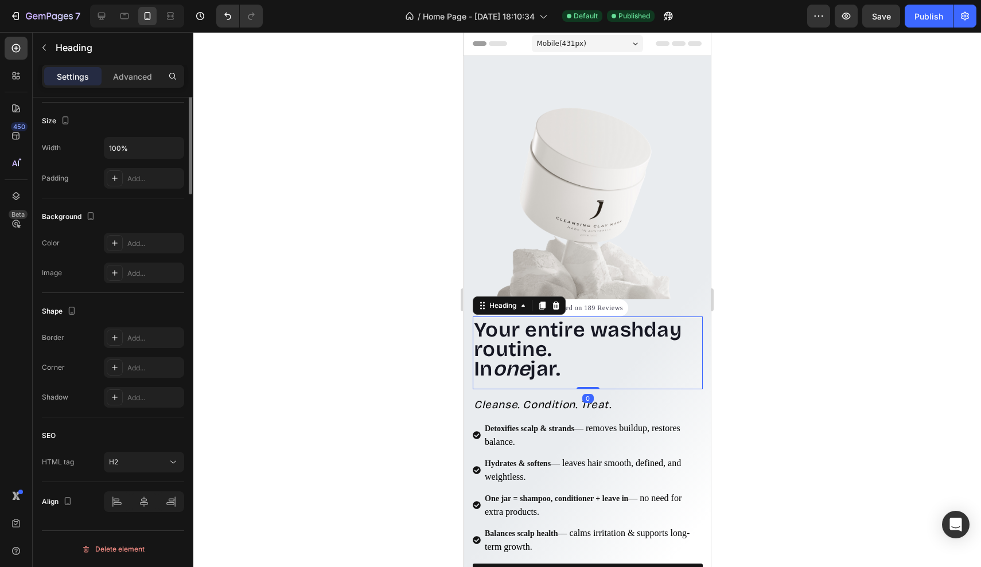
scroll to position [0, 0]
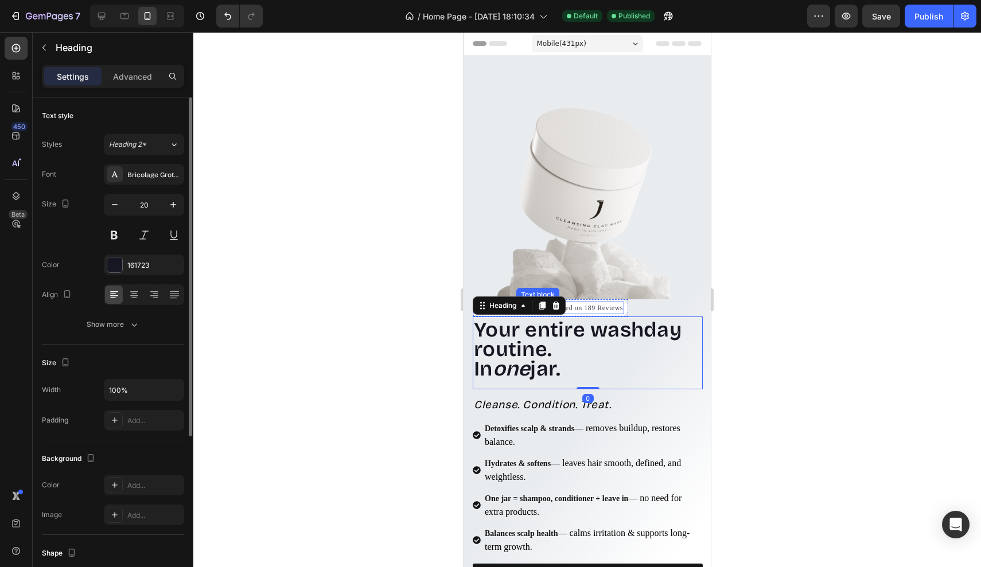
click at [623, 310] on p "Rated 4.9/5 Based on 189 Reviews" at bounding box center [570, 308] width 106 height 10
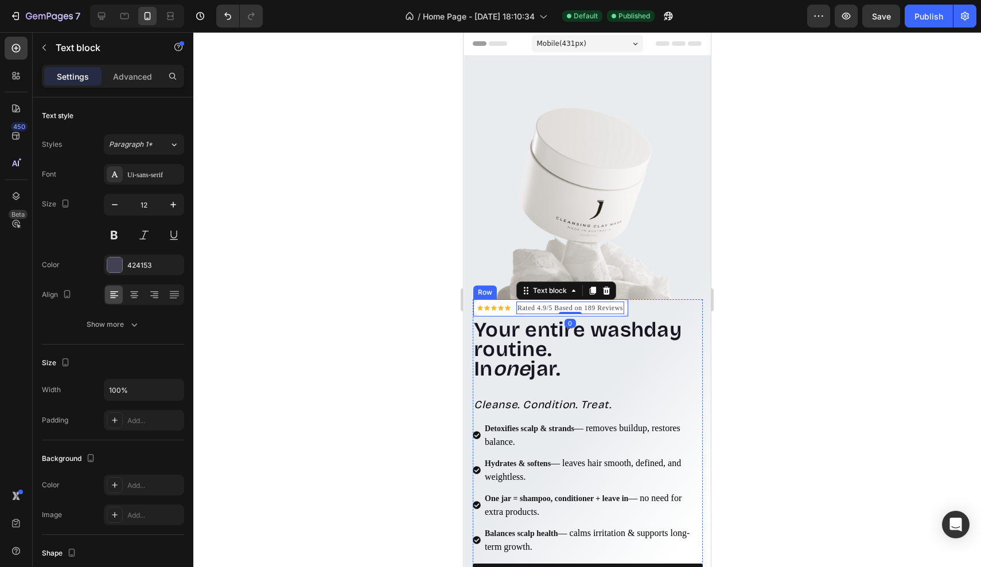
click at [644, 310] on div "Icon Icon Icon Icon Icon Icon List Hoz Rated 4.9/5 Based on 189 Reviews Text bl…" at bounding box center [588, 452] width 230 height 306
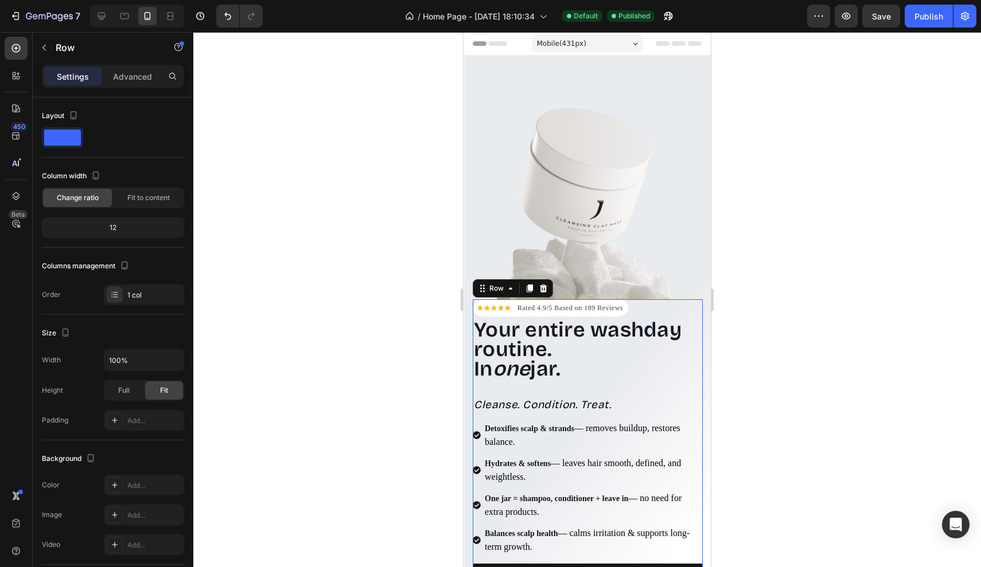
click at [628, 310] on div "Icon Icon Icon Icon Icon Icon List Hoz Rated 4.9/5 Based on 189 Reviews Text bl…" at bounding box center [550, 307] width 155 height 17
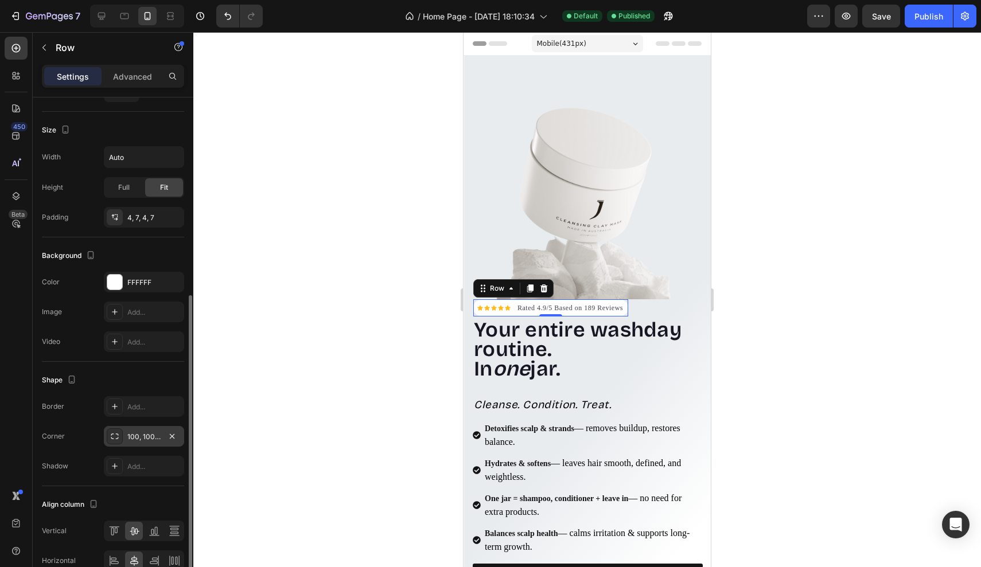
scroll to position [276, 0]
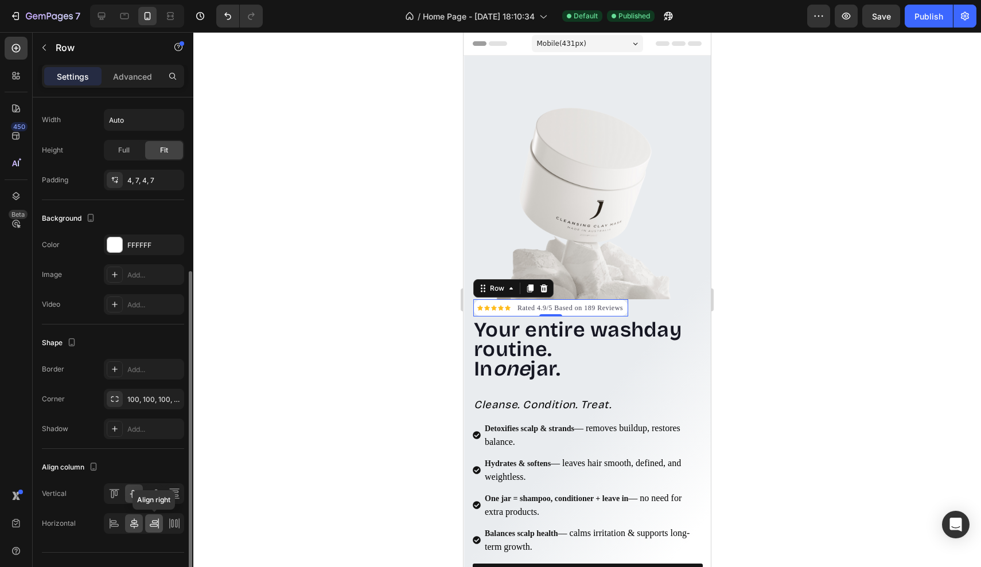
click at [157, 520] on icon at bounding box center [154, 523] width 11 height 11
click at [174, 522] on icon at bounding box center [174, 523] width 11 height 11
click at [137, 525] on icon at bounding box center [133, 523] width 11 height 11
click at [146, 402] on div "100, 100, 100, 100" at bounding box center [143, 400] width 33 height 10
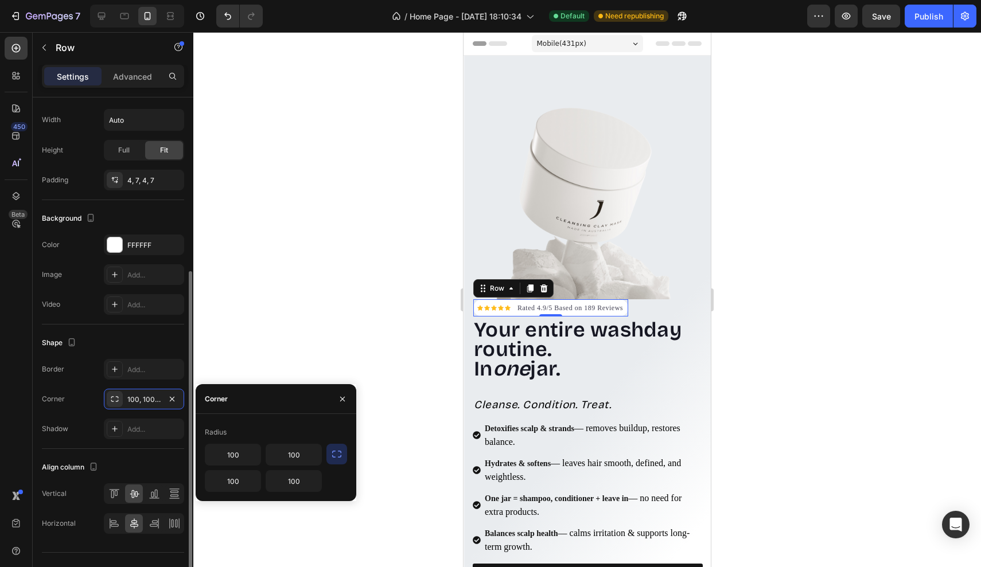
click at [155, 343] on div "Shape" at bounding box center [113, 343] width 142 height 18
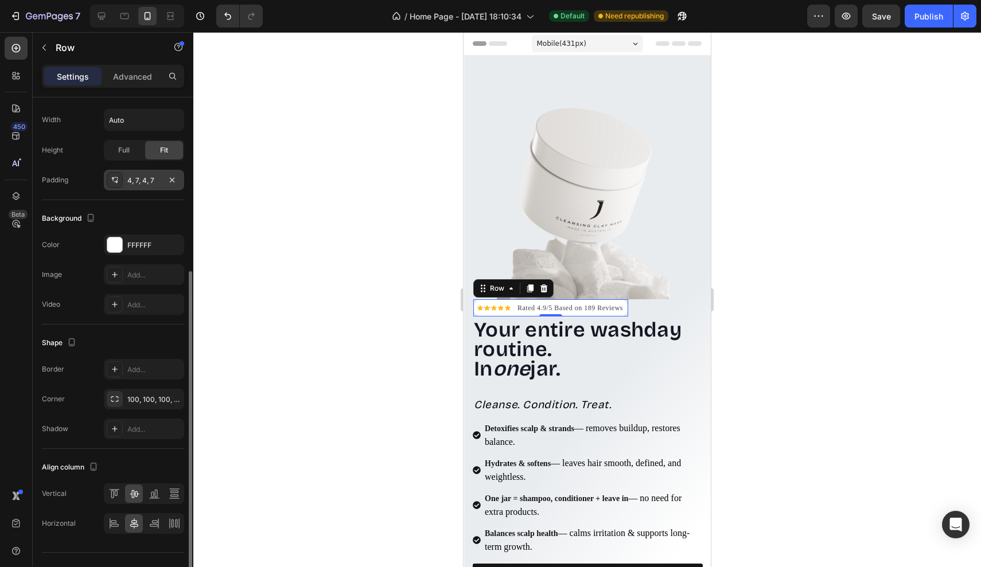
click at [143, 180] on div "4, 7, 4, 7" at bounding box center [143, 181] width 33 height 10
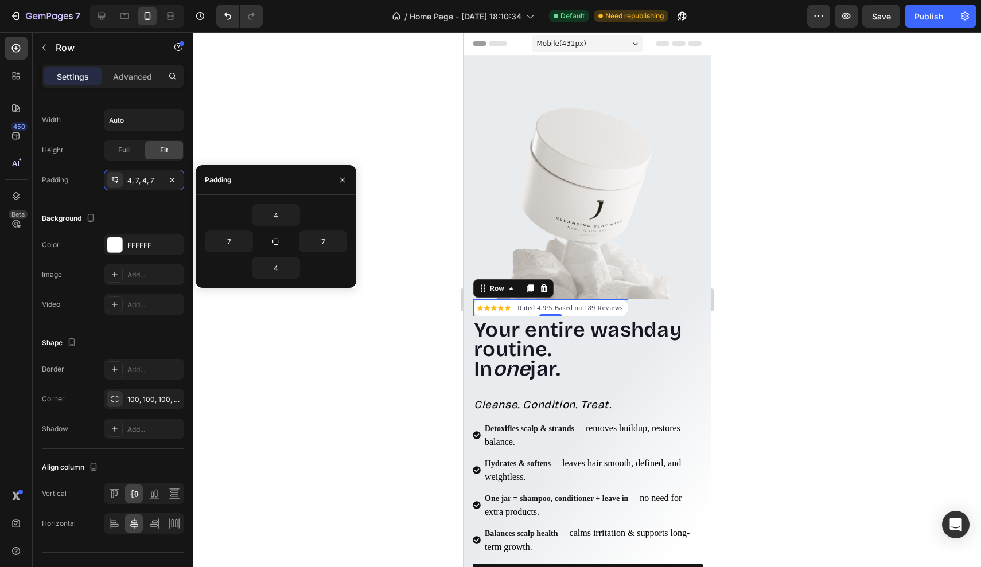
click at [477, 313] on div "Icon Icon Icon Icon Icon Icon List Hoz Rated 4.9/5 Based on 189 Reviews Text bl…" at bounding box center [550, 307] width 155 height 17
click at [470, 311] on div "Icon Icon Icon Icon Icon Icon List Hoz Rated 4.9/5 Based on 189 Reviews Text bl…" at bounding box center [587, 337] width 247 height 536
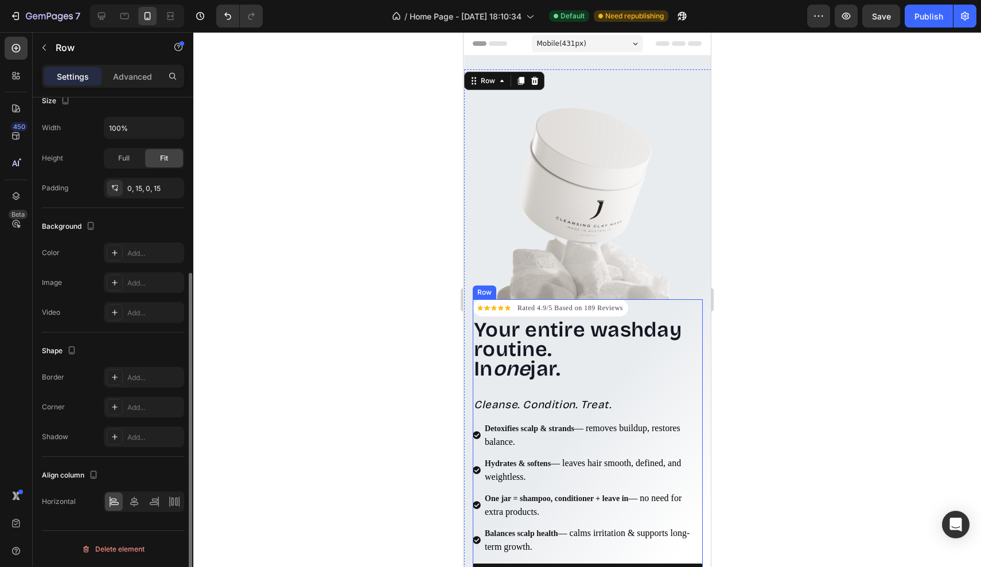
click at [477, 311] on div "Icon Icon Icon Icon Icon Icon List Hoz" at bounding box center [493, 308] width 33 height 13
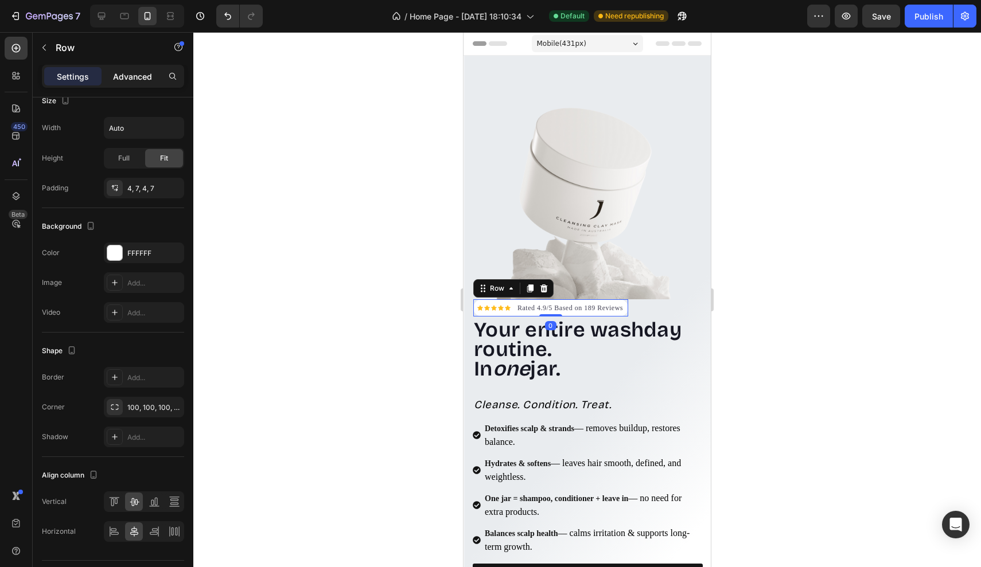
click at [131, 77] on p "Advanced" at bounding box center [132, 77] width 39 height 12
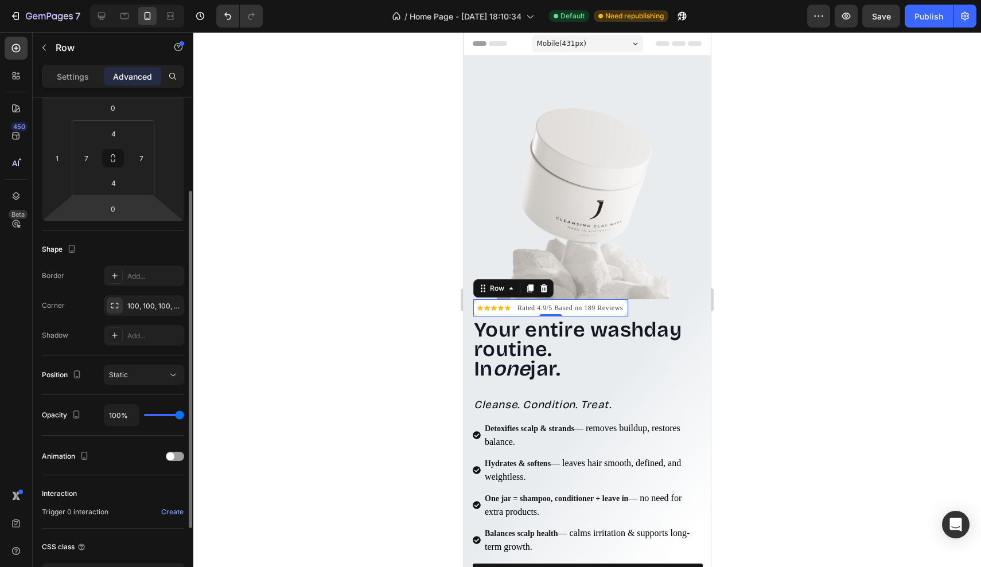
scroll to position [153, 0]
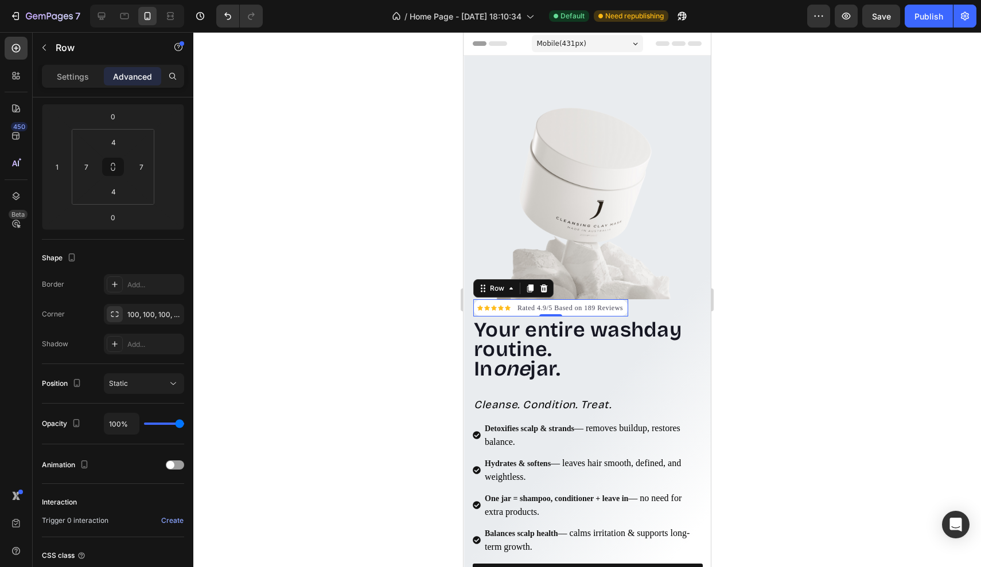
click at [843, 114] on div at bounding box center [587, 299] width 788 height 535
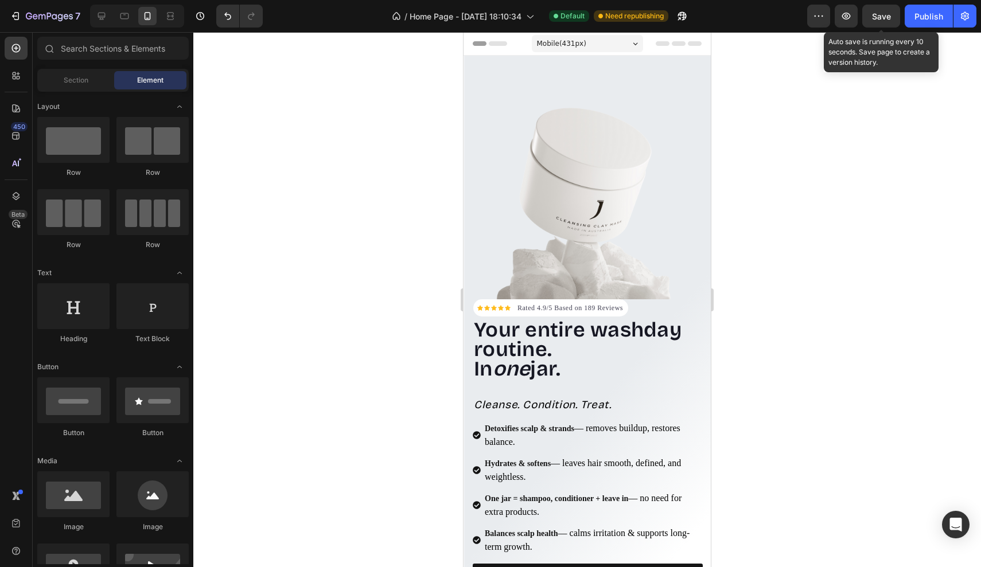
click at [883, 15] on span "Save" at bounding box center [881, 16] width 19 height 10
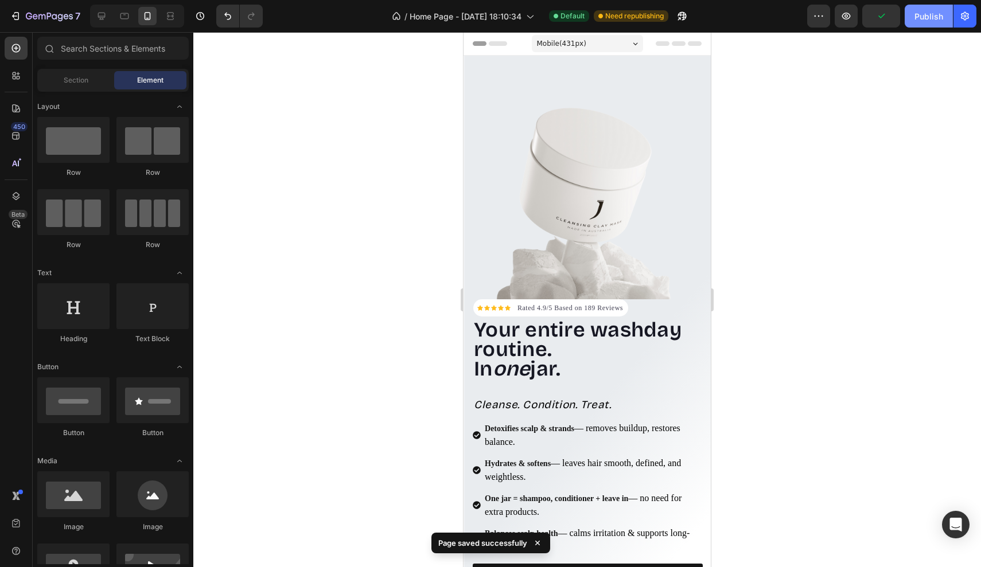
click at [926, 20] on div "Publish" at bounding box center [928, 16] width 29 height 12
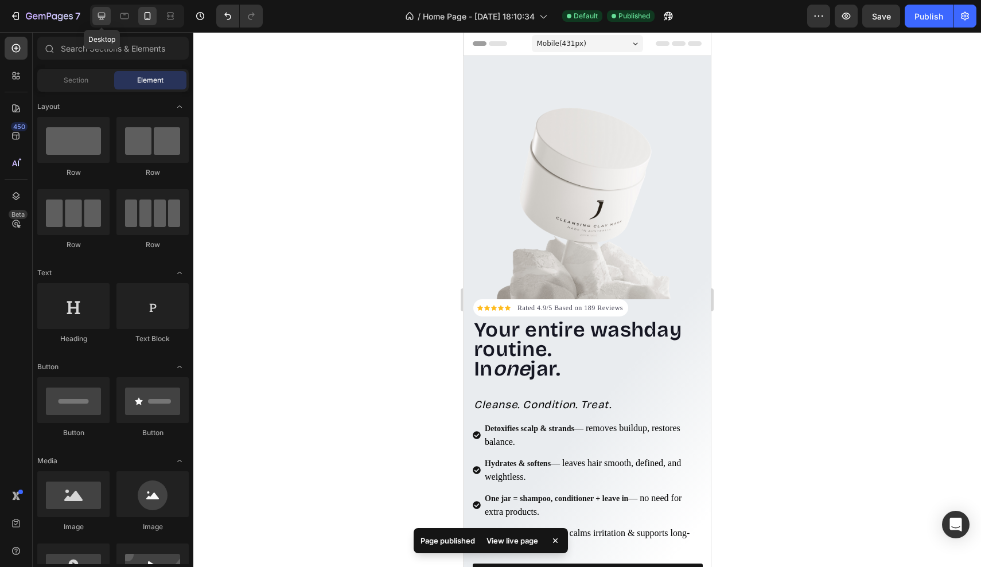
click at [99, 22] on div at bounding box center [101, 16] width 18 height 18
